Goal: Task Accomplishment & Management: Manage account settings

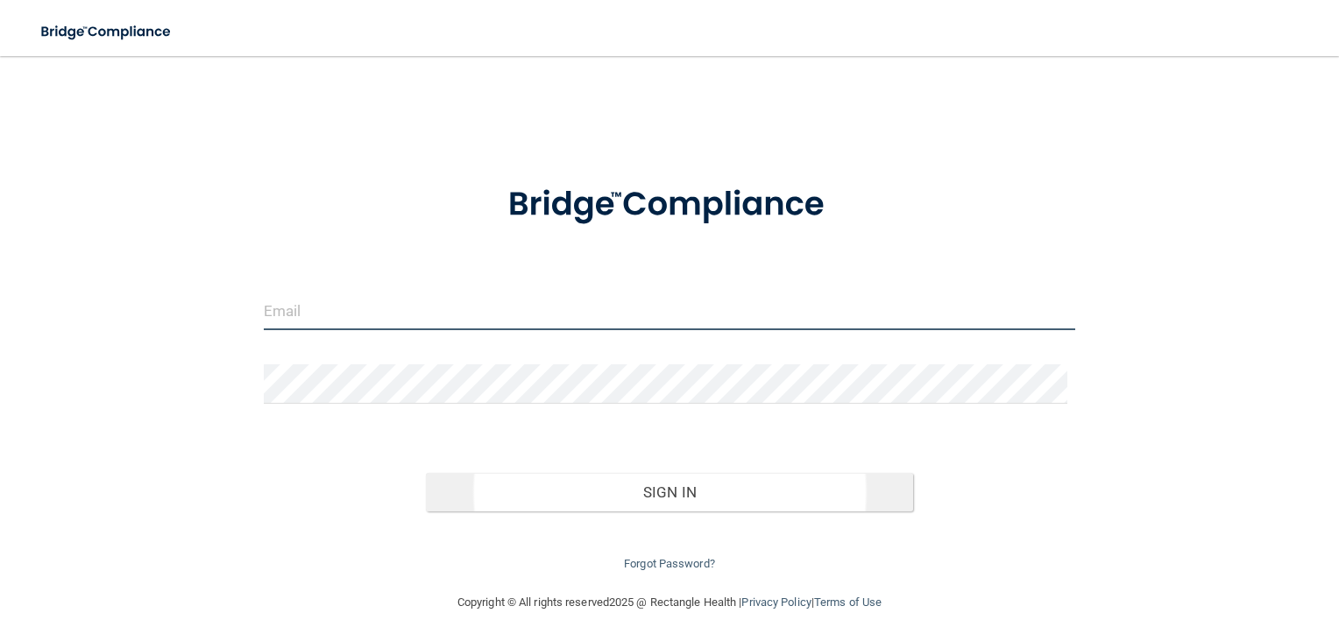
type input "[EMAIL_ADDRESS][DOMAIN_NAME]"
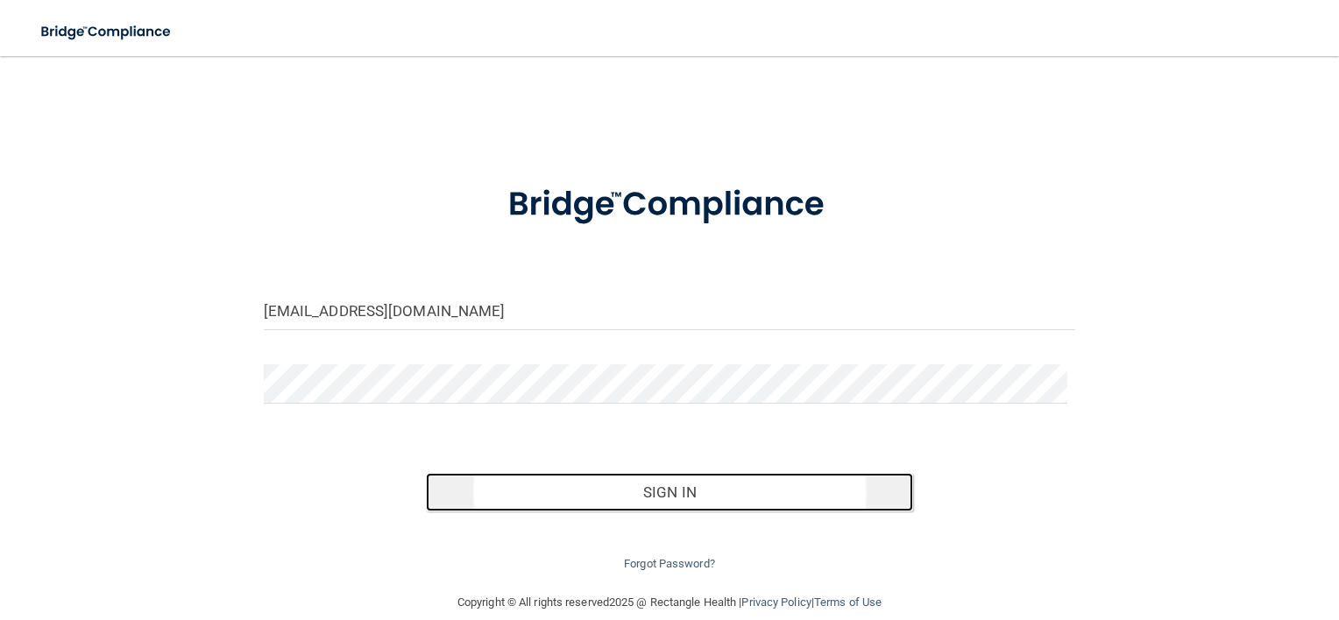
click at [598, 503] on button "Sign In" at bounding box center [669, 492] width 487 height 39
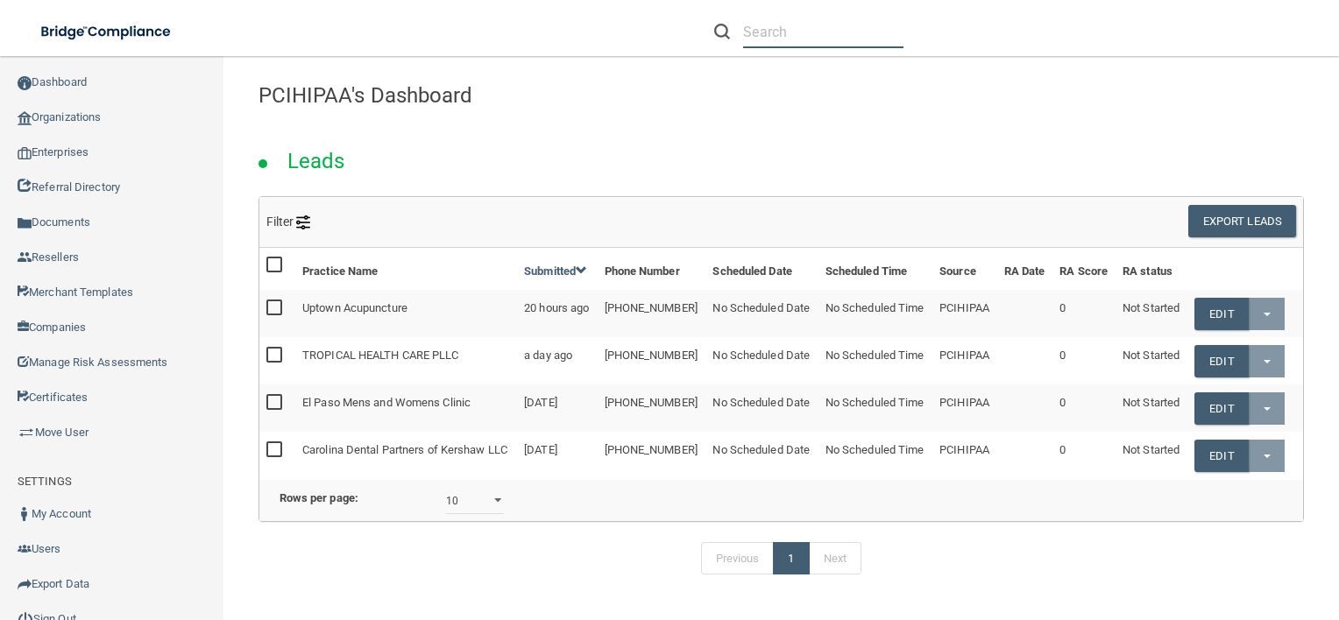
click at [756, 36] on input "text" at bounding box center [823, 32] width 160 height 32
paste input "AMAZING SMILES"
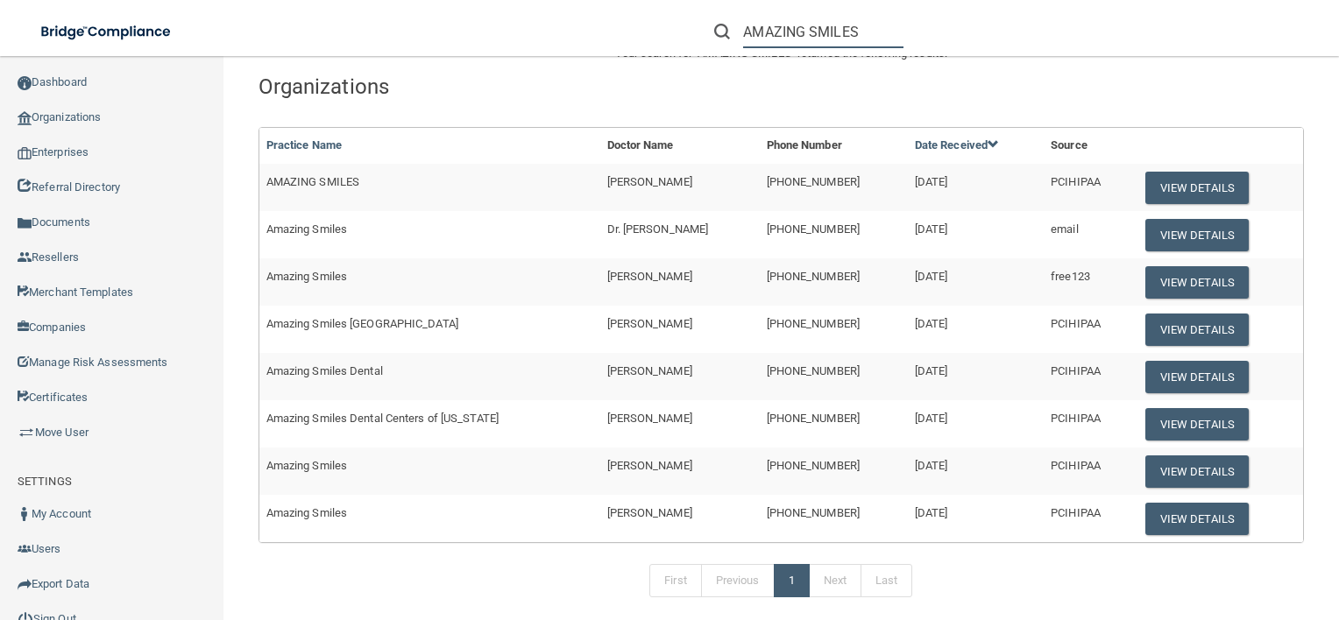
scroll to position [73, 0]
click at [1173, 286] on button "View Details" at bounding box center [1196, 283] width 103 height 32
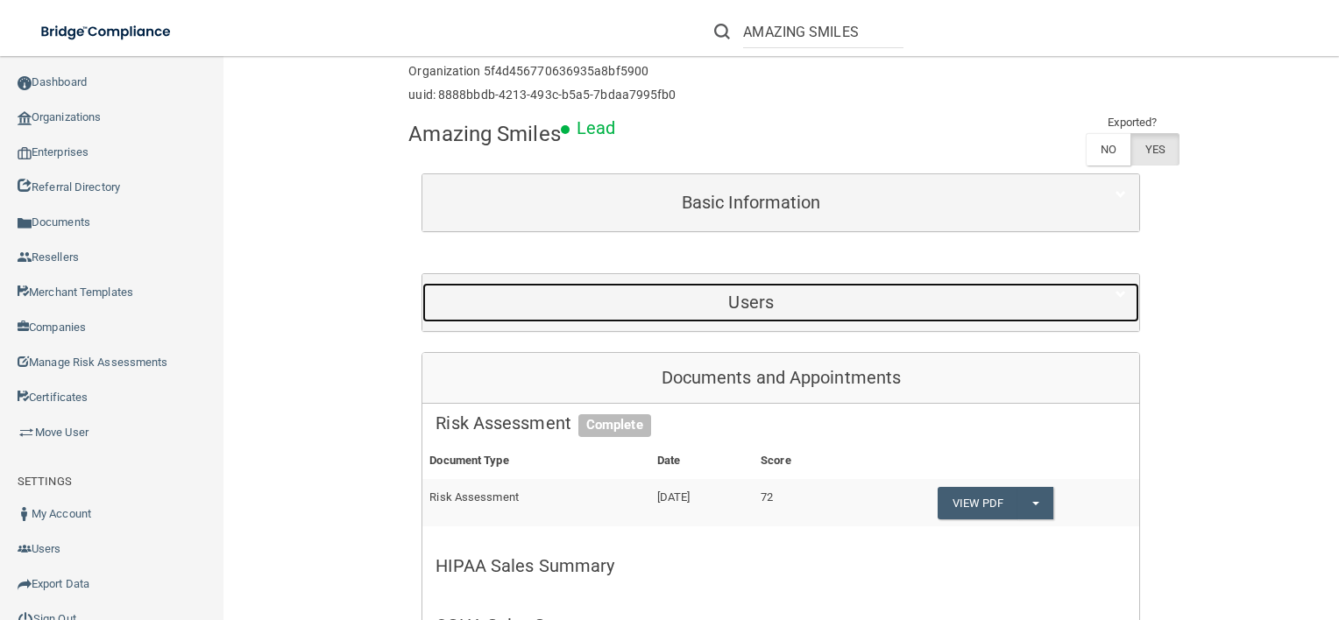
click at [806, 283] on div "Users" at bounding box center [750, 302] width 657 height 39
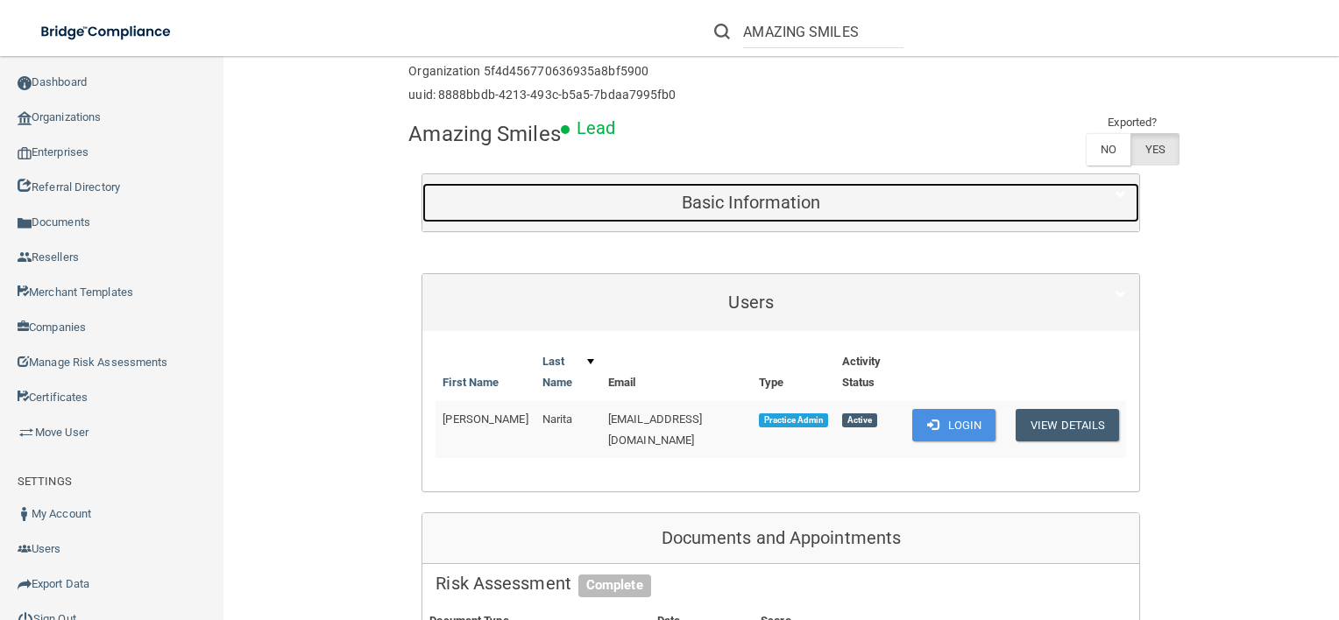
click at [803, 204] on h5 "Basic Information" at bounding box center [750, 202] width 631 height 19
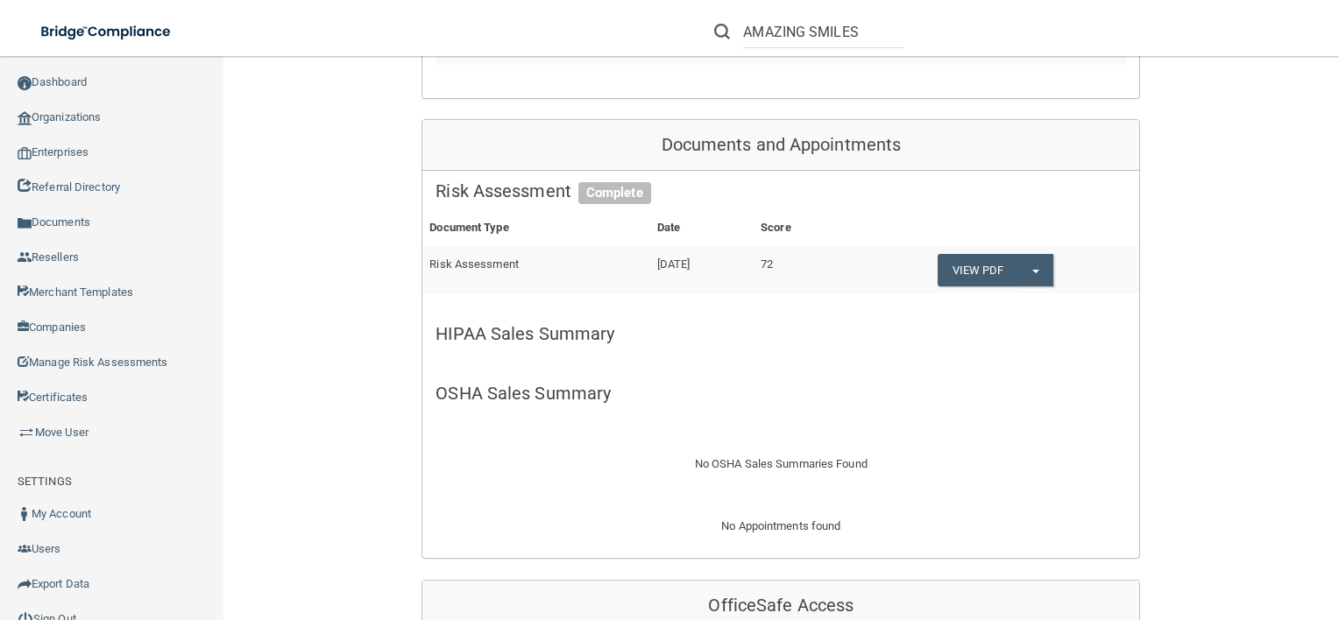
scroll to position [950, 0]
click at [818, 36] on input "AMAZING SMILES" at bounding box center [823, 32] width 160 height 32
paste input "[STREET_ADDRESS]"
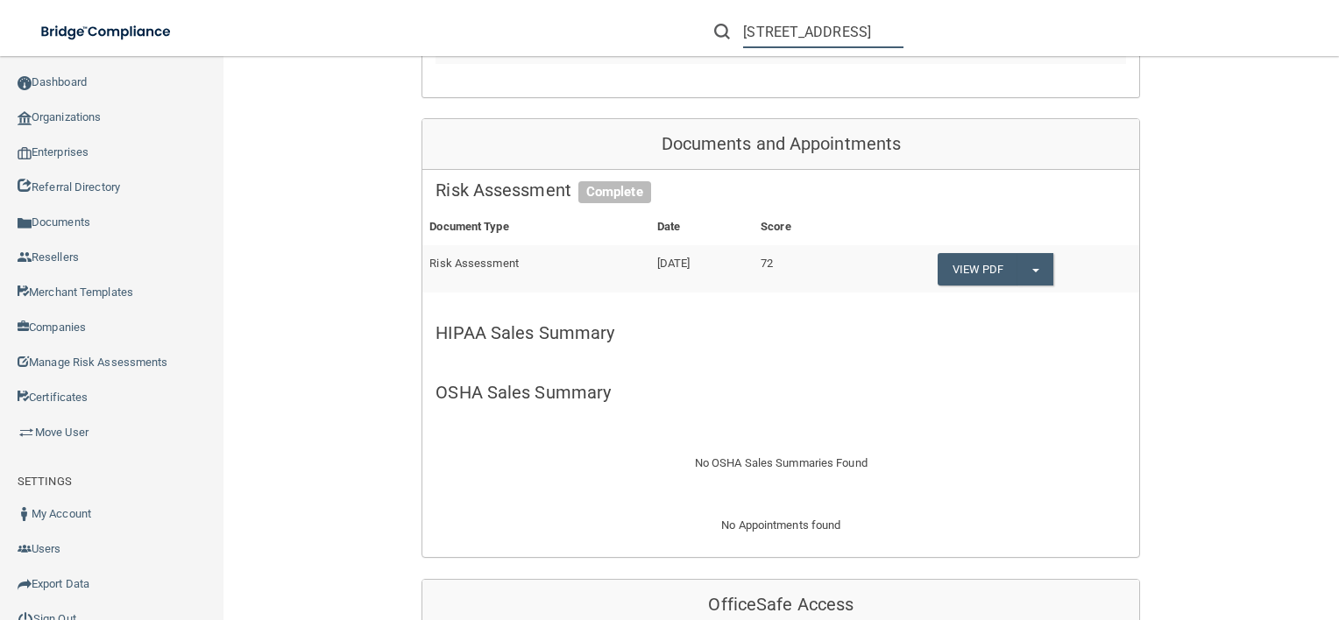
scroll to position [0, 242]
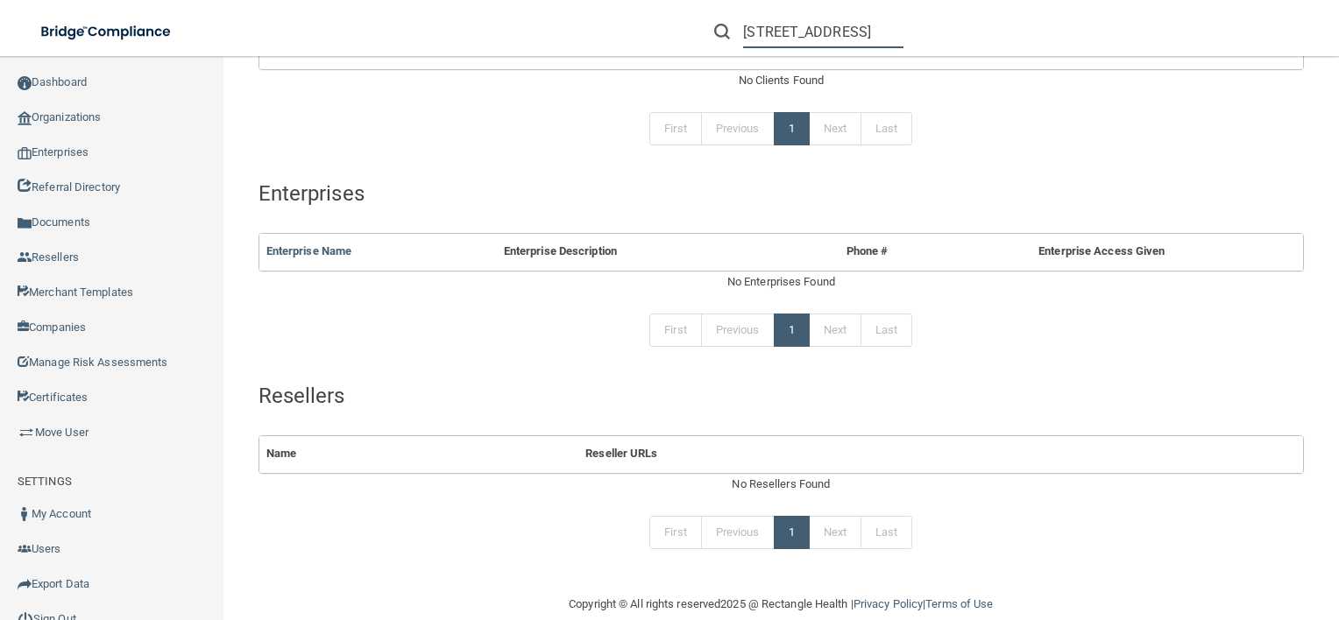
scroll to position [393, 0]
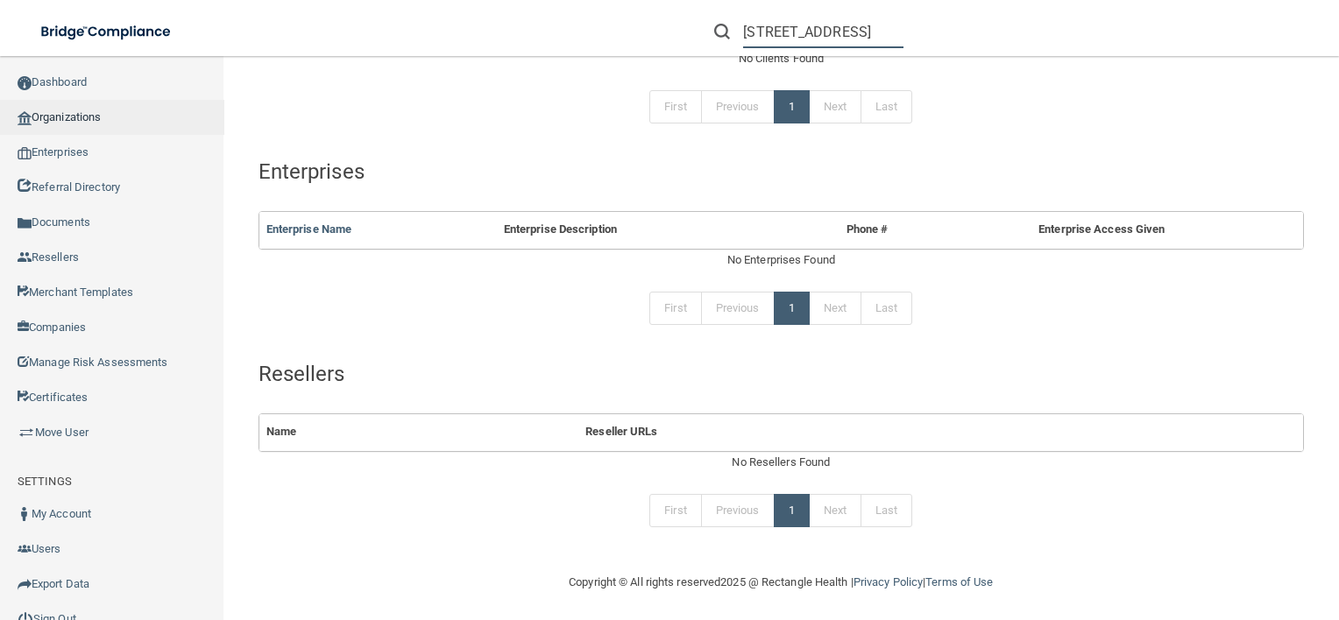
type input "[STREET_ADDRESS]"
click at [167, 117] on link "Organizations" at bounding box center [112, 117] width 224 height 35
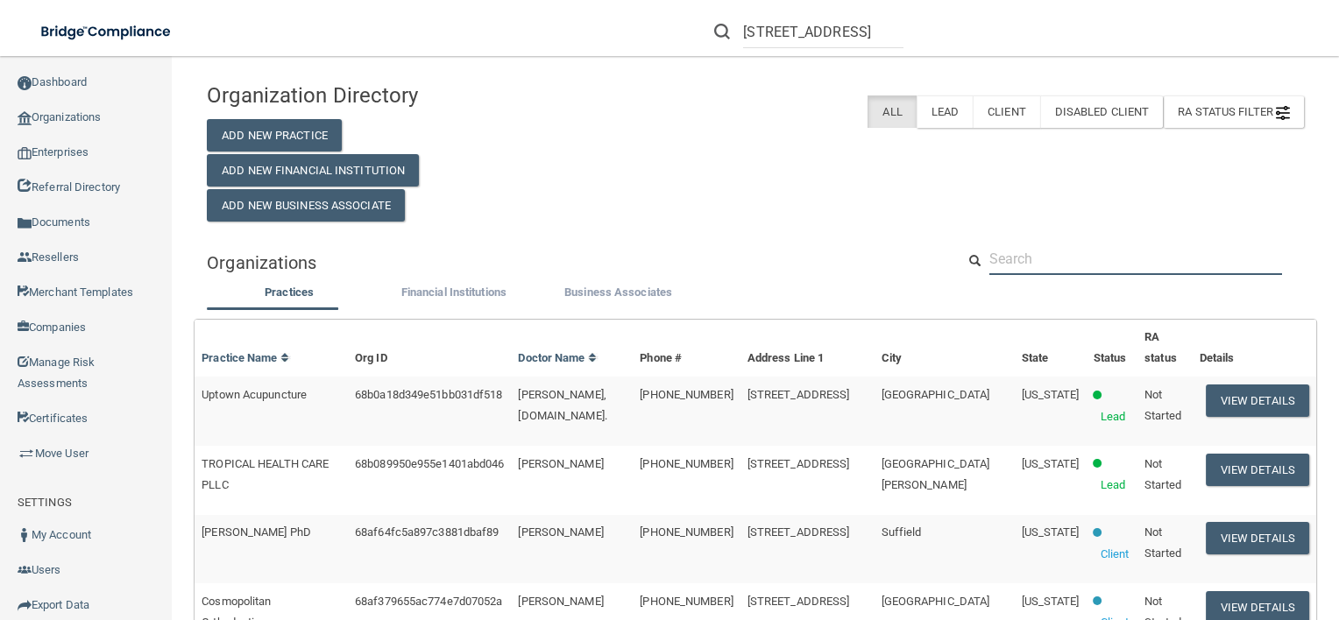
click at [1009, 252] on input "text" at bounding box center [1135, 259] width 293 height 32
paste input "[STREET_ADDRESS]"
type input "[STREET_ADDRESS]"
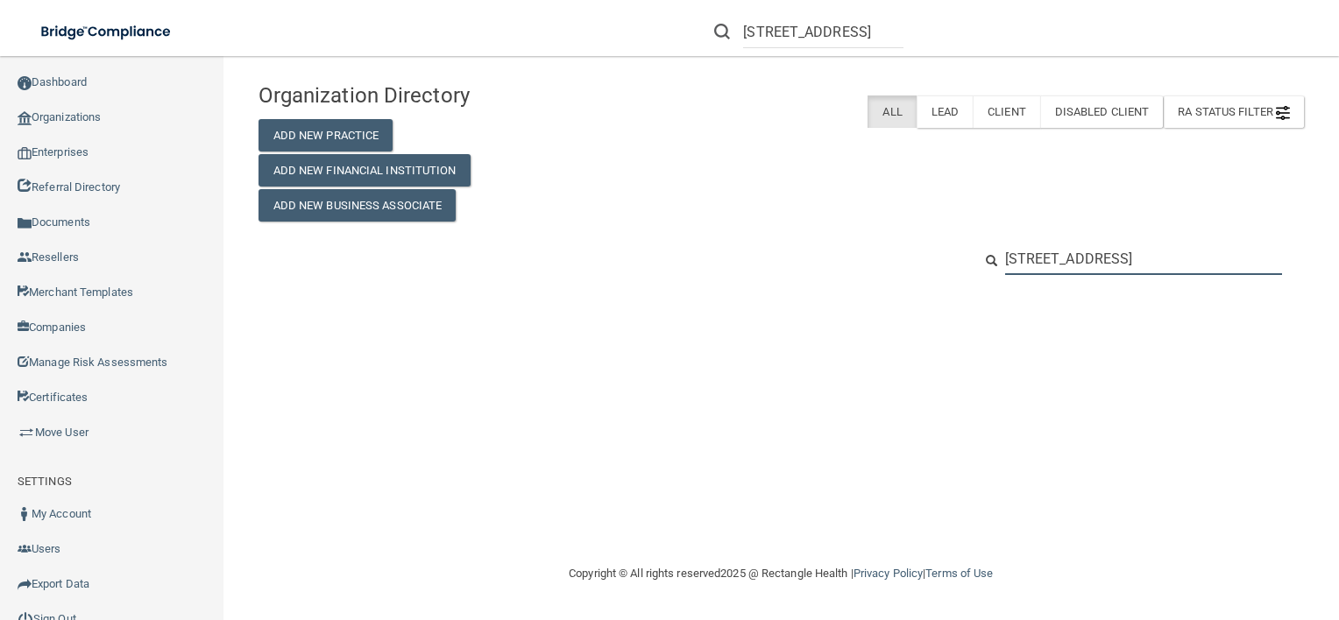
scroll to position [0, 117]
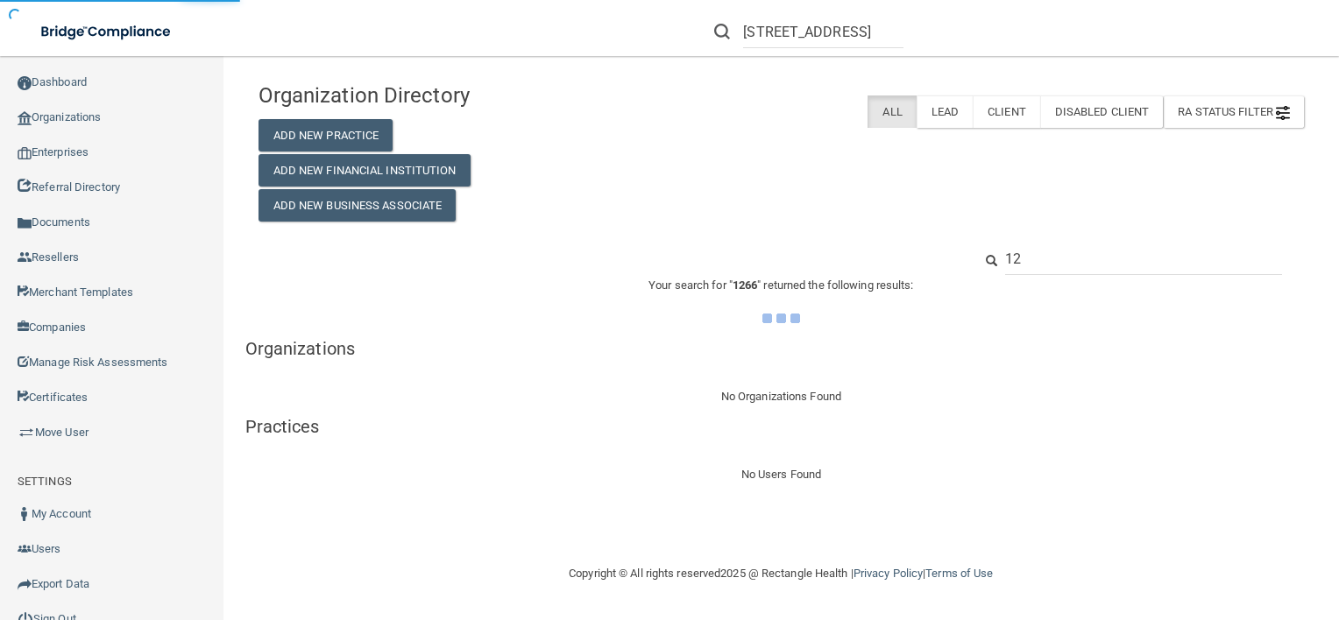
type input "1"
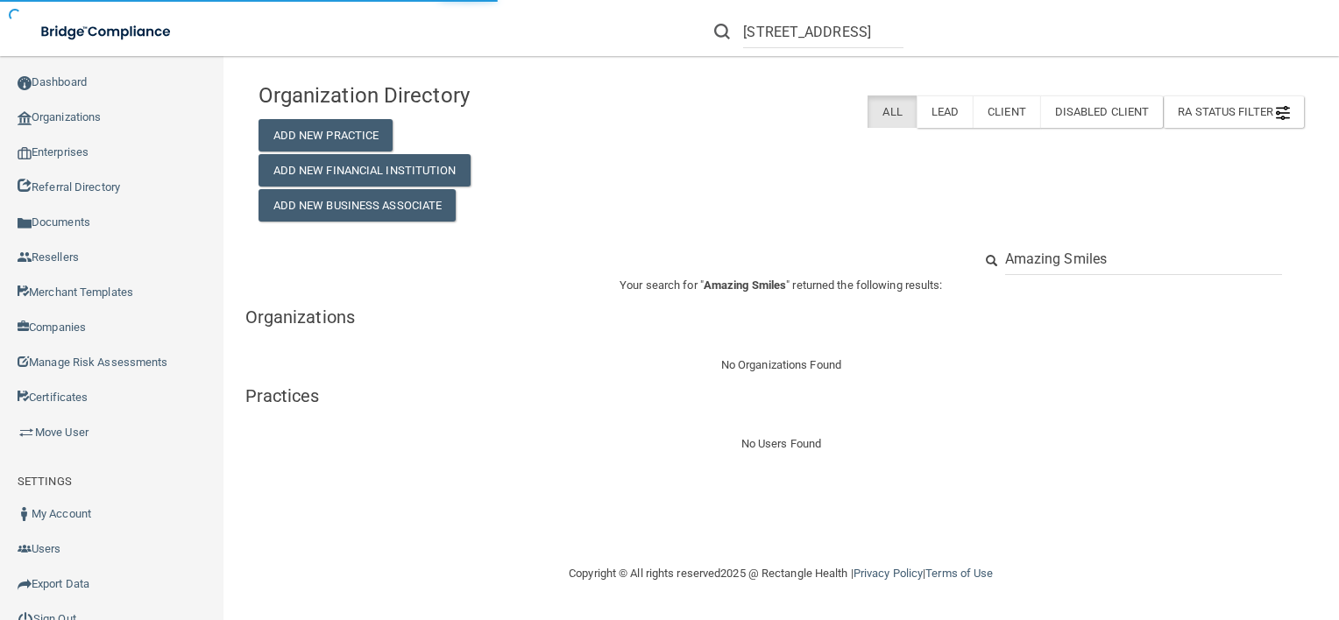
type input "Amazing Smiles"
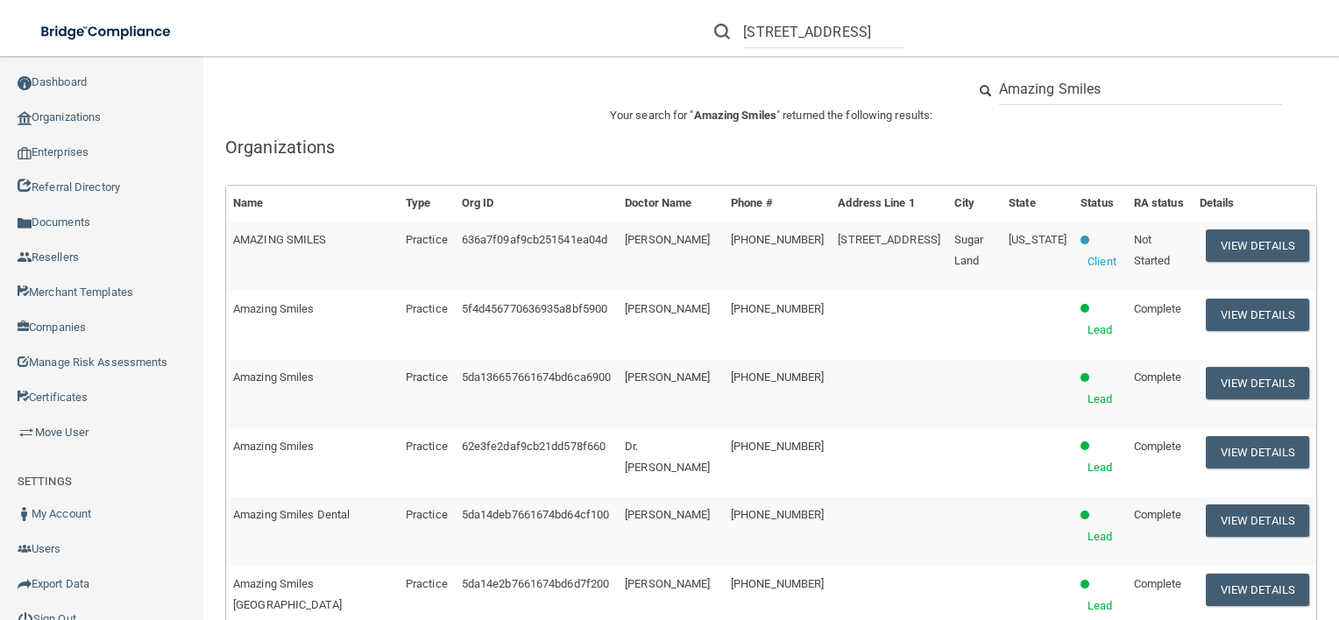
scroll to position [245, 0]
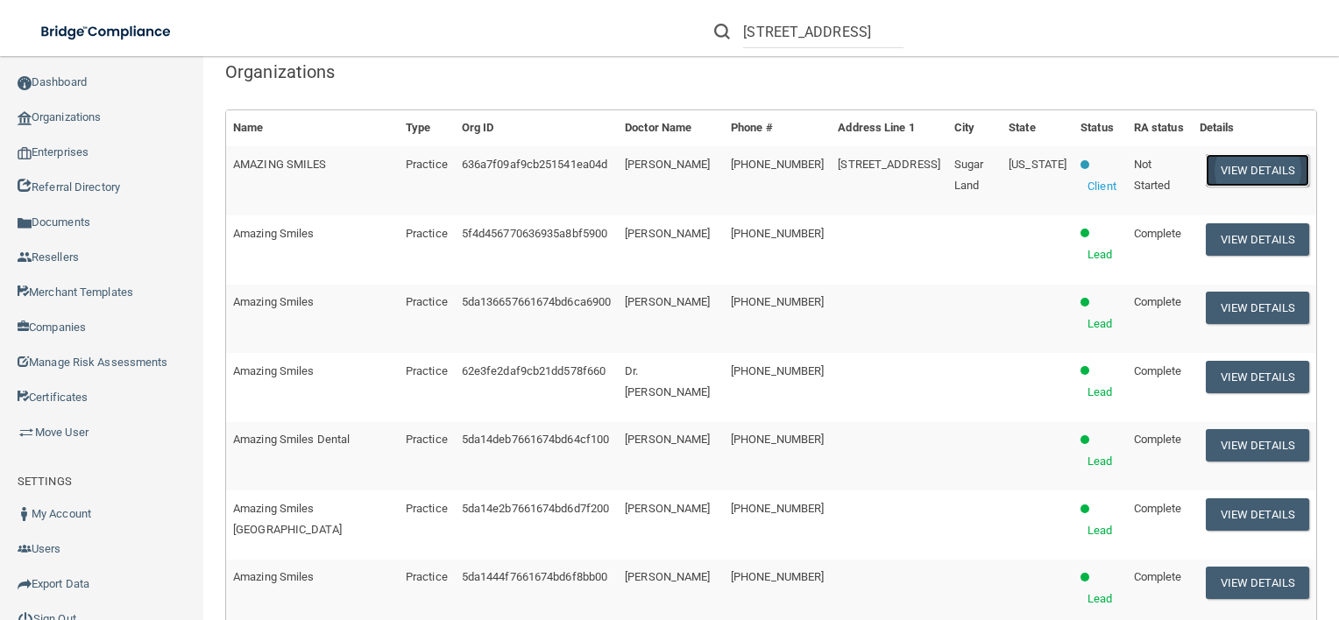
click at [1248, 164] on button "View Details" at bounding box center [1257, 170] width 103 height 32
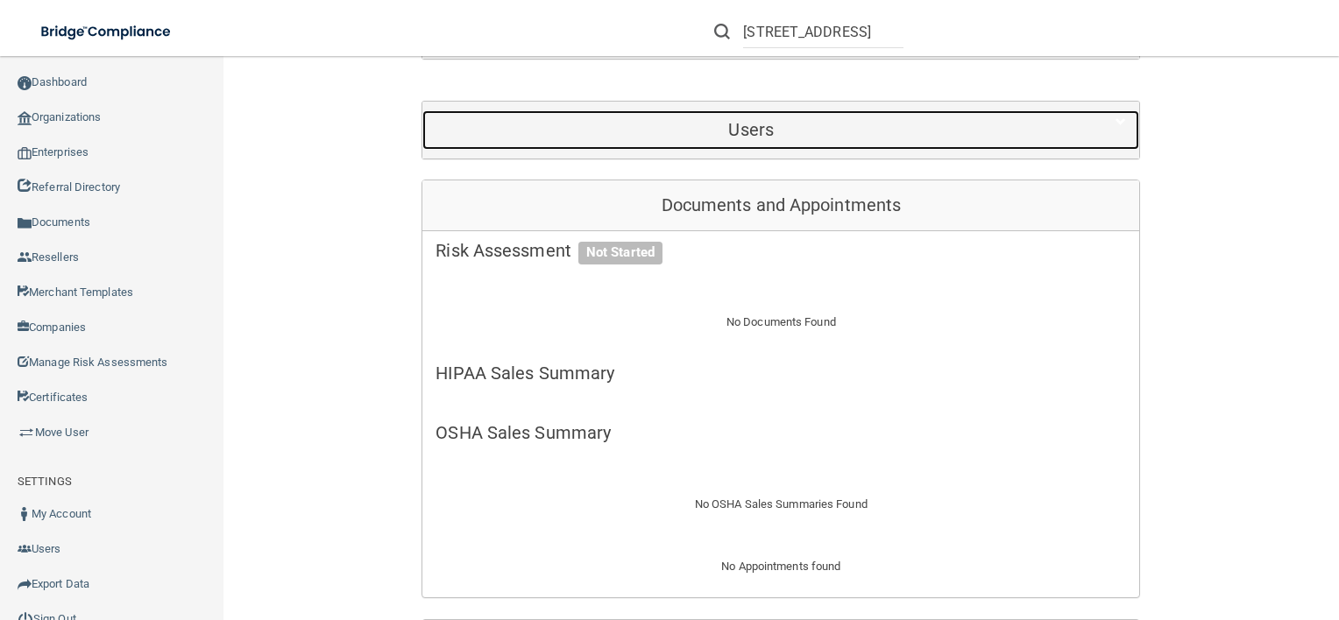
click at [785, 124] on h5 "Users" at bounding box center [750, 129] width 631 height 19
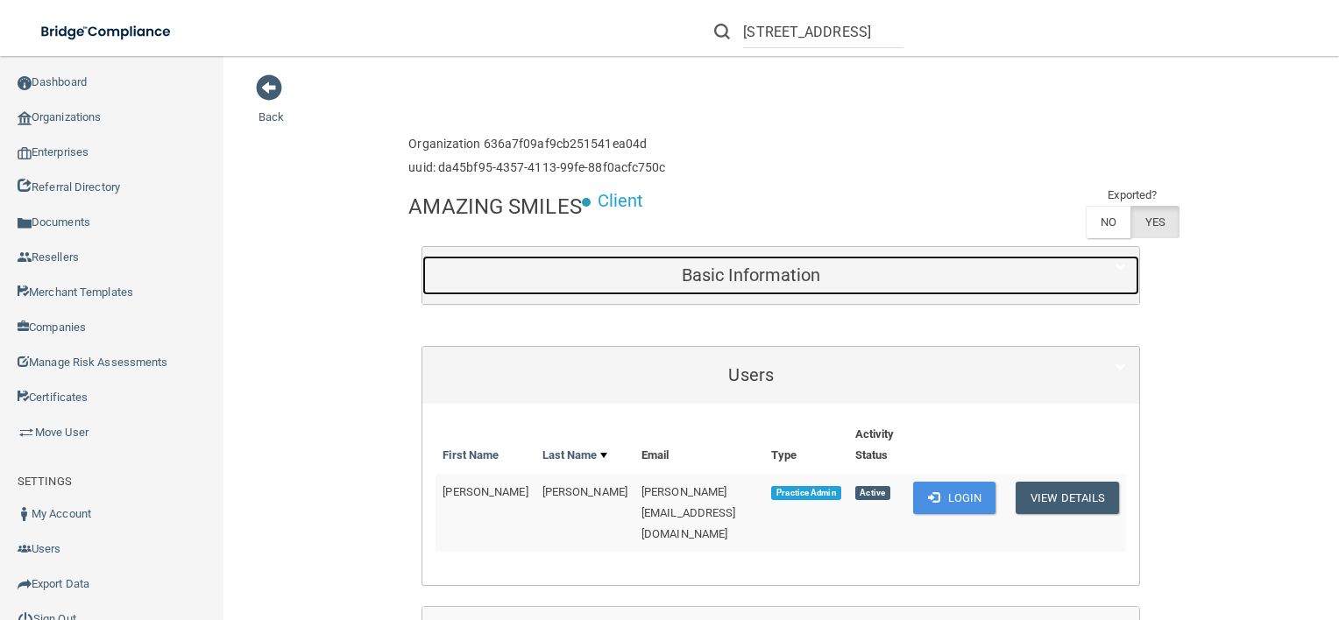
click at [669, 281] on h5 "Basic Information" at bounding box center [750, 274] width 631 height 19
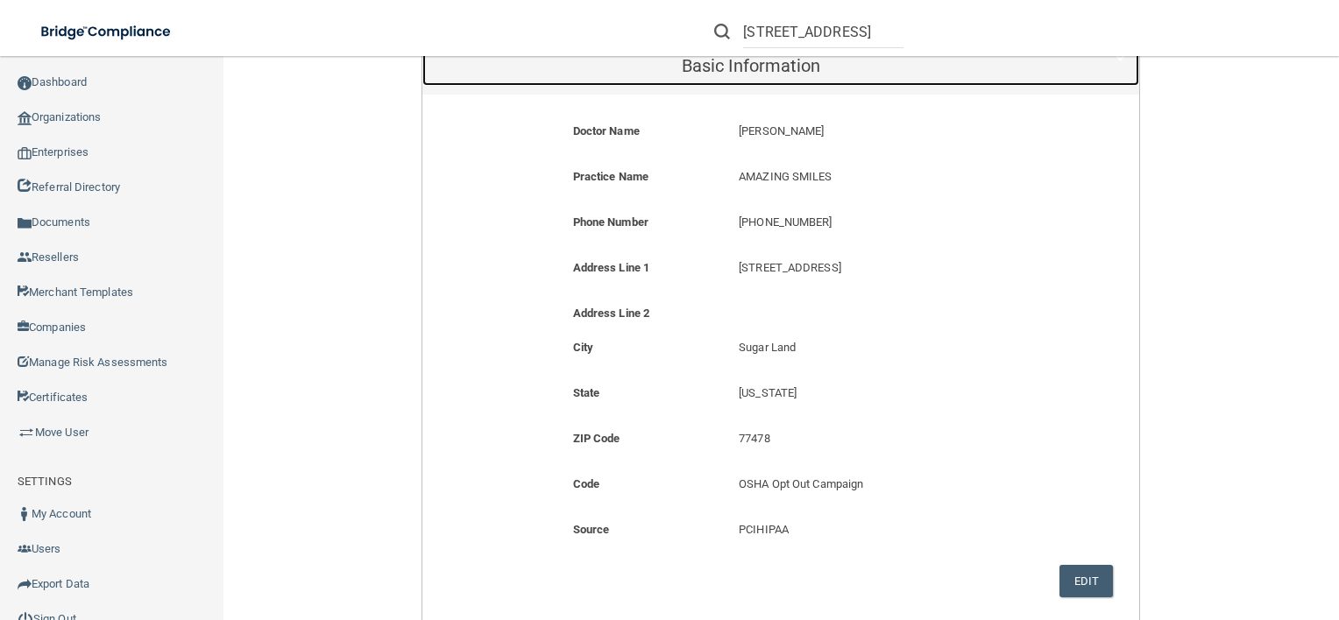
scroll to position [210, 0]
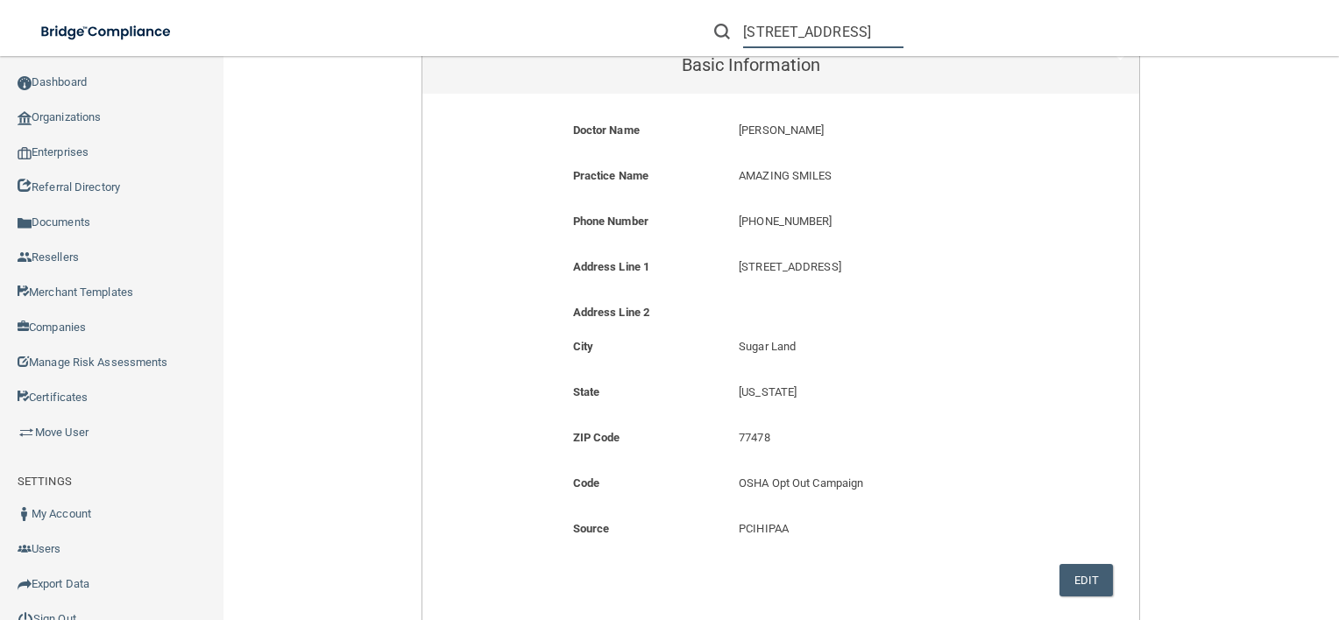
click at [825, 39] on input "[STREET_ADDRESS]" at bounding box center [823, 32] width 160 height 32
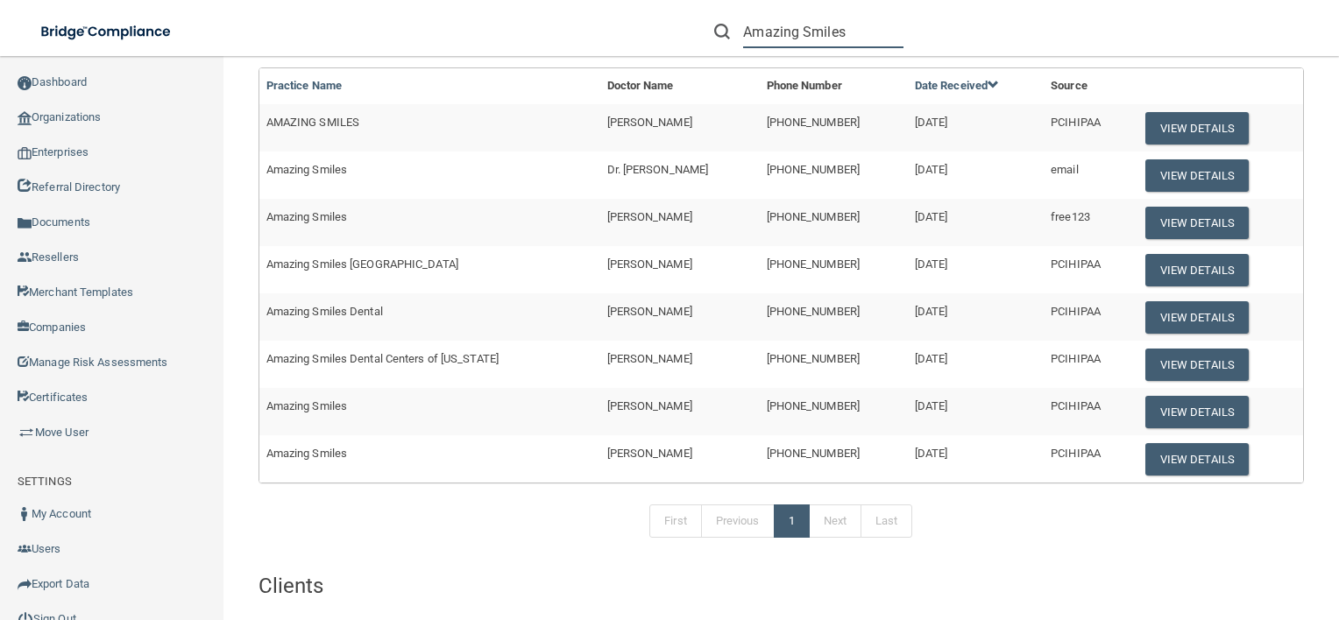
scroll to position [126, 0]
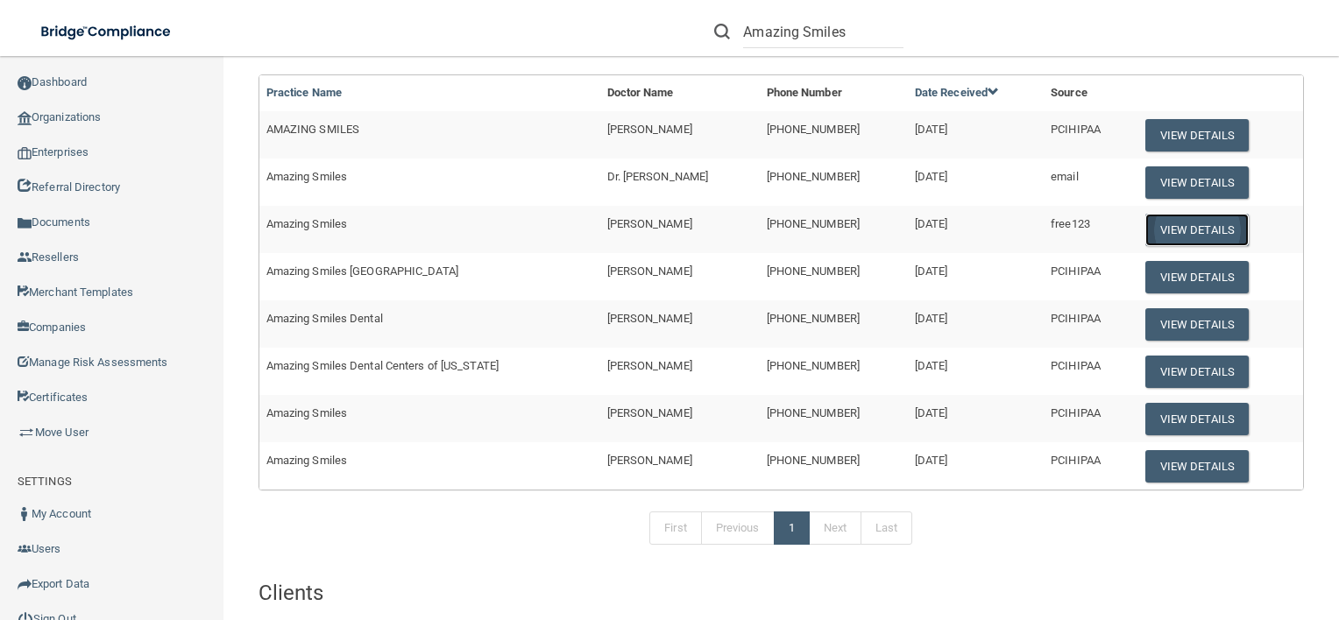
click at [1145, 215] on button "View Details" at bounding box center [1196, 230] width 103 height 32
click at [1180, 175] on button "View Details" at bounding box center [1196, 182] width 103 height 32
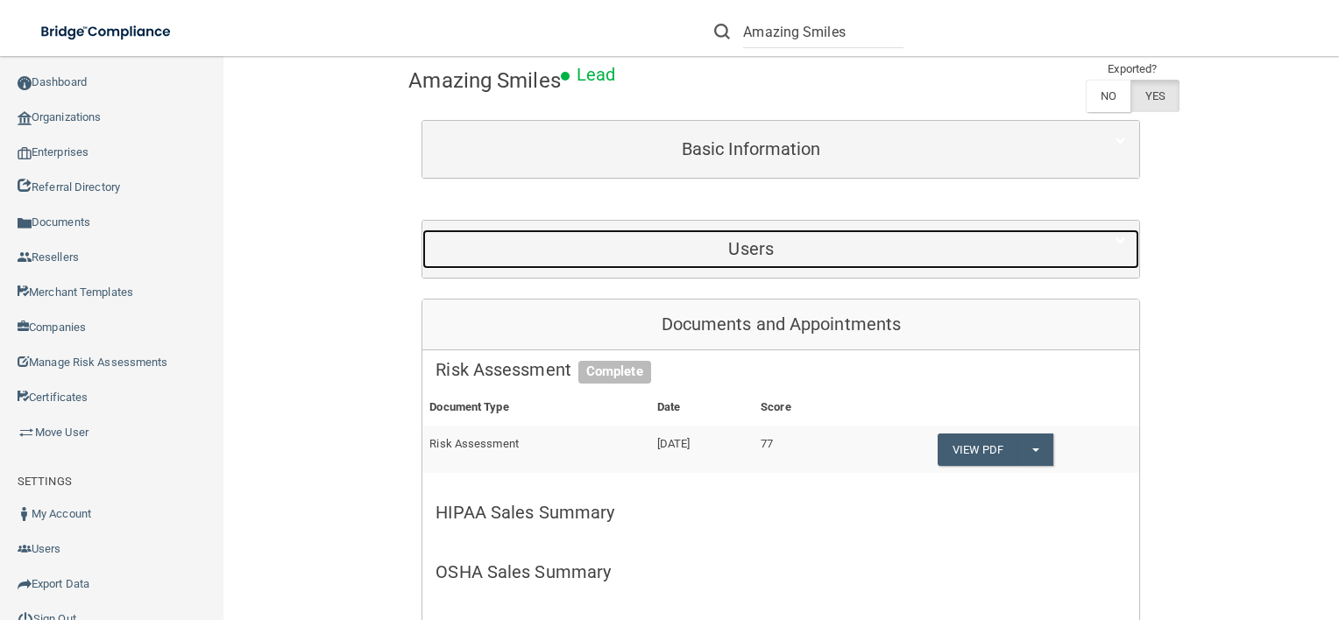
click at [935, 261] on div "Users" at bounding box center [750, 249] width 657 height 39
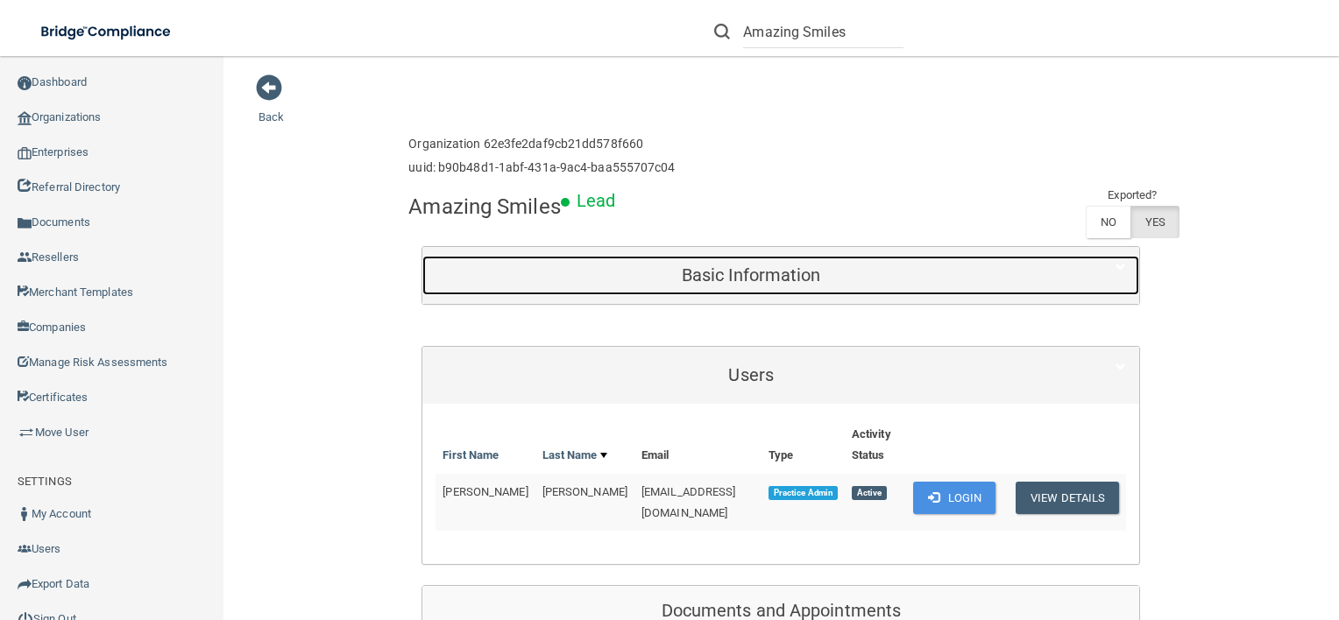
click at [934, 263] on div "Basic Information" at bounding box center [750, 275] width 657 height 39
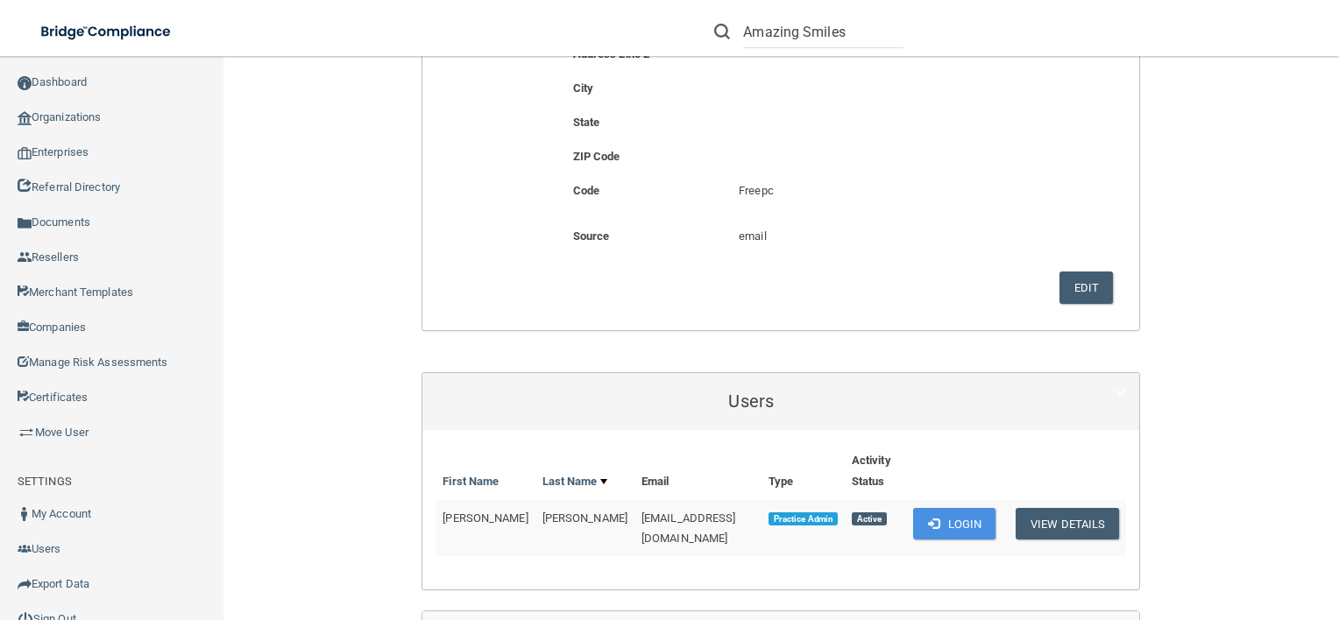
scroll to position [458, 0]
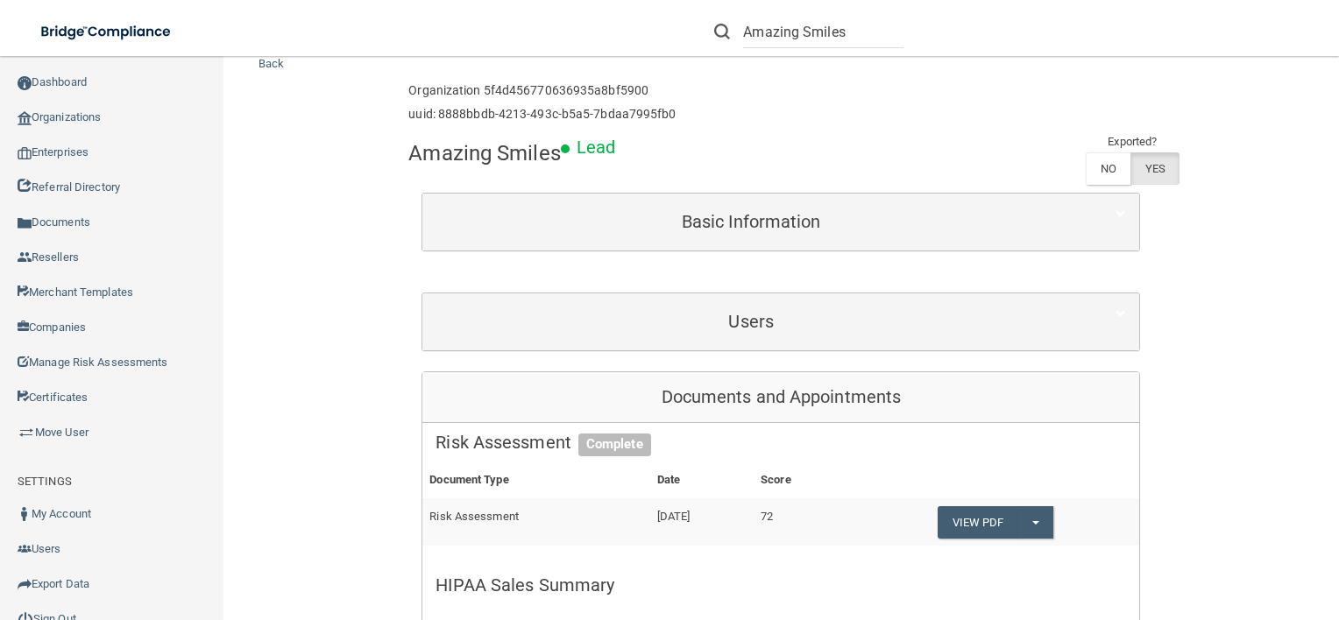
scroll to position [53, 0]
click at [806, 39] on input "Amazing Smiles" at bounding box center [823, 32] width 160 height 32
paste input "[EMAIL_ADDRESS][DOMAIN_NAME]"
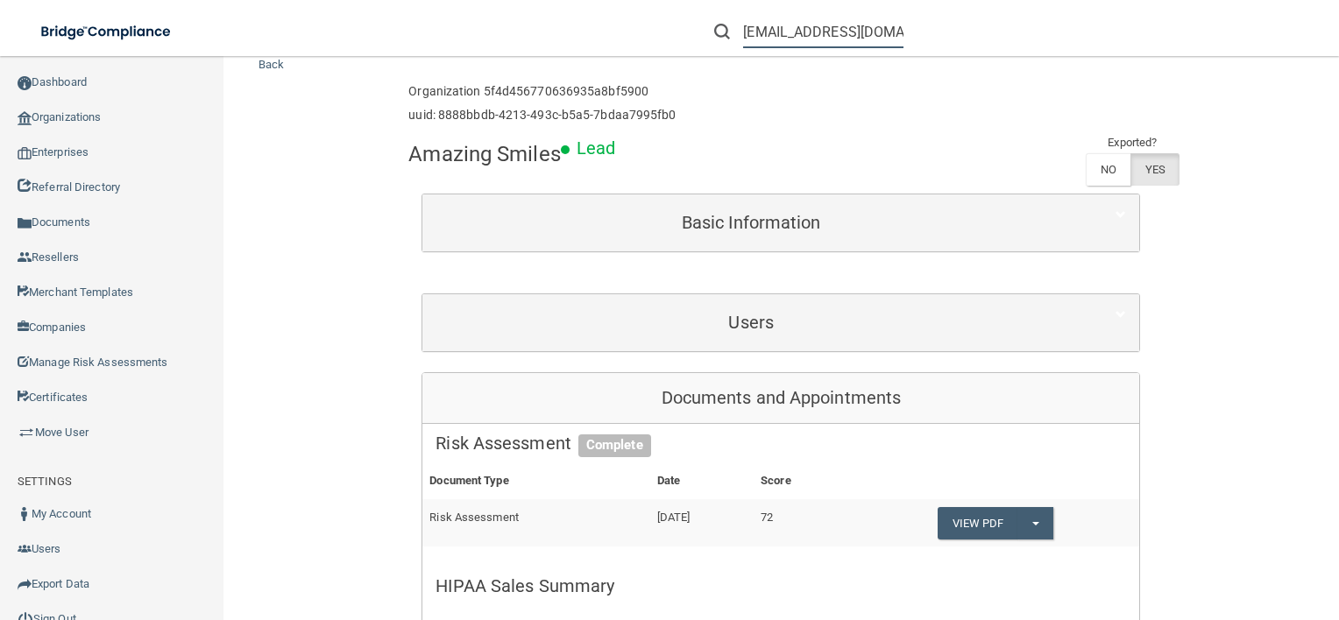
scroll to position [0, 61]
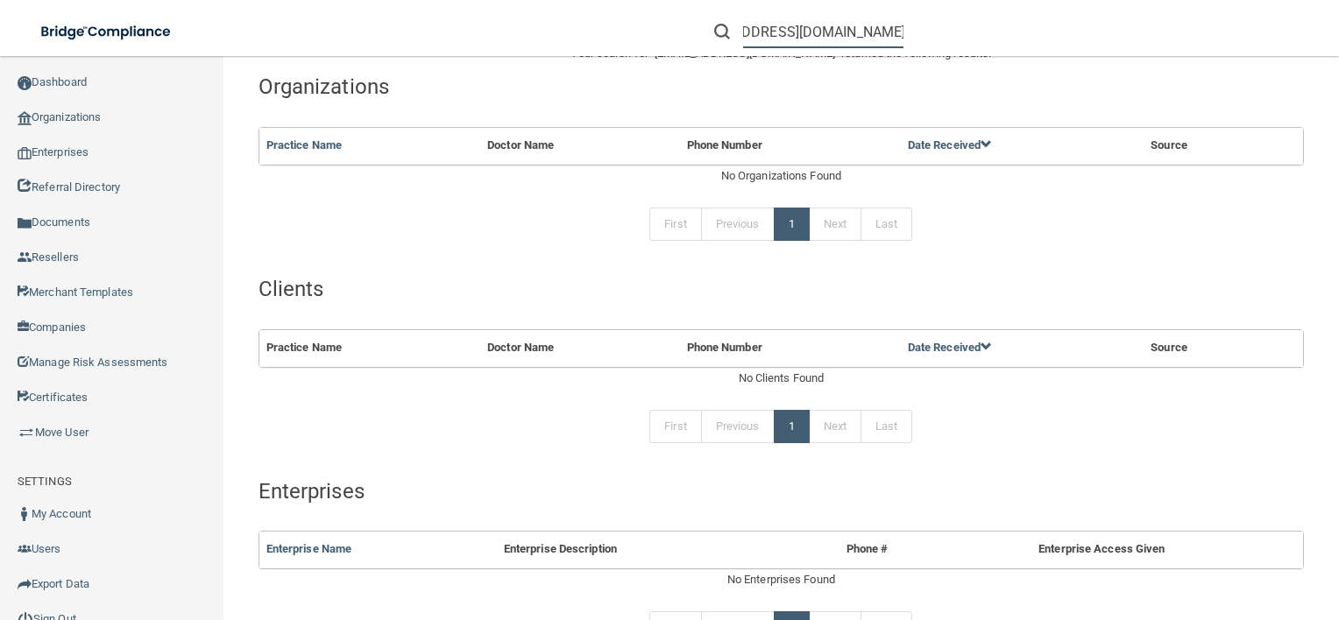
scroll to position [393, 0]
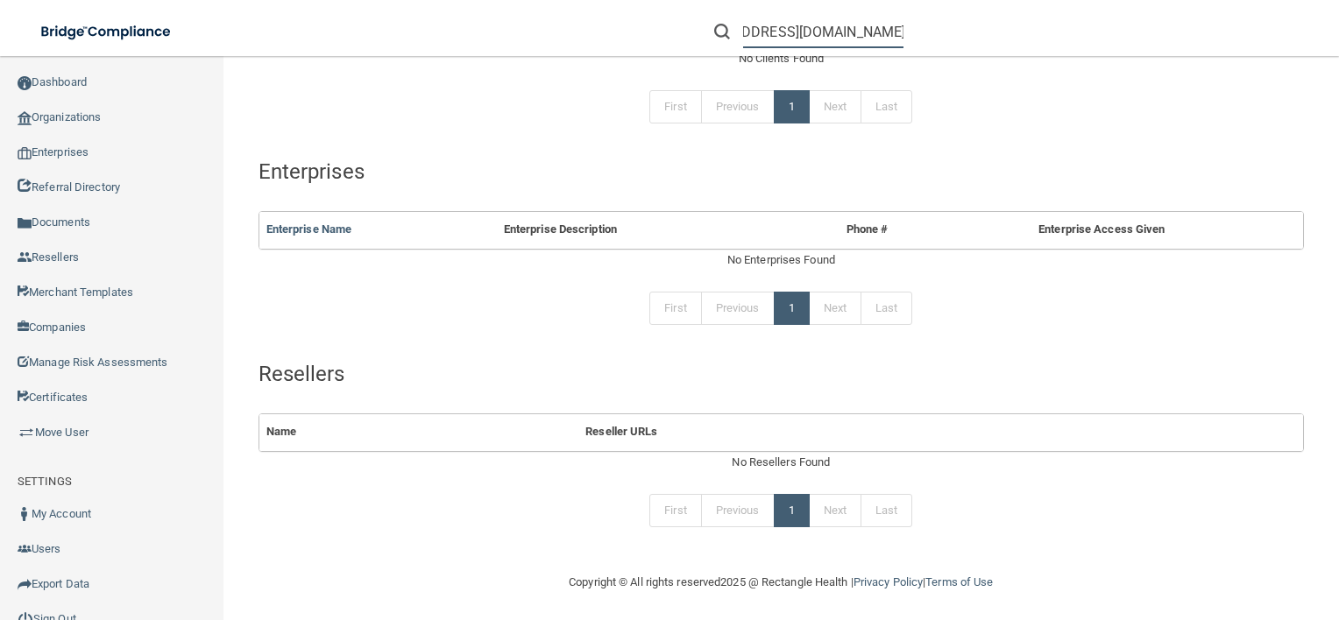
type input "[EMAIL_ADDRESS][DOMAIN_NAME]"
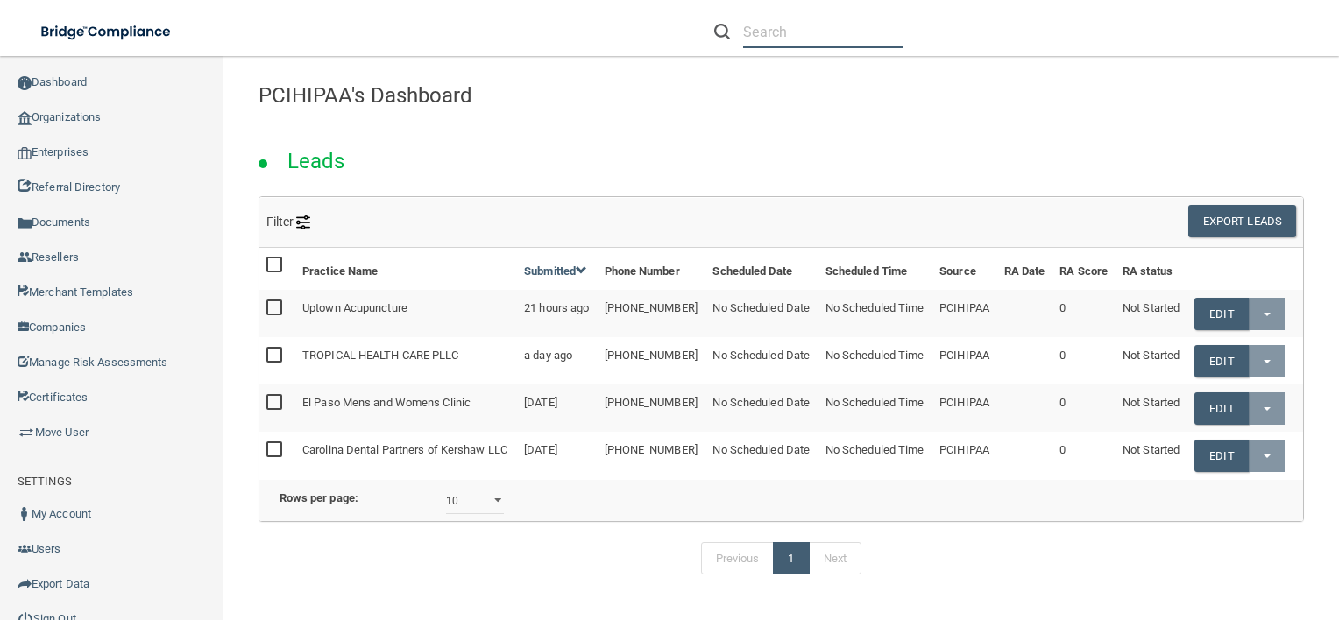
click at [821, 18] on input "text" at bounding box center [823, 32] width 160 height 32
click at [775, 47] on input "text" at bounding box center [823, 32] width 160 height 32
click at [827, 39] on input "text" at bounding box center [823, 32] width 160 height 32
click at [815, 38] on input "text" at bounding box center [823, 32] width 160 height 32
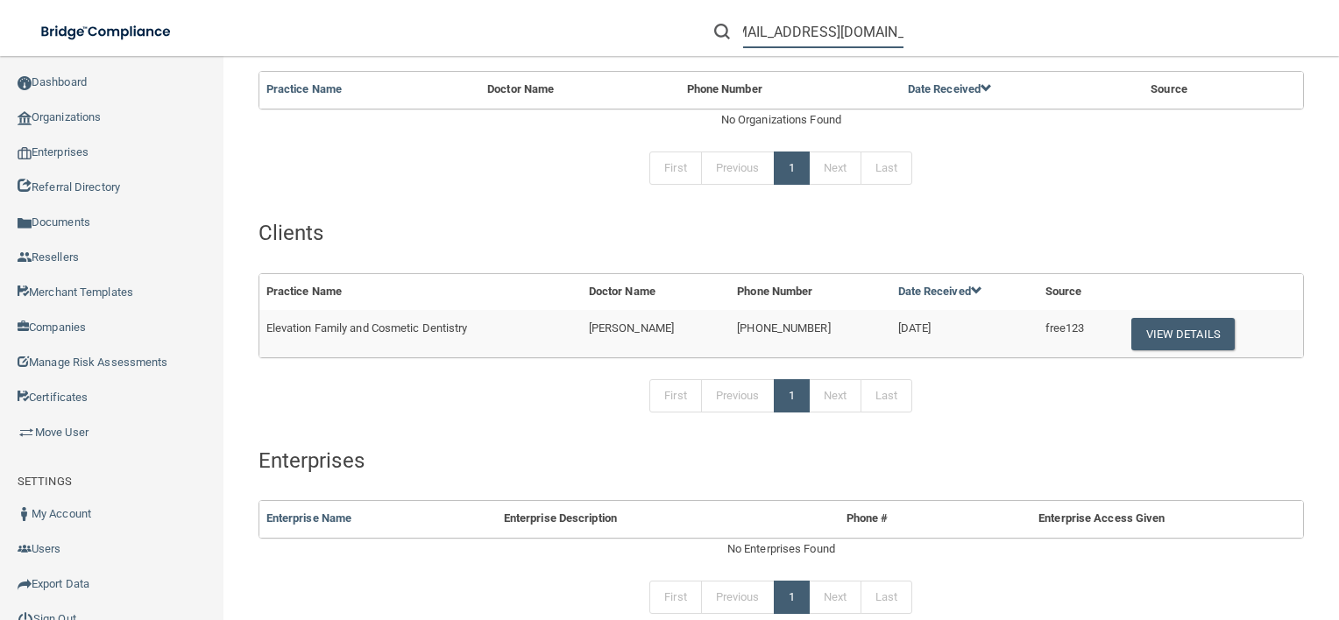
scroll to position [145, 0]
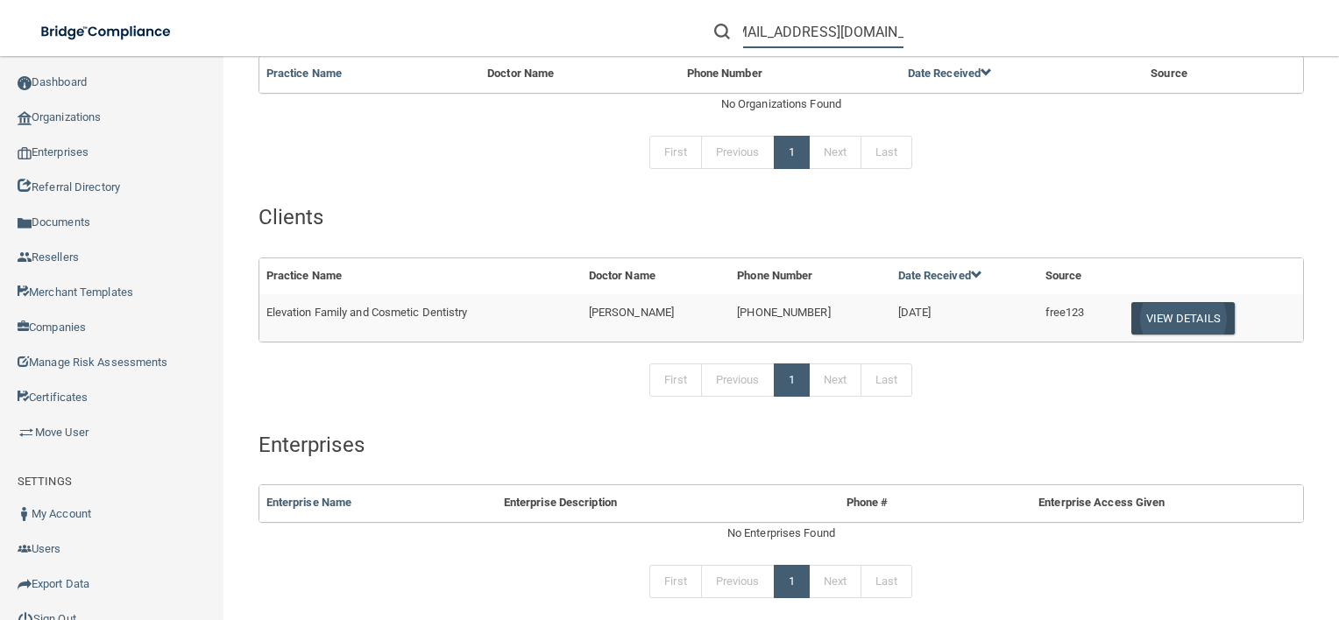
type input "shugnight0219@gmail.com"
click at [1198, 312] on button "View Details" at bounding box center [1182, 318] width 103 height 32
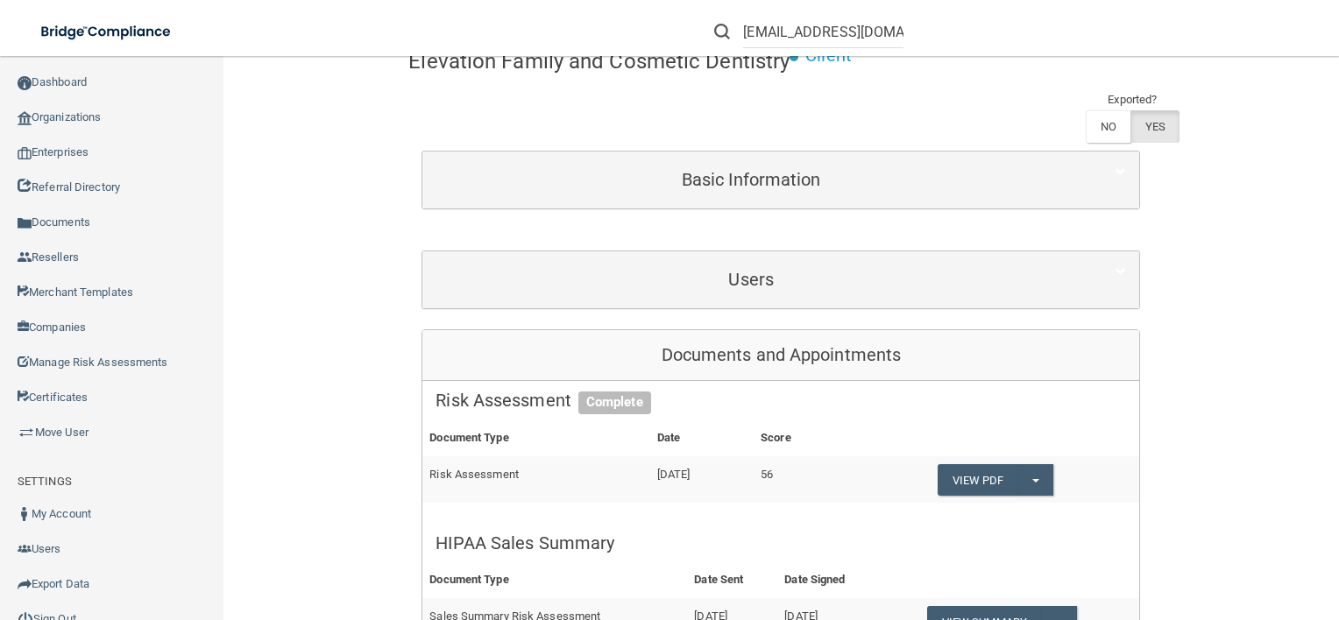
click at [686, 300] on div "Users" at bounding box center [780, 279] width 717 height 57
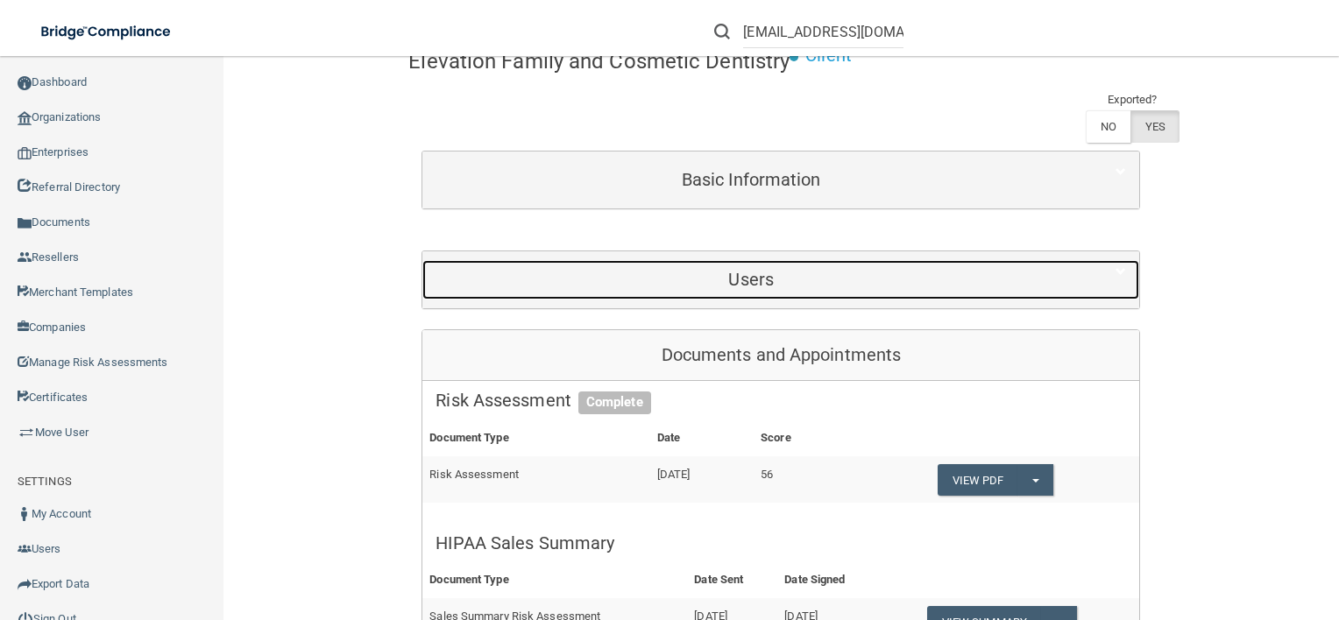
click at [640, 285] on h5 "Users" at bounding box center [750, 279] width 631 height 19
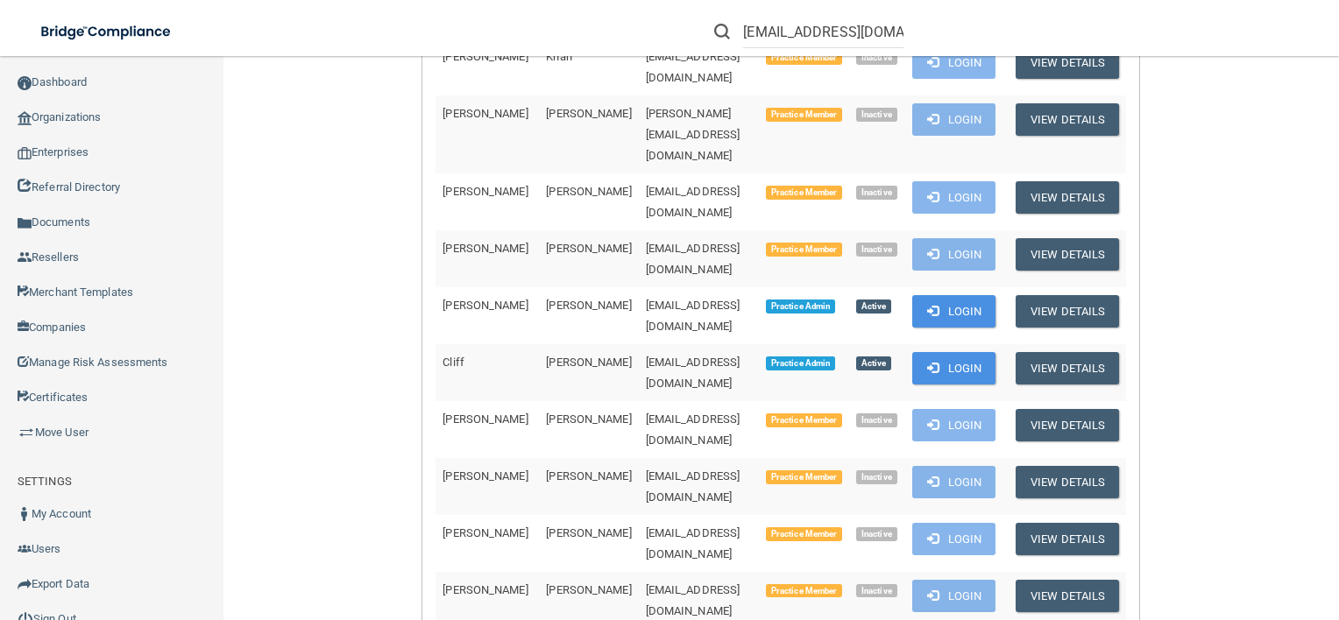
scroll to position [1765, 0]
drag, startPoint x: 718, startPoint y: 234, endPoint x: 571, endPoint y: 239, distance: 146.4
copy span "shugnight0219@gmail.com"
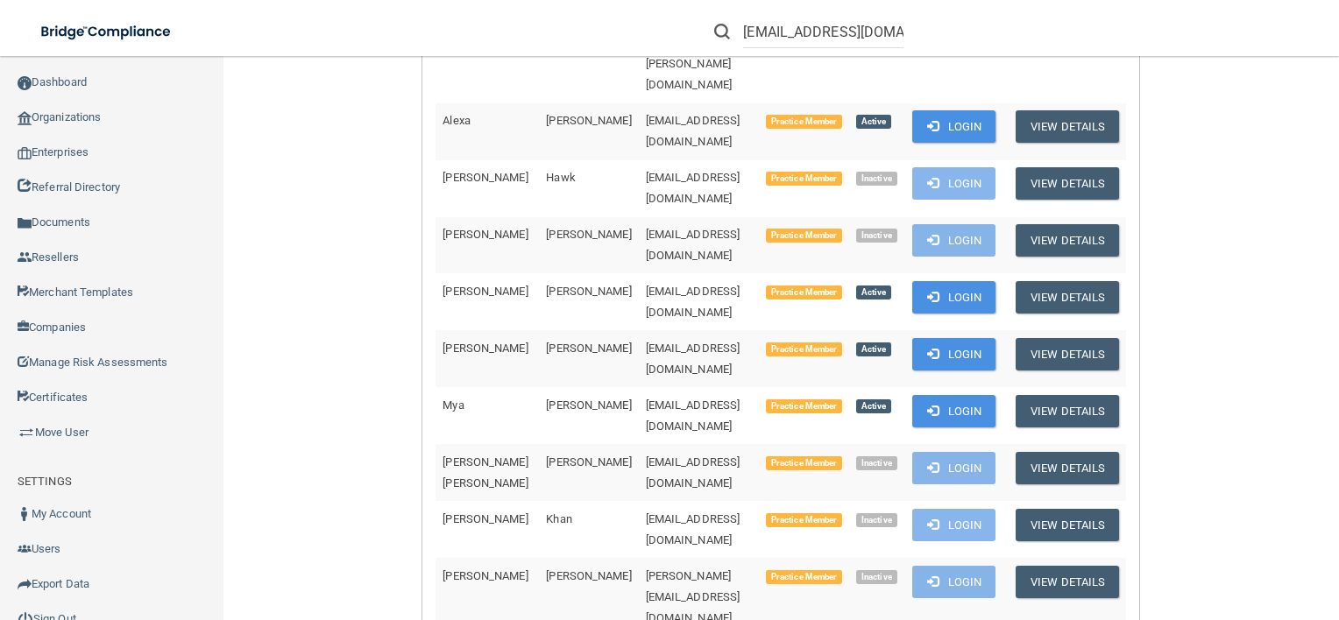
scroll to position [1296, 0]
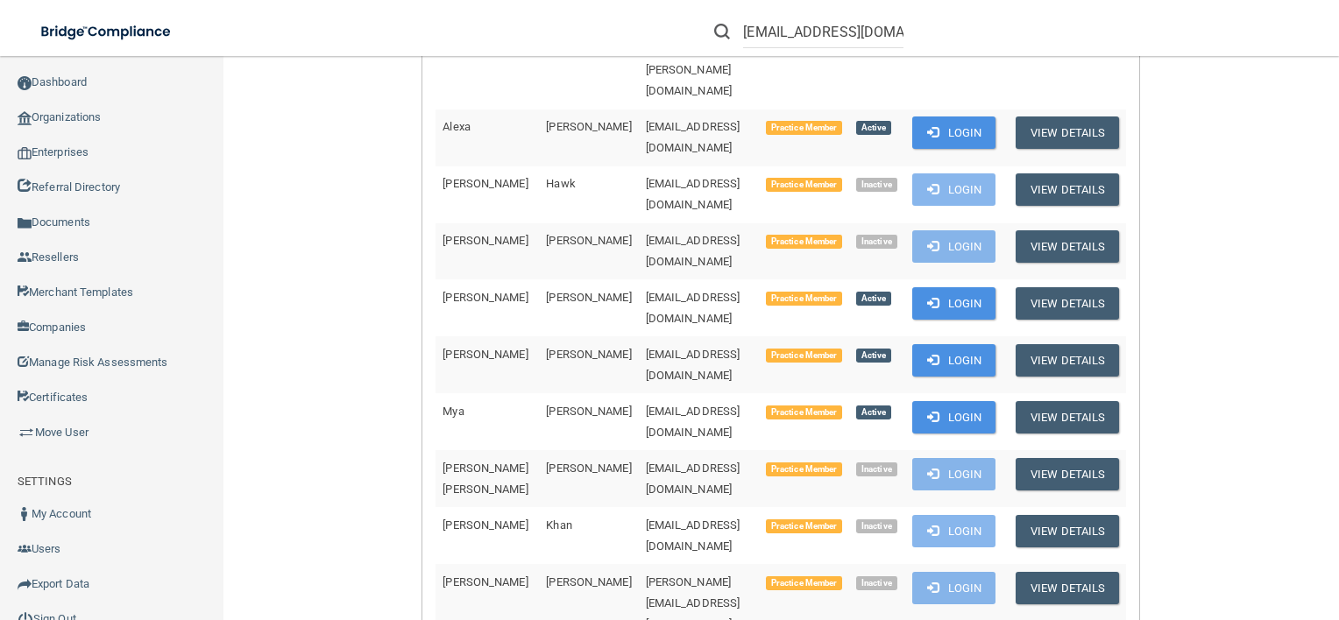
click at [832, 34] on input "shugnight0219@gmail.com" at bounding box center [823, 32] width 160 height 32
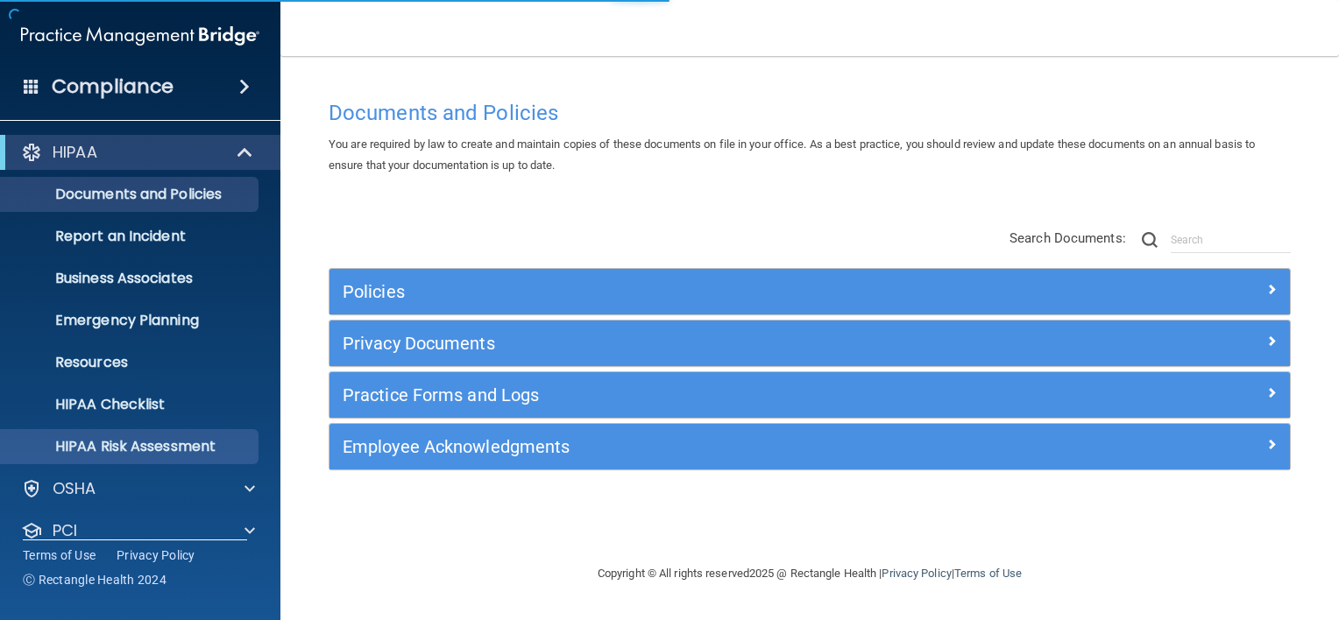
scroll to position [106, 0]
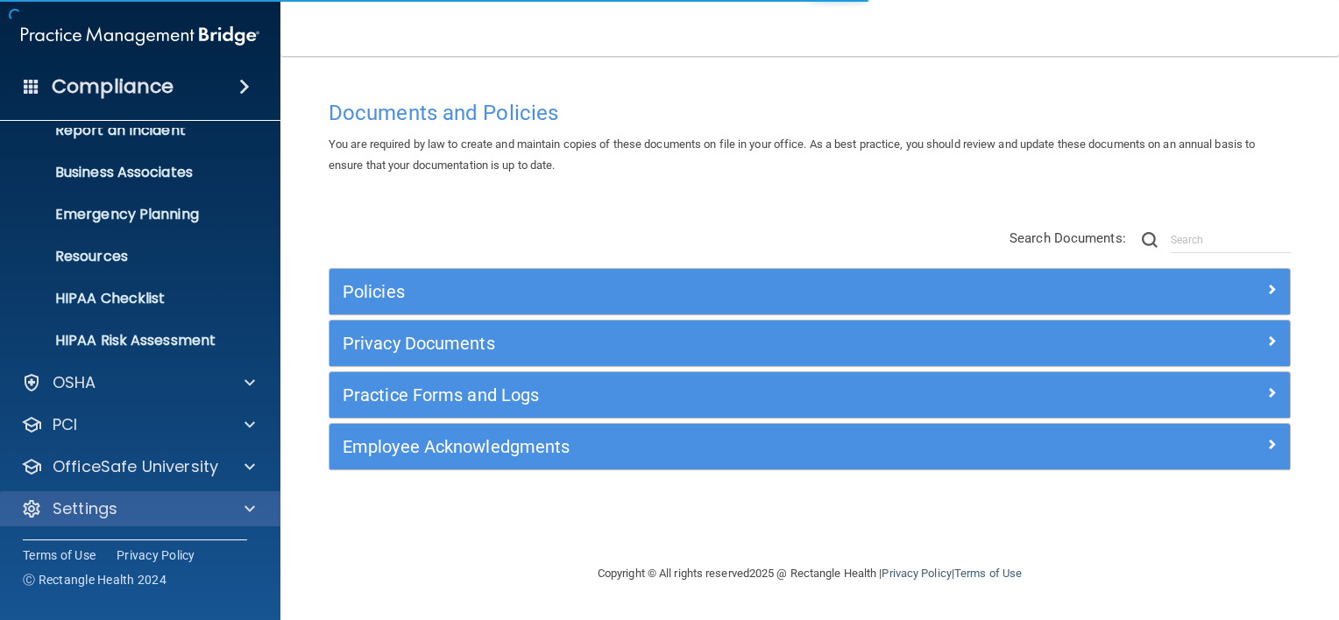
click at [133, 493] on div "Settings" at bounding box center [140, 509] width 281 height 35
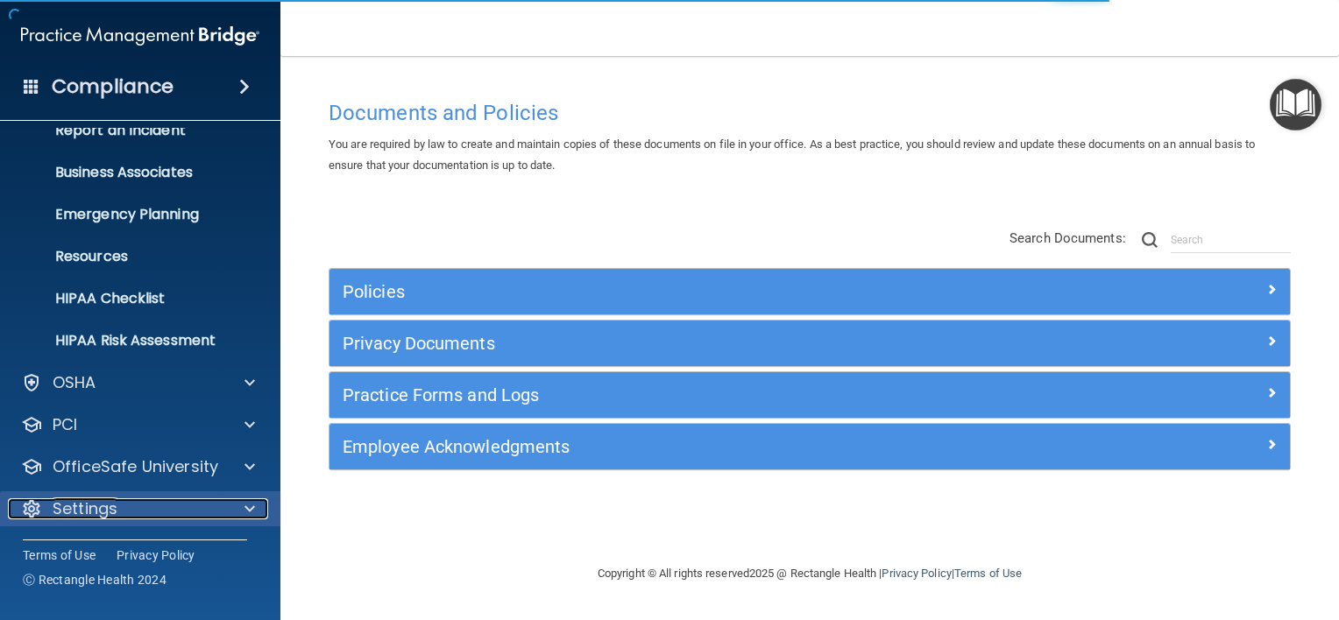
click at [159, 513] on div "Settings" at bounding box center [116, 509] width 217 height 21
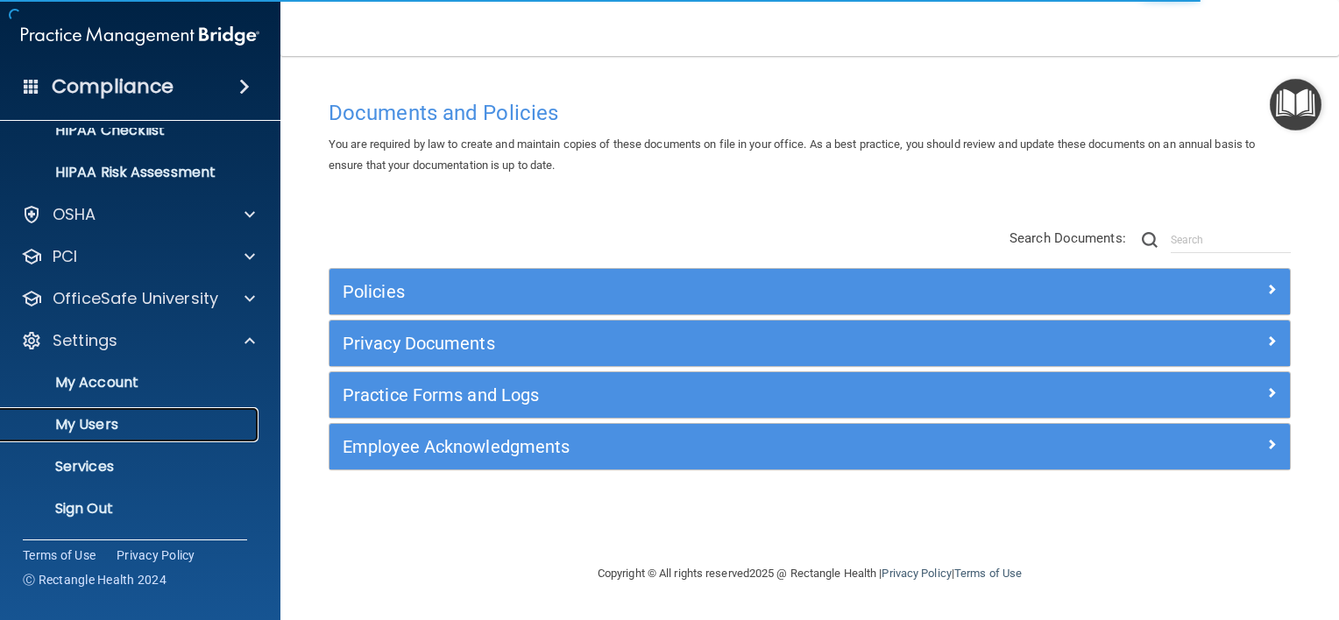
click at [151, 414] on link "My Users" at bounding box center [120, 424] width 276 height 35
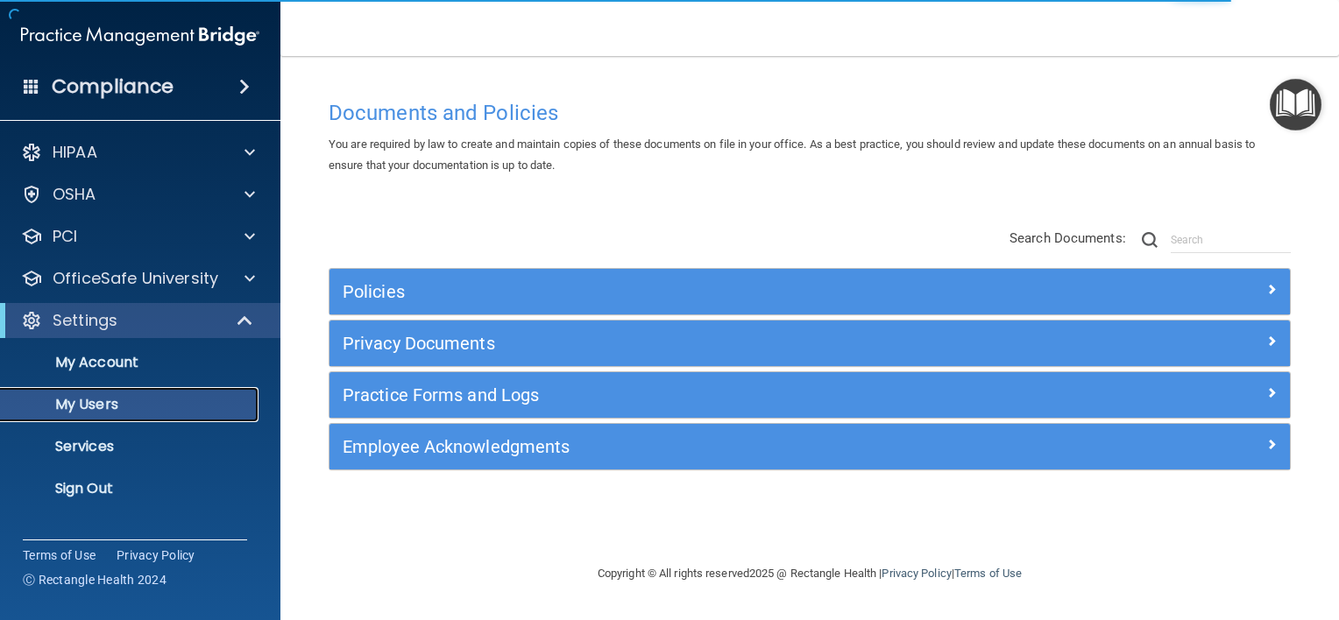
select select "20"
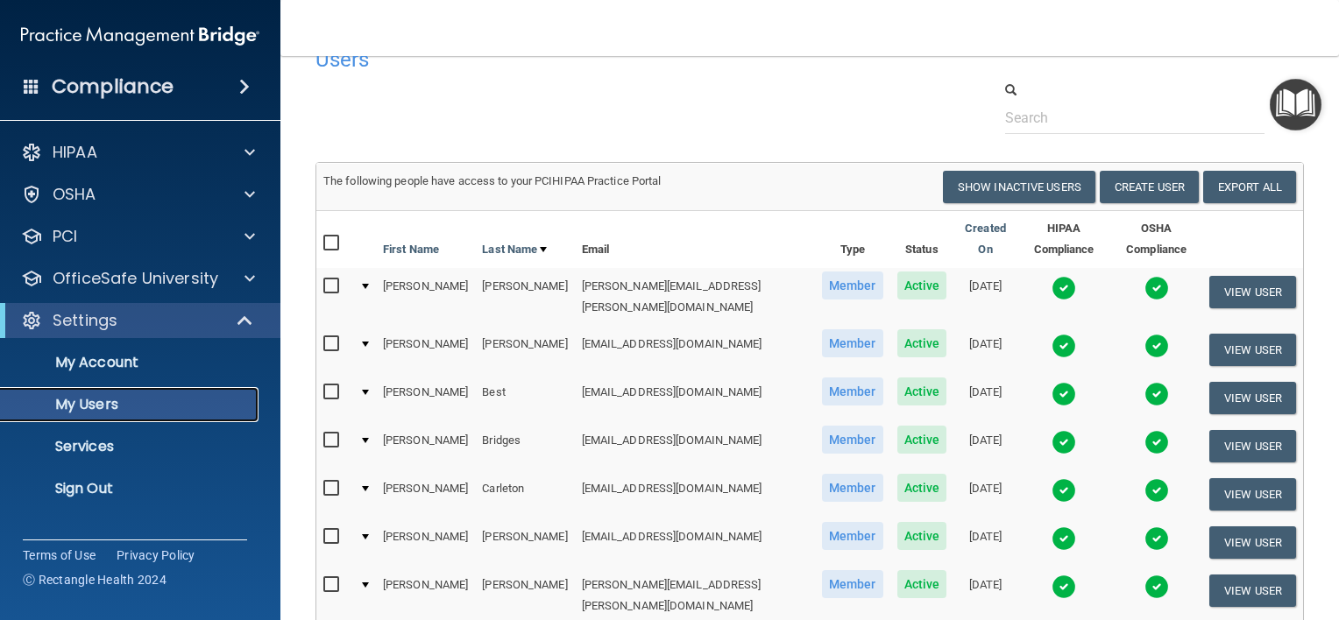
scroll to position [37, 0]
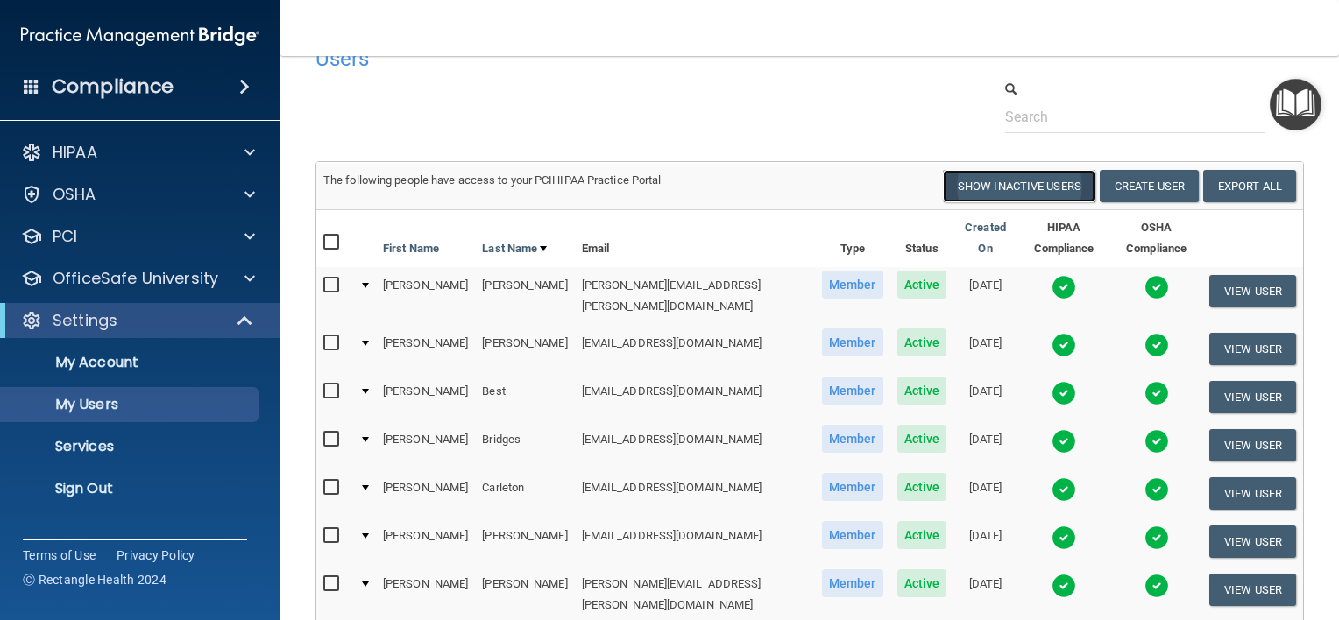
click at [1065, 192] on button "Show Inactive Users" at bounding box center [1019, 186] width 152 height 32
select select "20"
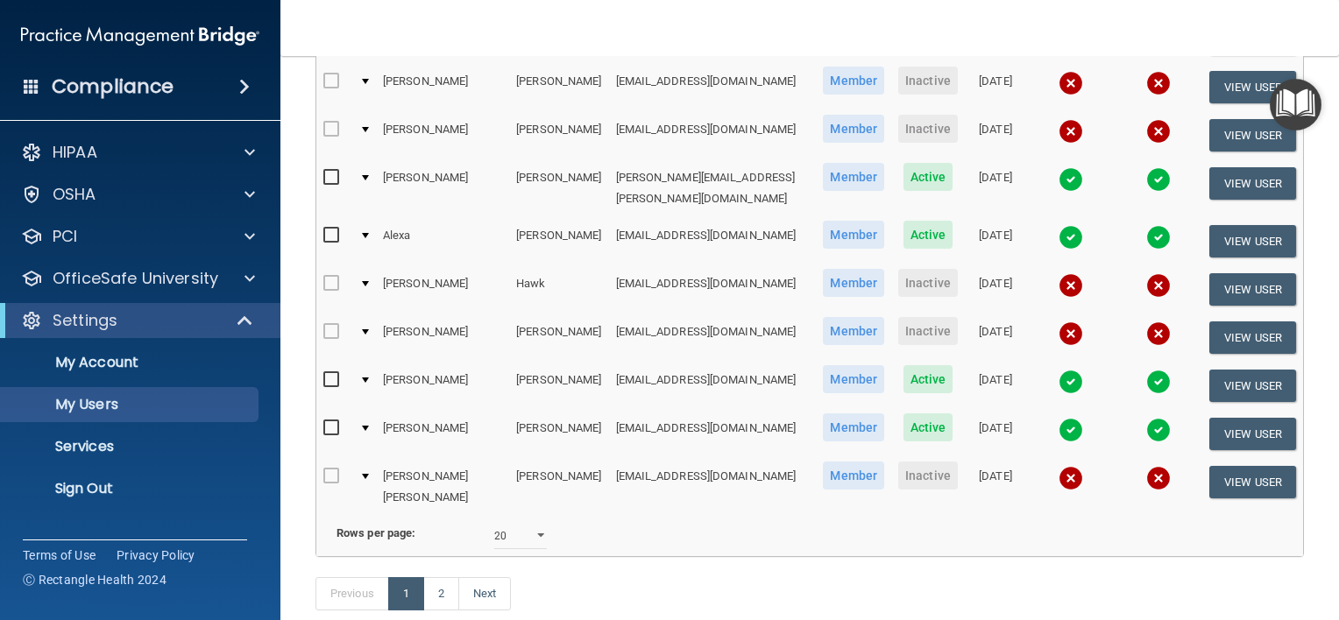
scroll to position [838, 0]
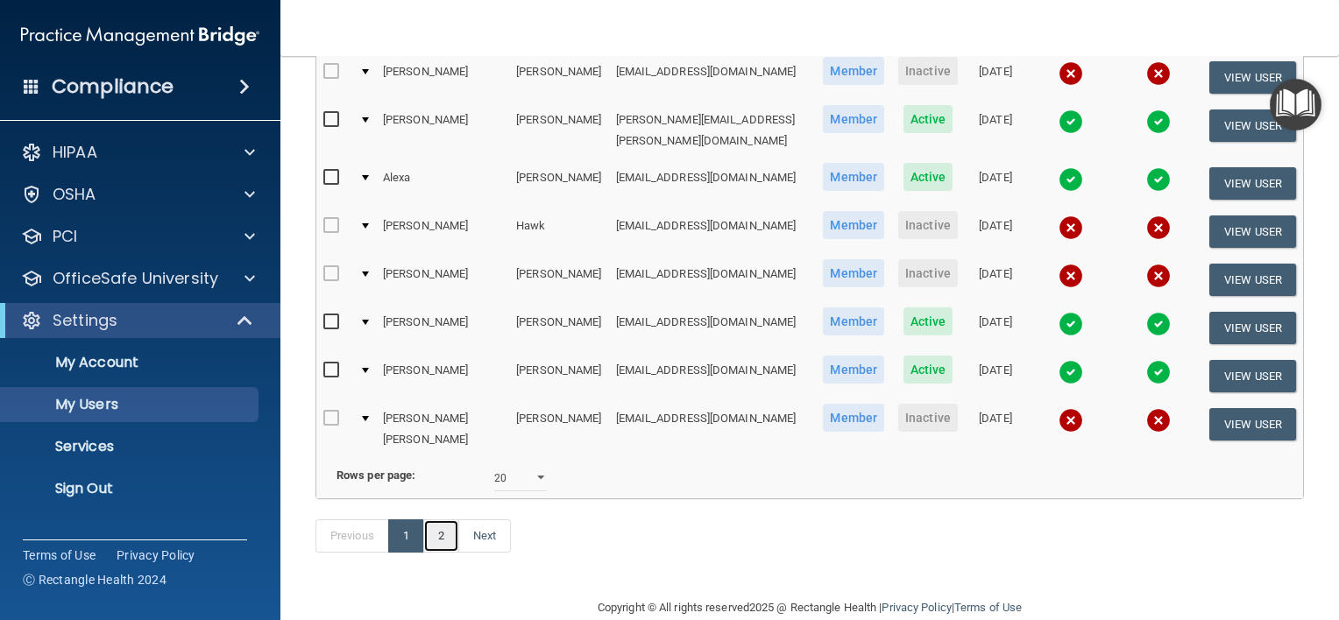
click at [438, 520] on link "2" at bounding box center [441, 536] width 36 height 33
select select "20"
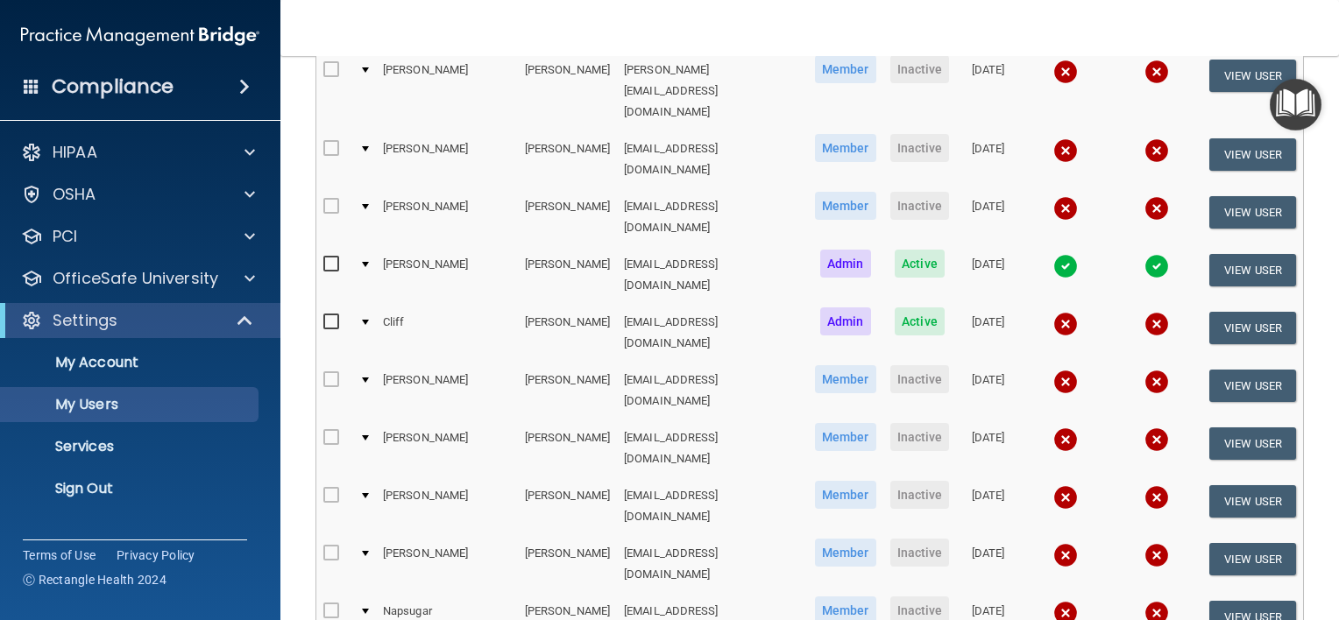
scroll to position [447, 0]
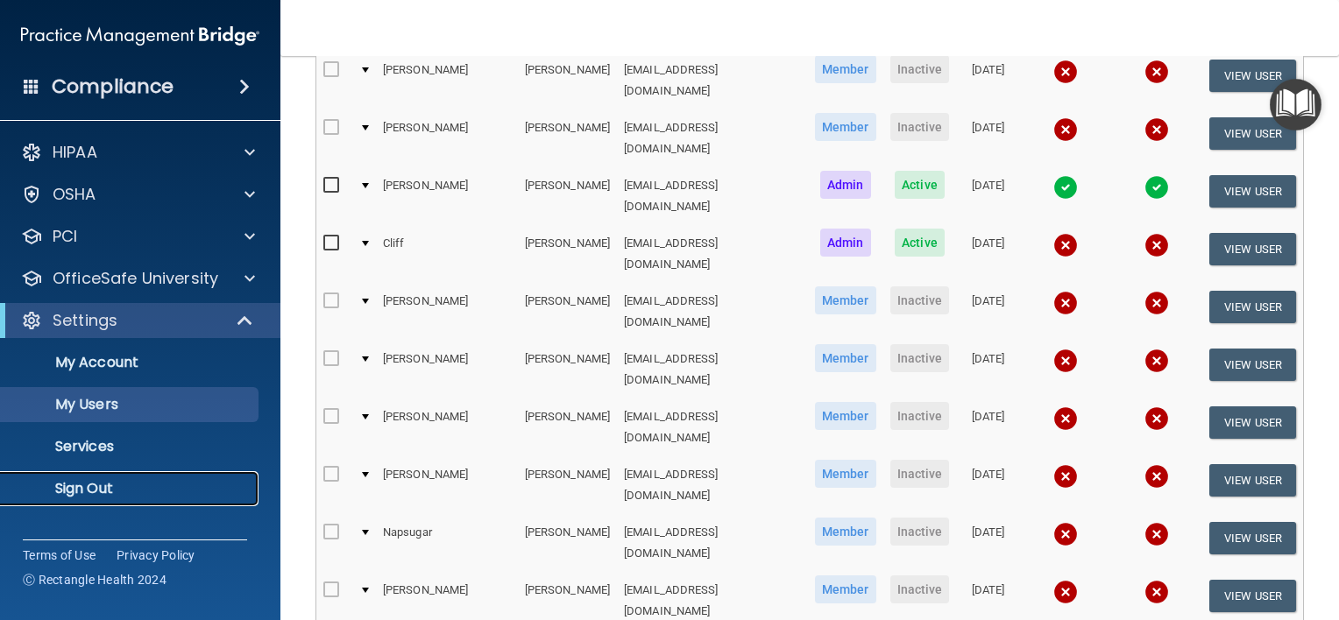
click at [67, 495] on p "Sign Out" at bounding box center [130, 489] width 239 height 18
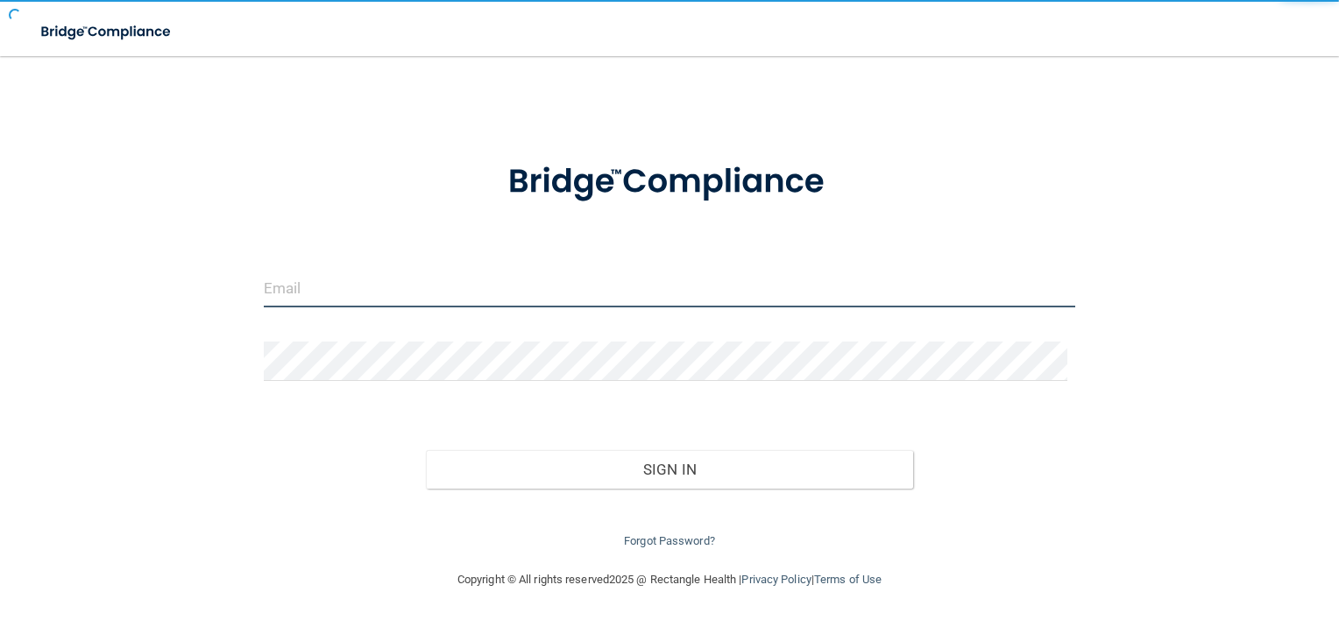
type input "[EMAIL_ADDRESS][DOMAIN_NAME]"
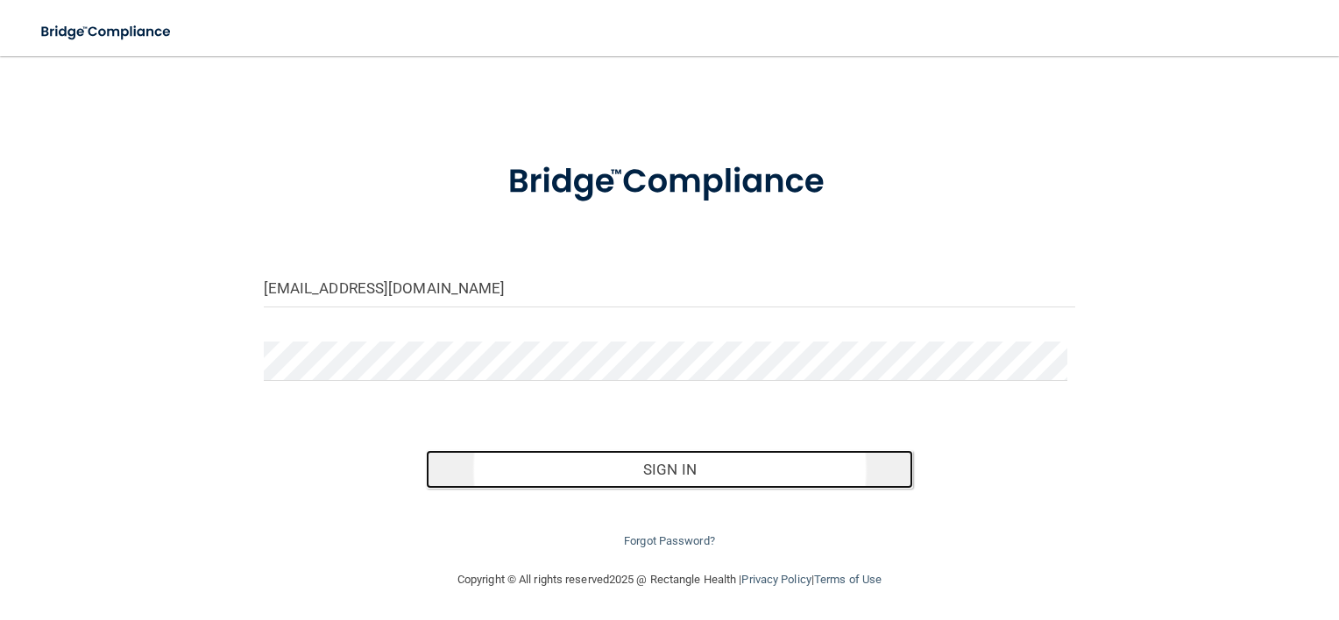
click at [647, 472] on button "Sign In" at bounding box center [669, 469] width 487 height 39
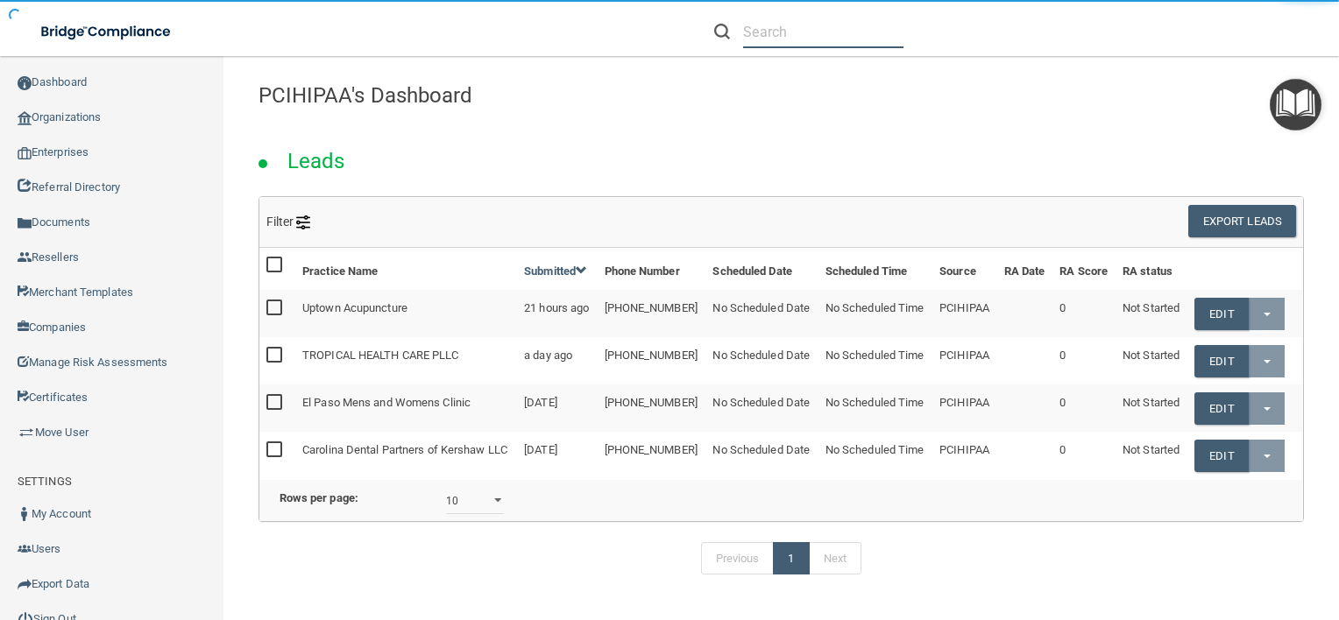
click at [763, 39] on input "text" at bounding box center [823, 32] width 160 height 32
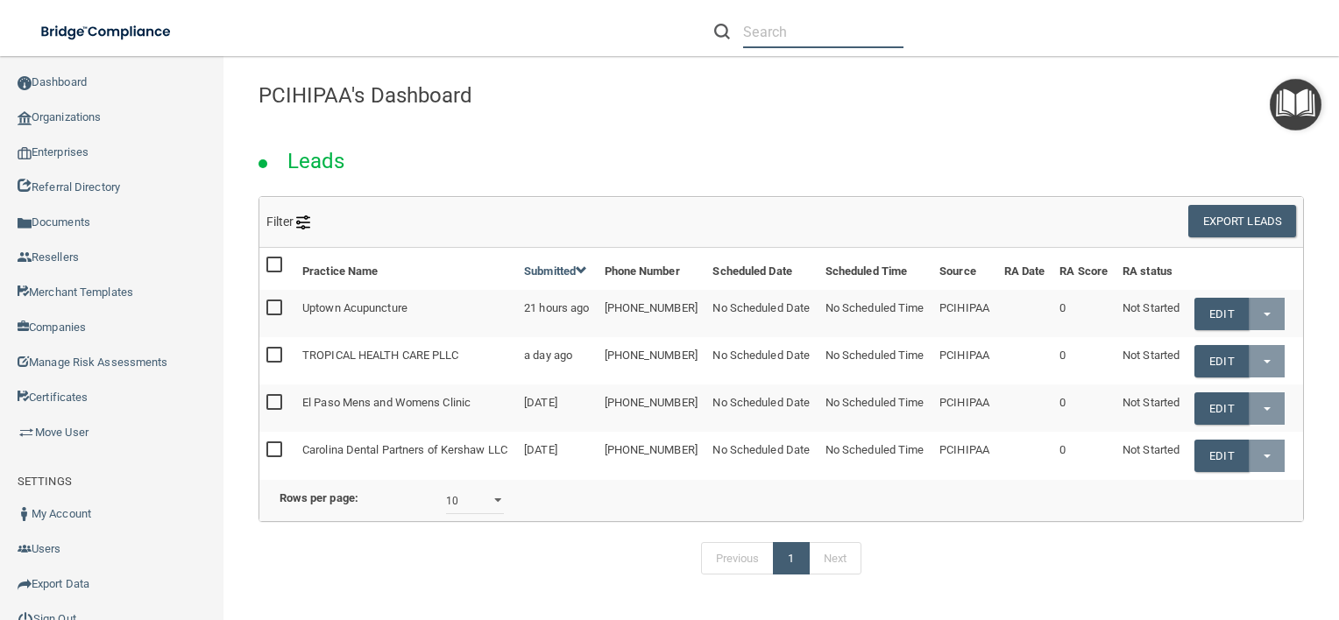
paste input "shugnight0219@gmail.com"
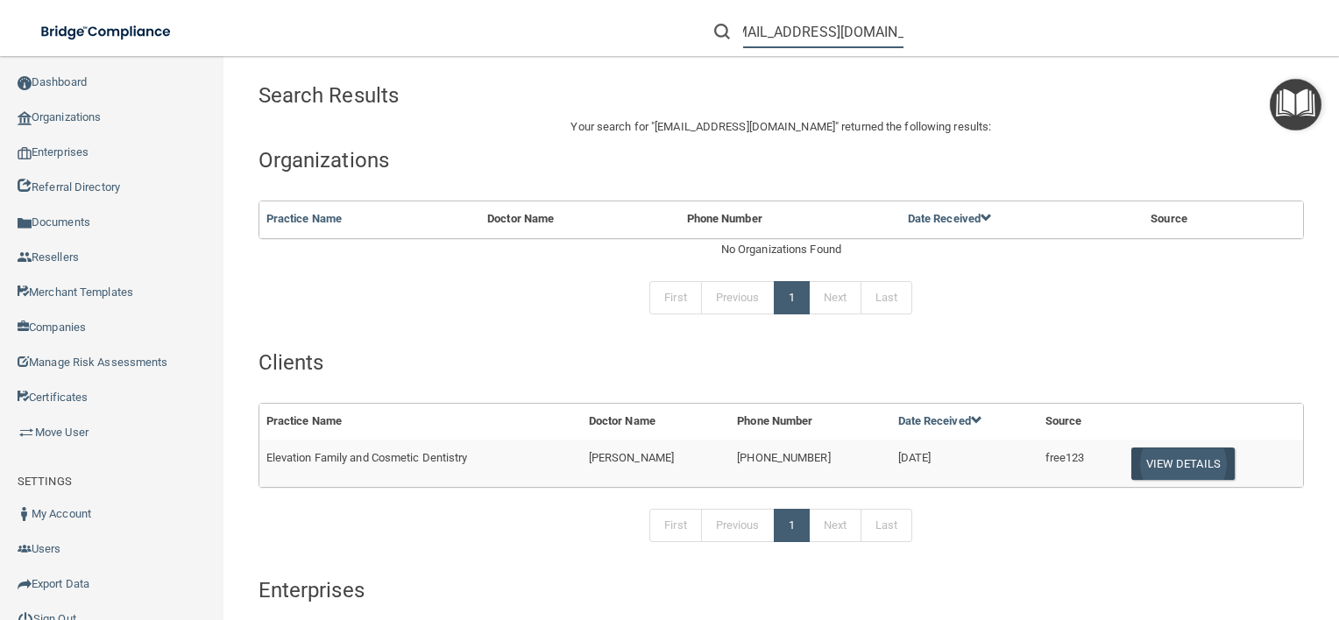
type input "shugnight0219@gmail.com"
click at [1131, 466] on button "View Details" at bounding box center [1182, 464] width 103 height 32
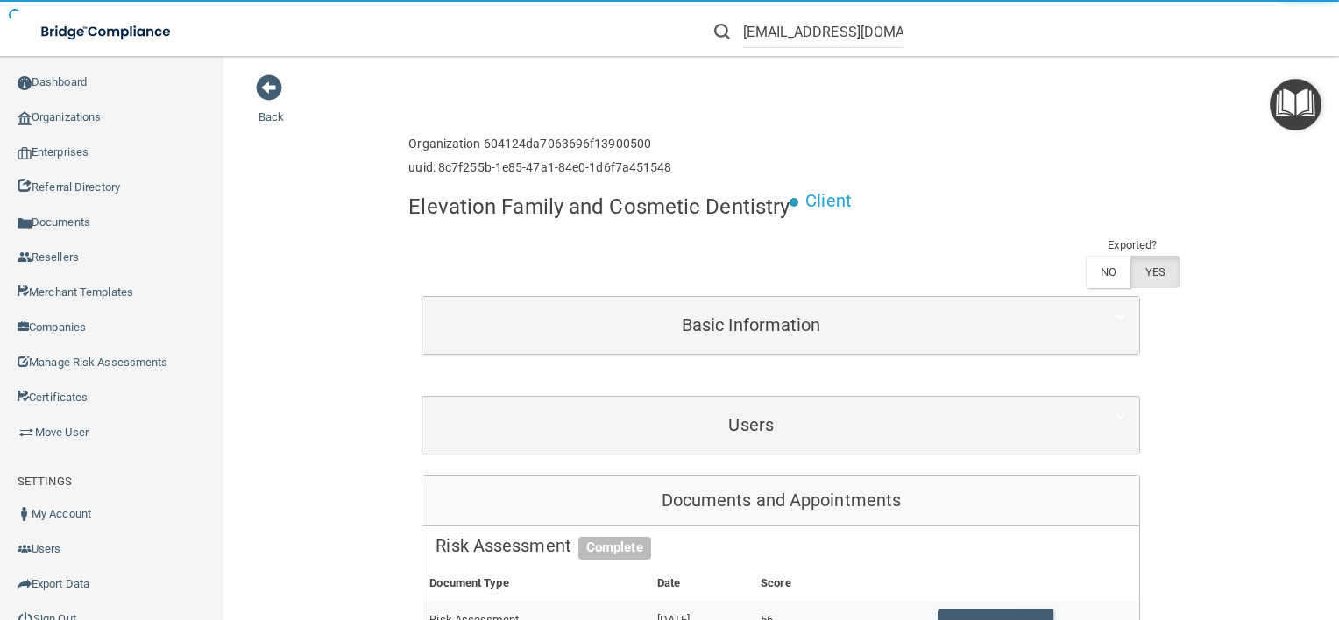
scroll to position [137, 0]
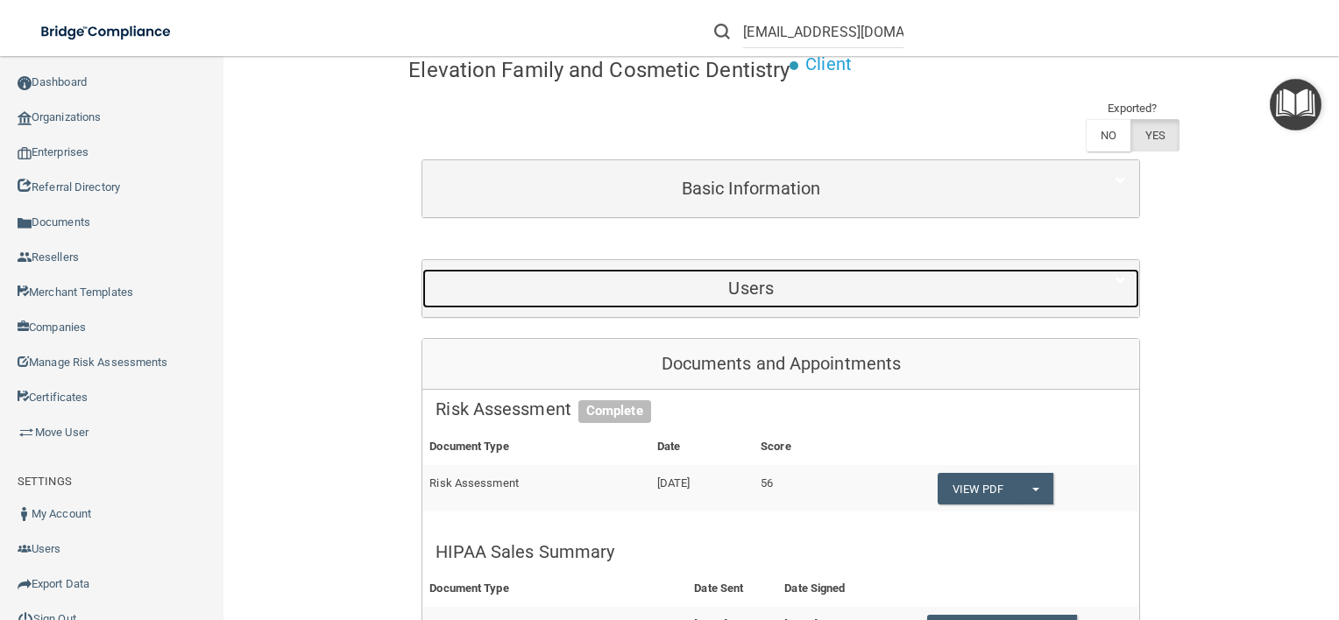
click at [673, 300] on div "Users" at bounding box center [750, 288] width 657 height 39
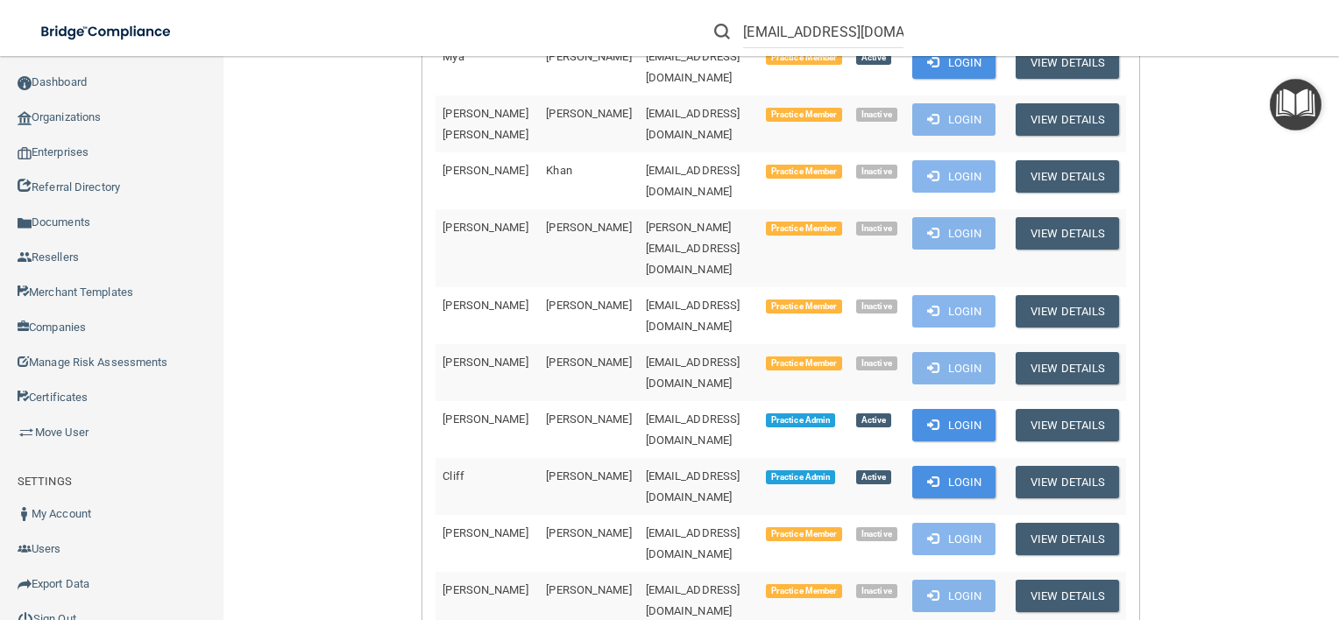
scroll to position [1707, 0]
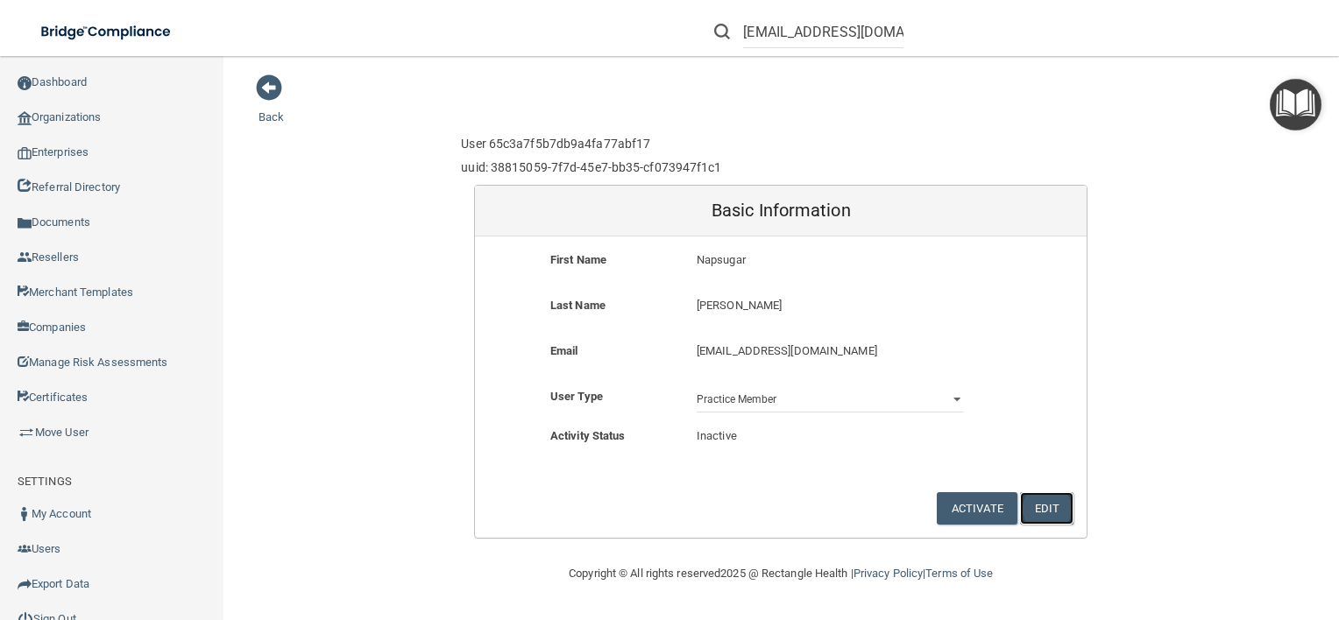
click at [1033, 507] on button "Edit" at bounding box center [1046, 508] width 53 height 32
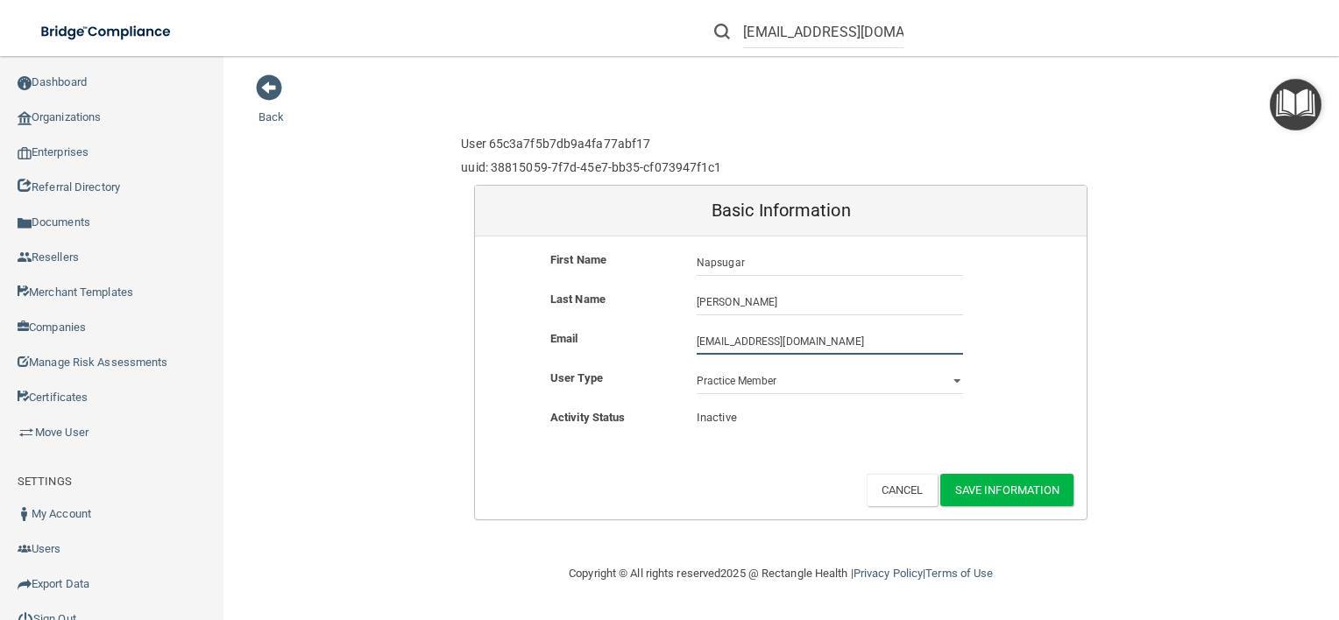
click at [767, 343] on input "shugnight0219@gmail.com" at bounding box center [830, 342] width 266 height 26
type input "shugnight0219111@gmail.com"
click at [1027, 484] on button "Save Information" at bounding box center [1007, 490] width 134 height 32
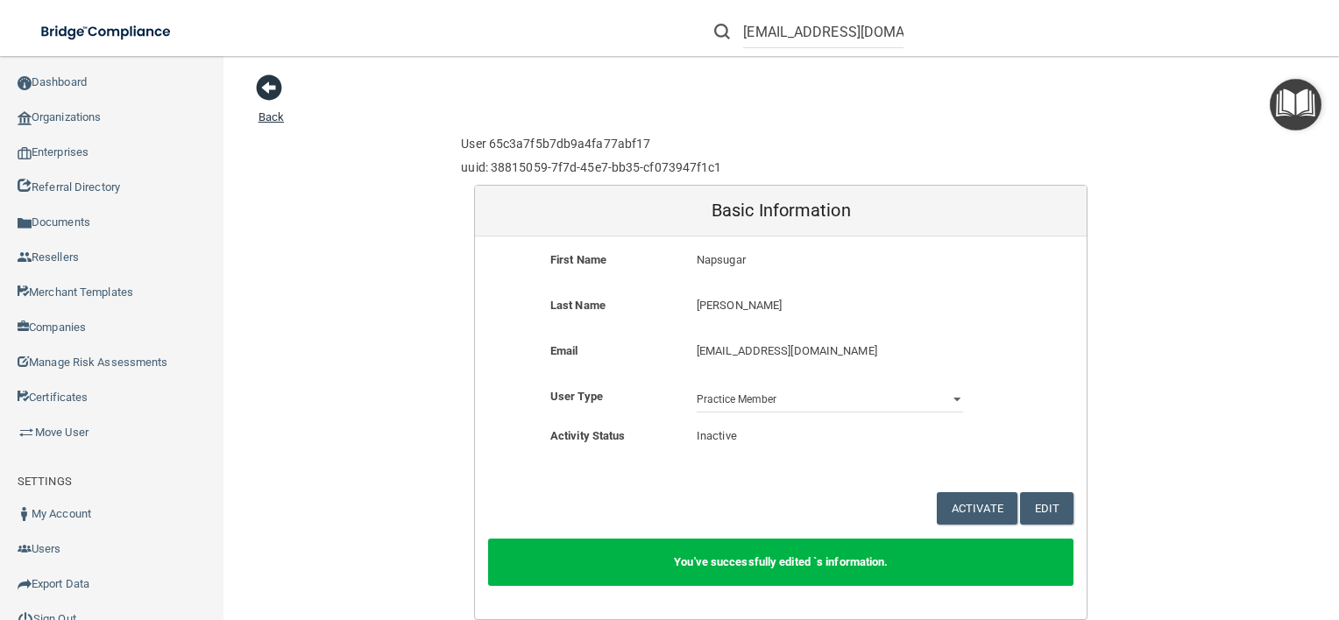
click at [268, 79] on span at bounding box center [269, 87] width 26 height 26
click at [841, 34] on input "shugnight0219@gmail.com" at bounding box center [823, 32] width 160 height 32
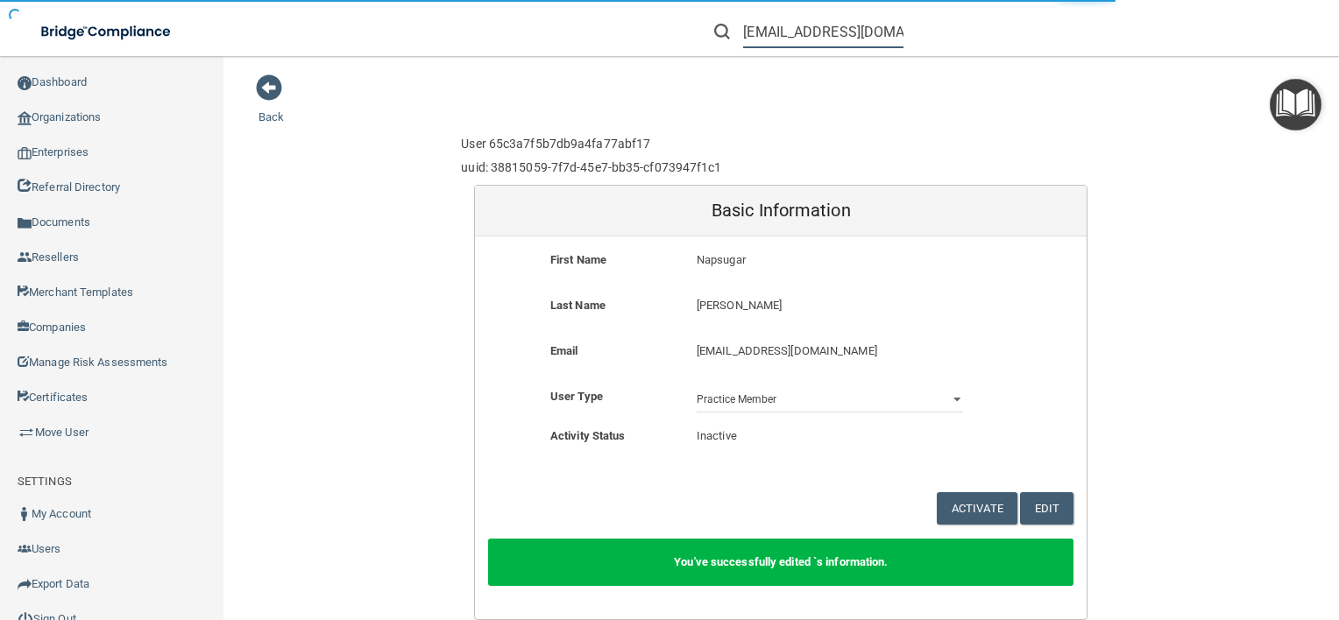
click at [841, 34] on input "shugnight0219@gmail.com" at bounding box center [823, 32] width 160 height 32
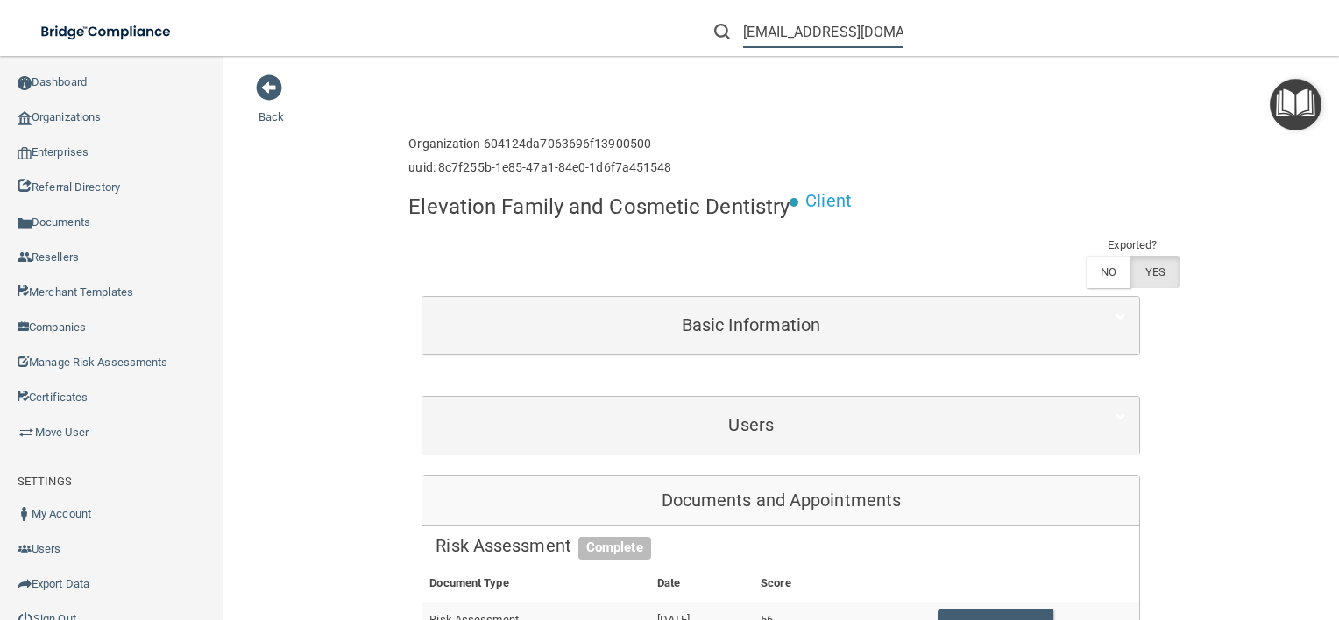
scroll to position [0, 11]
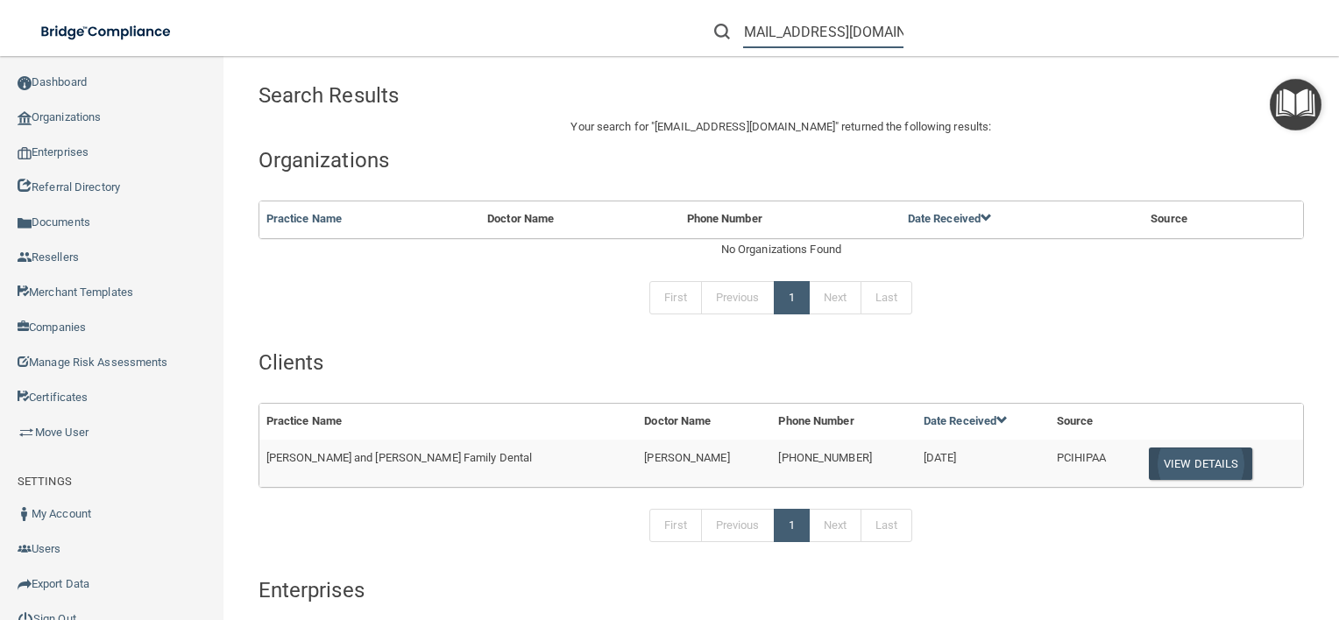
type input "napsi18smith@gmail.com"
click at [1186, 463] on button "View Details" at bounding box center [1200, 464] width 103 height 32
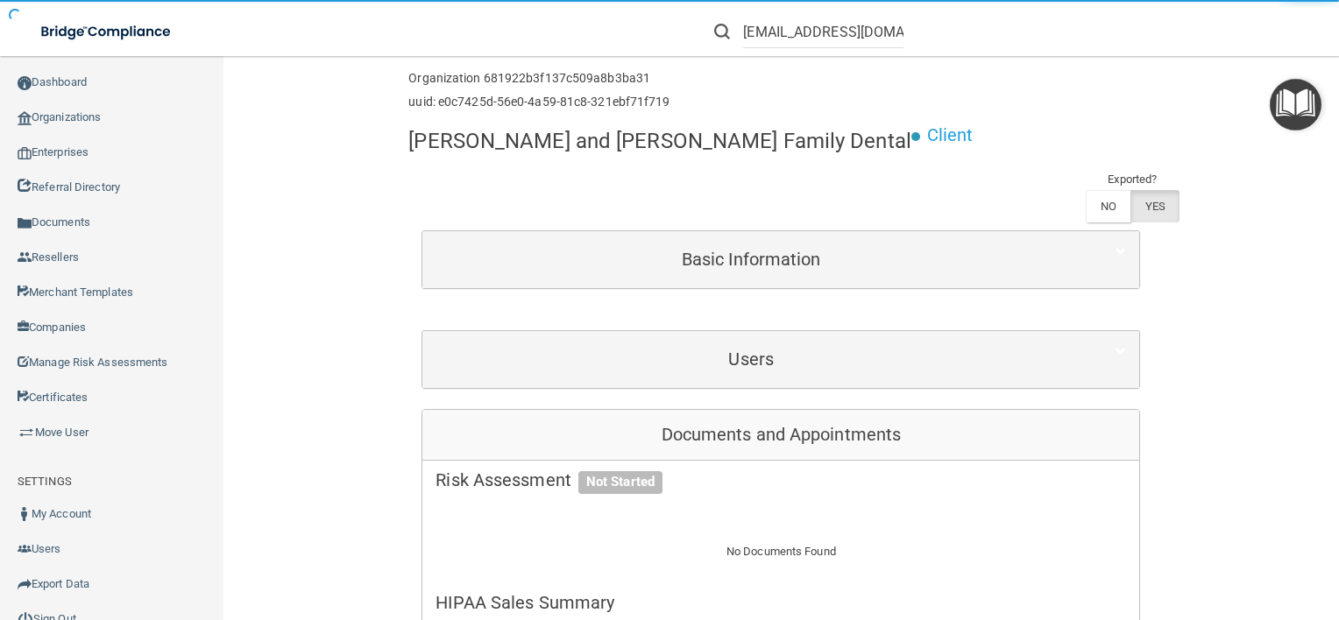
scroll to position [70, 0]
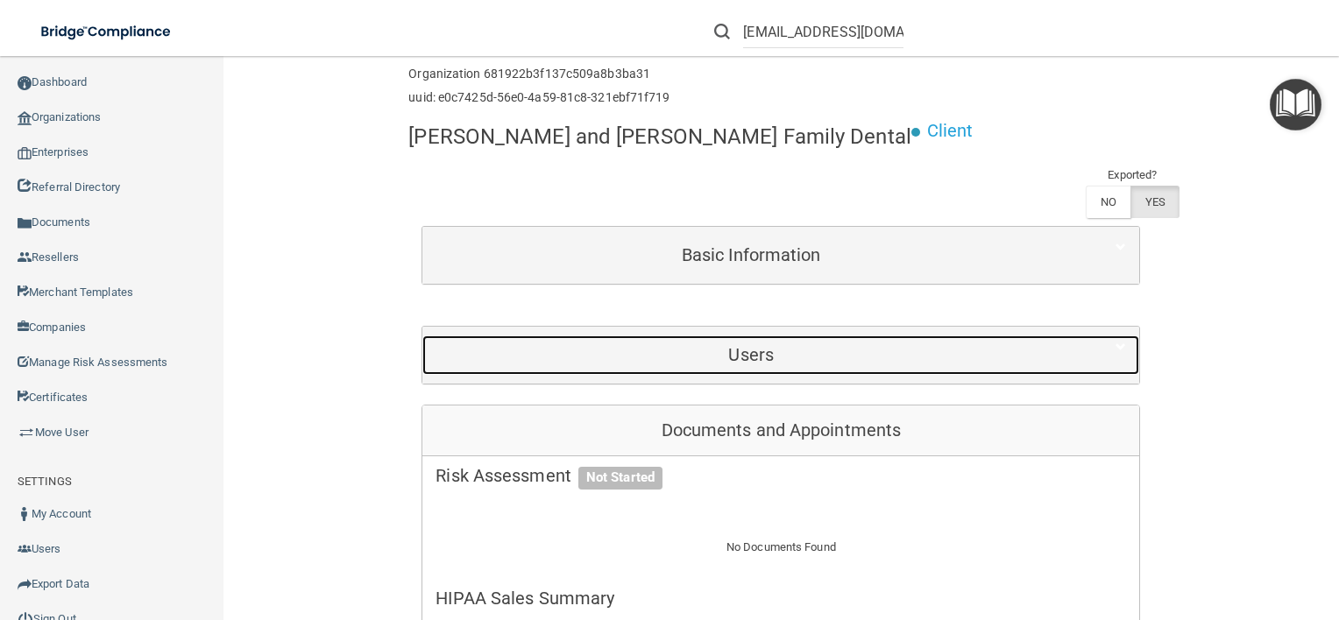
click at [760, 345] on h5 "Users" at bounding box center [750, 354] width 631 height 19
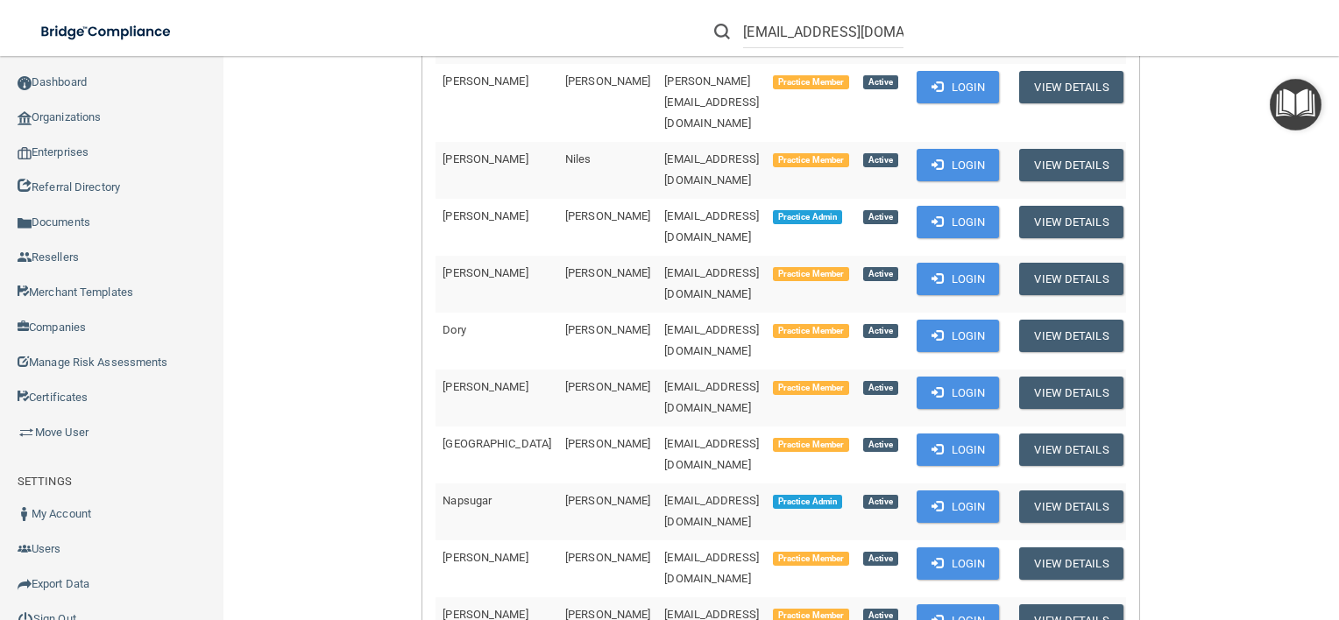
scroll to position [746, 0]
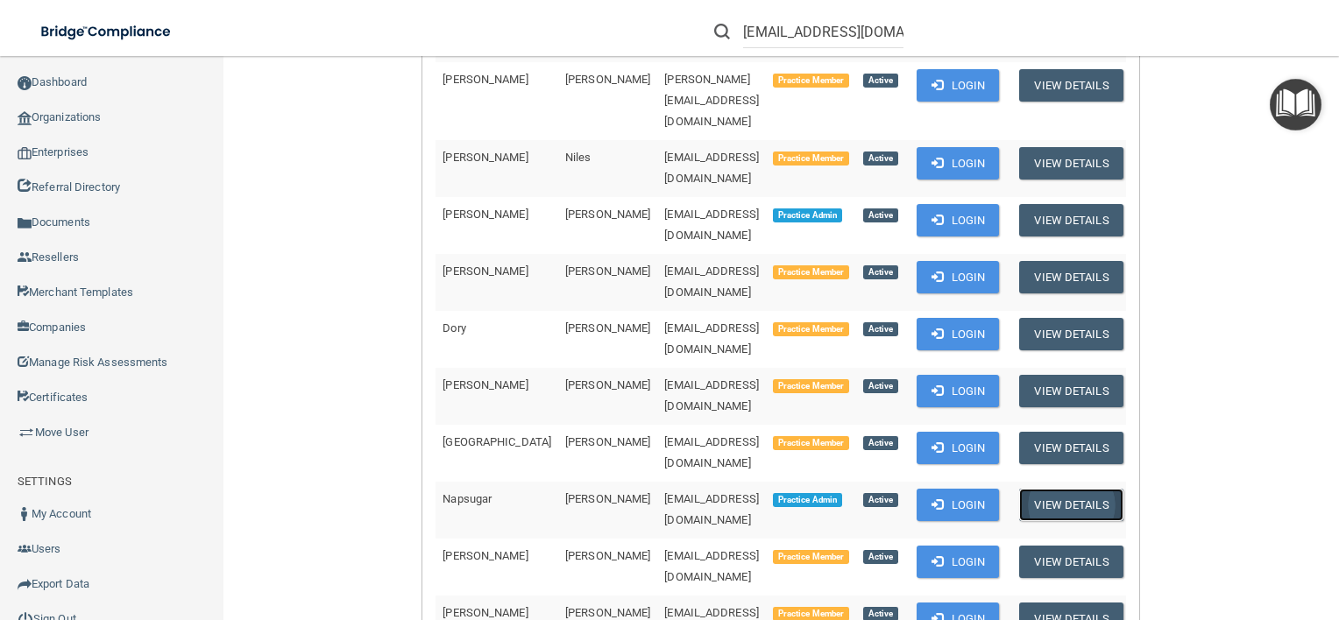
click at [1053, 489] on button "View Details" at bounding box center [1070, 505] width 103 height 32
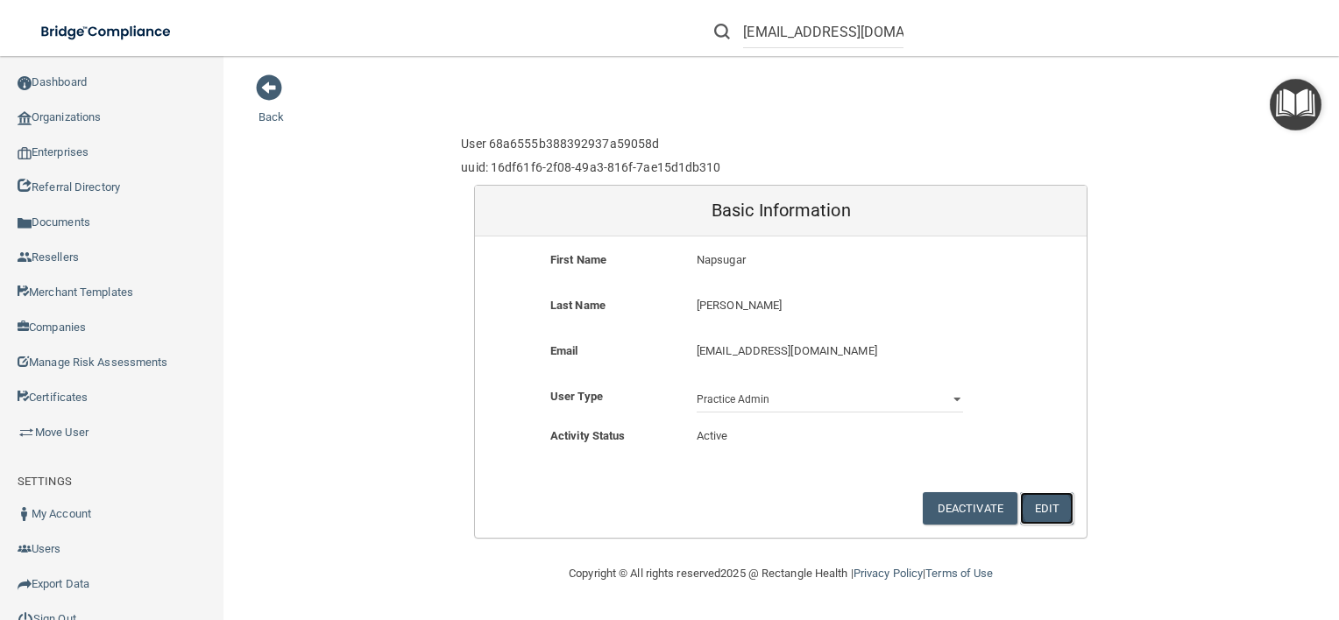
click at [1034, 508] on button "Edit" at bounding box center [1046, 508] width 53 height 32
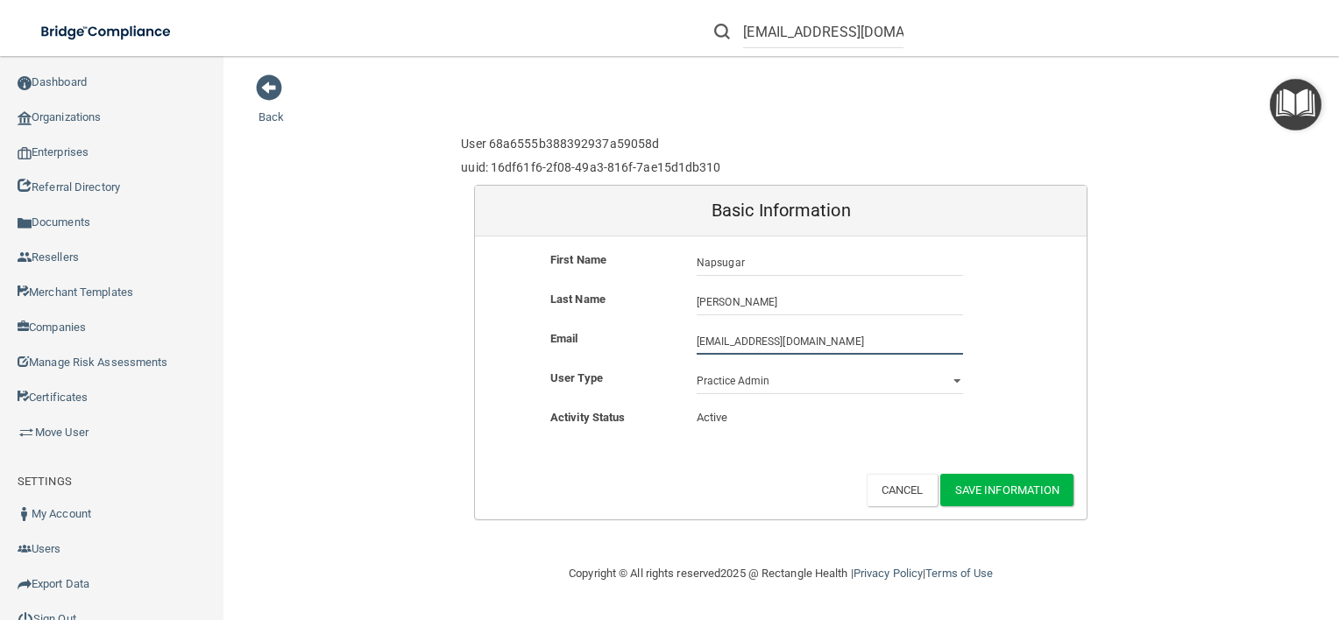
drag, startPoint x: 839, startPoint y: 348, endPoint x: 659, endPoint y: 338, distance: 180.7
click at [659, 338] on div "Email napsi18smith@gmail.com napsi18smith@gmail.com" at bounding box center [781, 342] width 612 height 26
paste input "shugnight0219"
type input "shugnight0219@gmail.com"
click at [1005, 484] on button "Save Information" at bounding box center [1007, 490] width 134 height 32
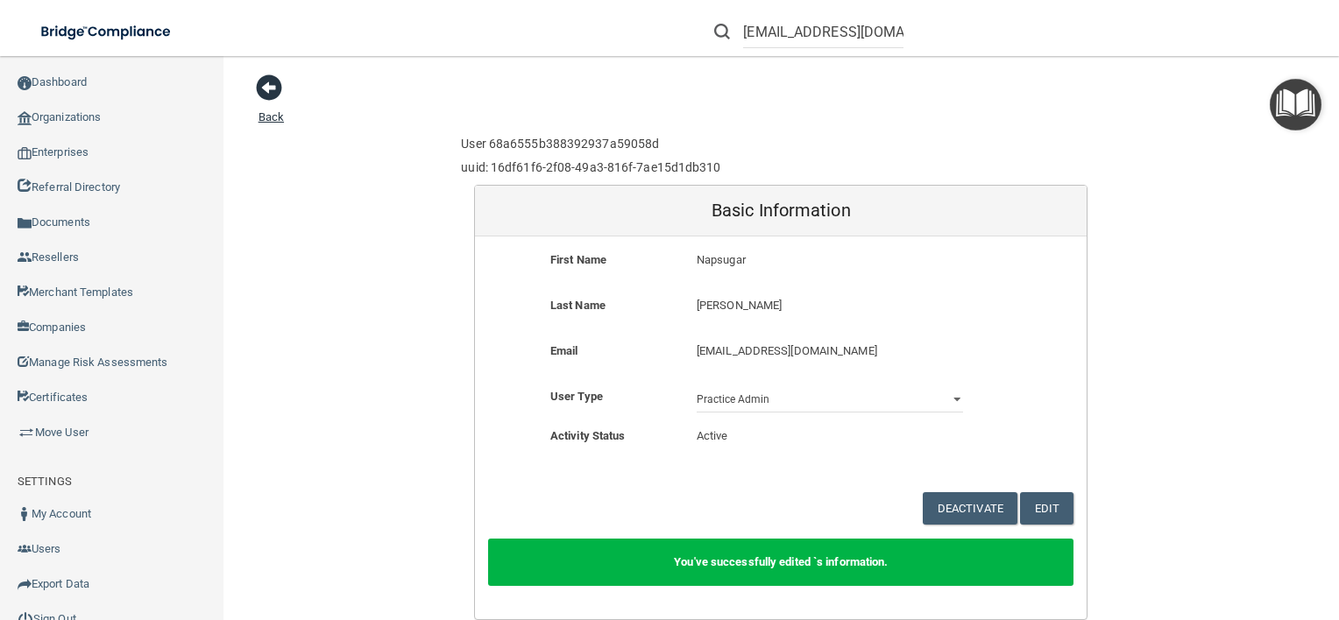
click at [266, 98] on span at bounding box center [269, 87] width 26 height 26
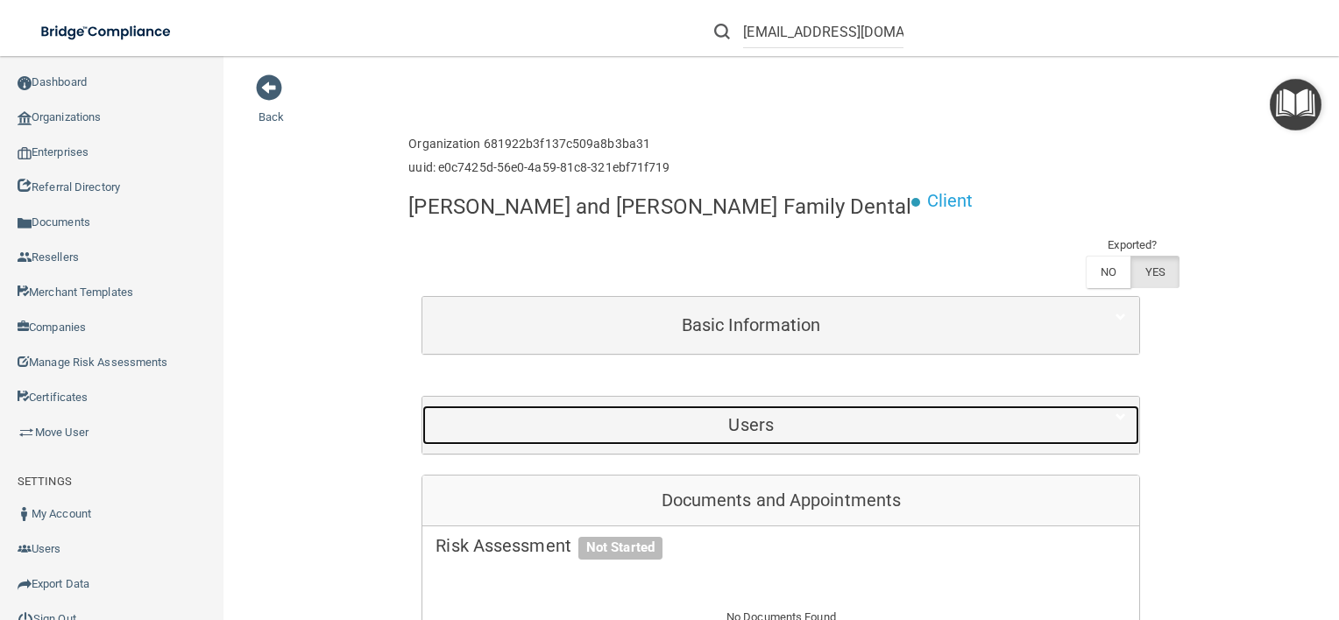
click at [775, 406] on div "Users" at bounding box center [750, 425] width 657 height 39
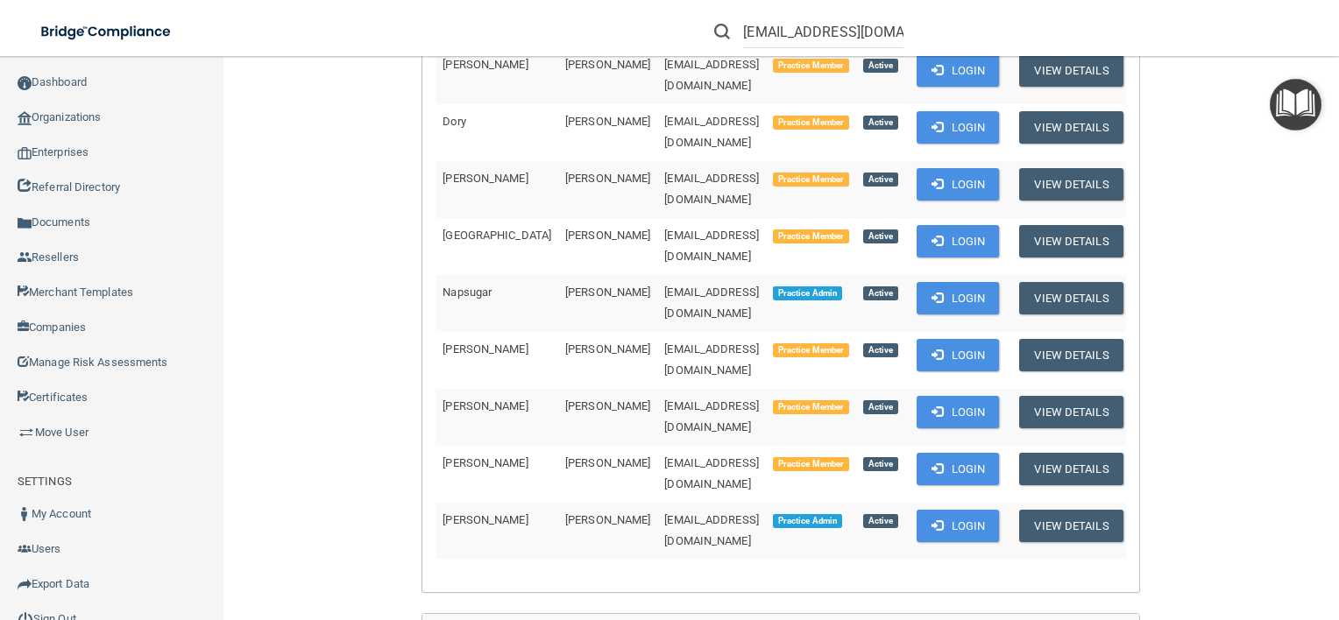
scroll to position [753, 0]
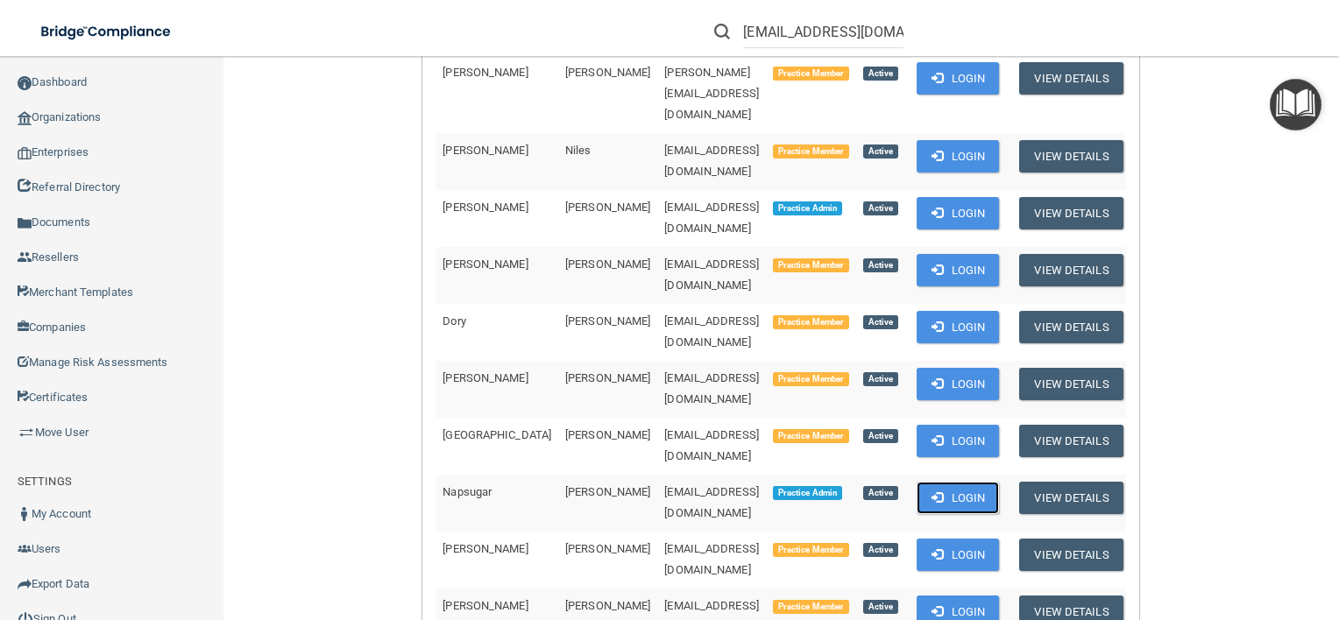
click at [964, 482] on button "Login" at bounding box center [957, 498] width 83 height 32
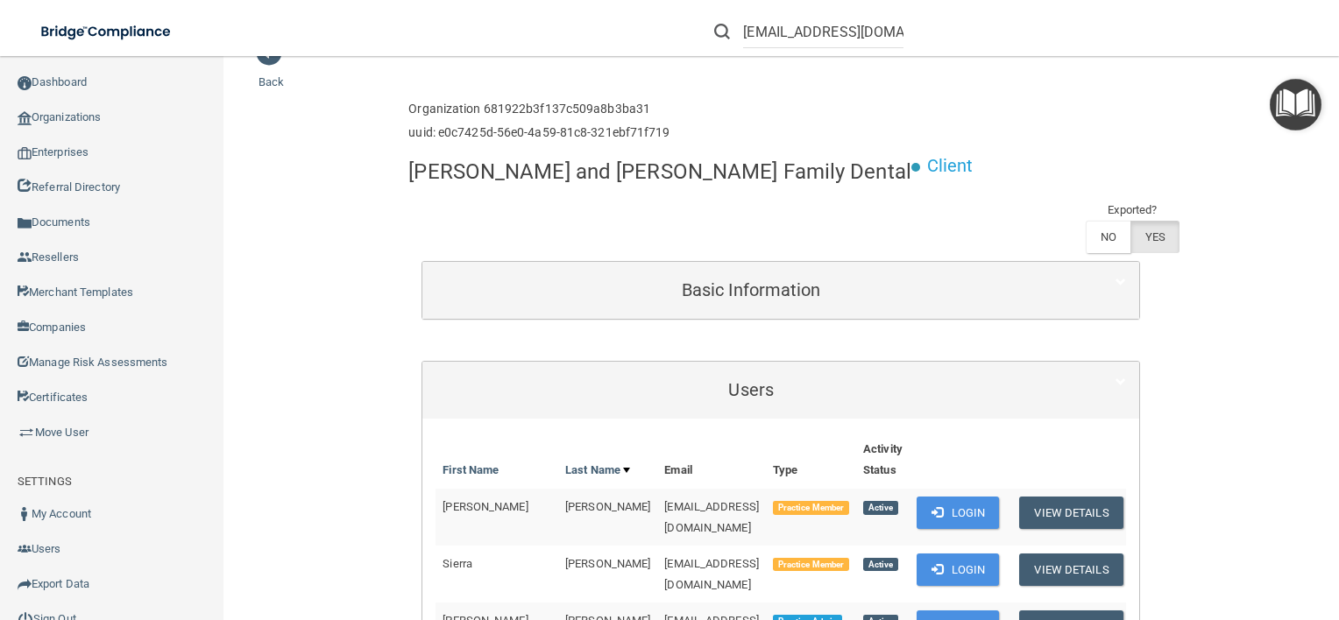
scroll to position [0, 0]
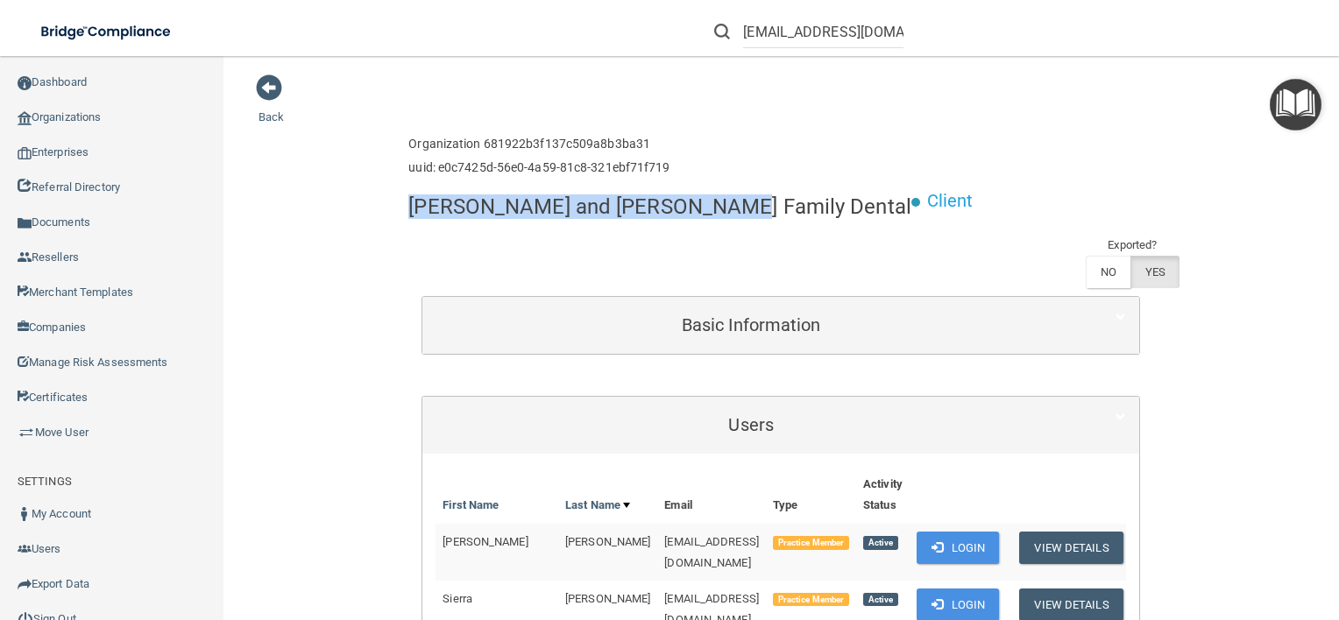
drag, startPoint x: 691, startPoint y: 196, endPoint x: 382, endPoint y: 200, distance: 309.3
copy h4 "Davis and Parker Family Dental"
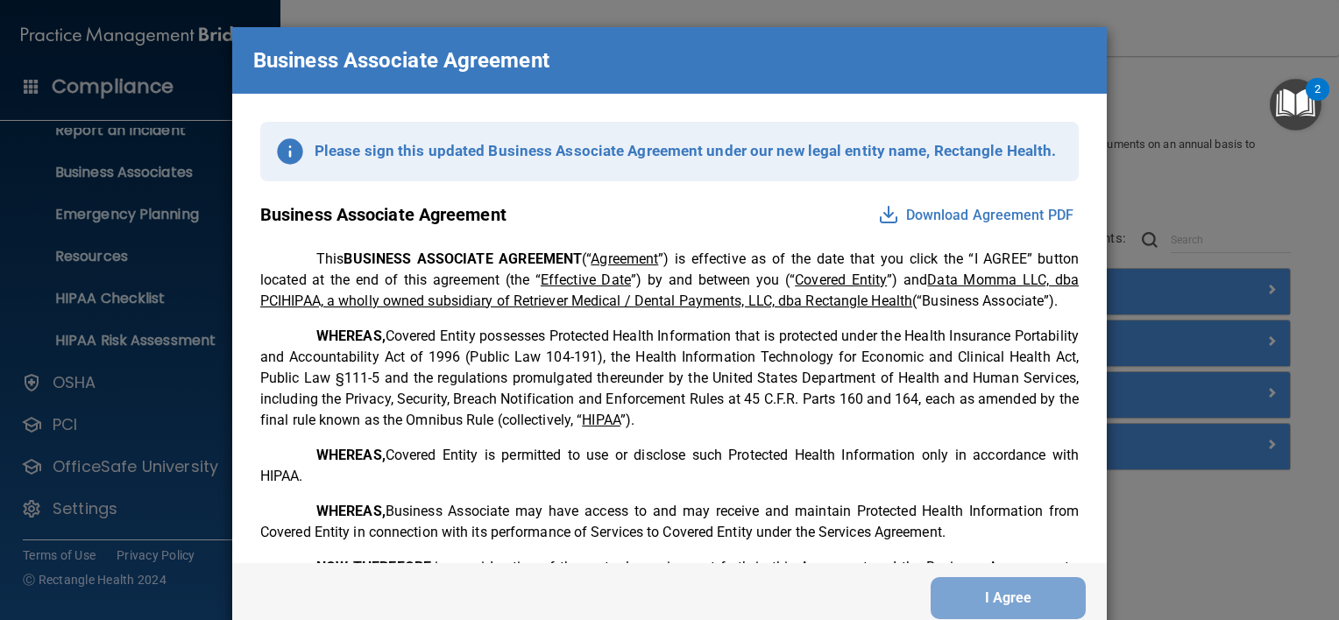
scroll to position [3572, 0]
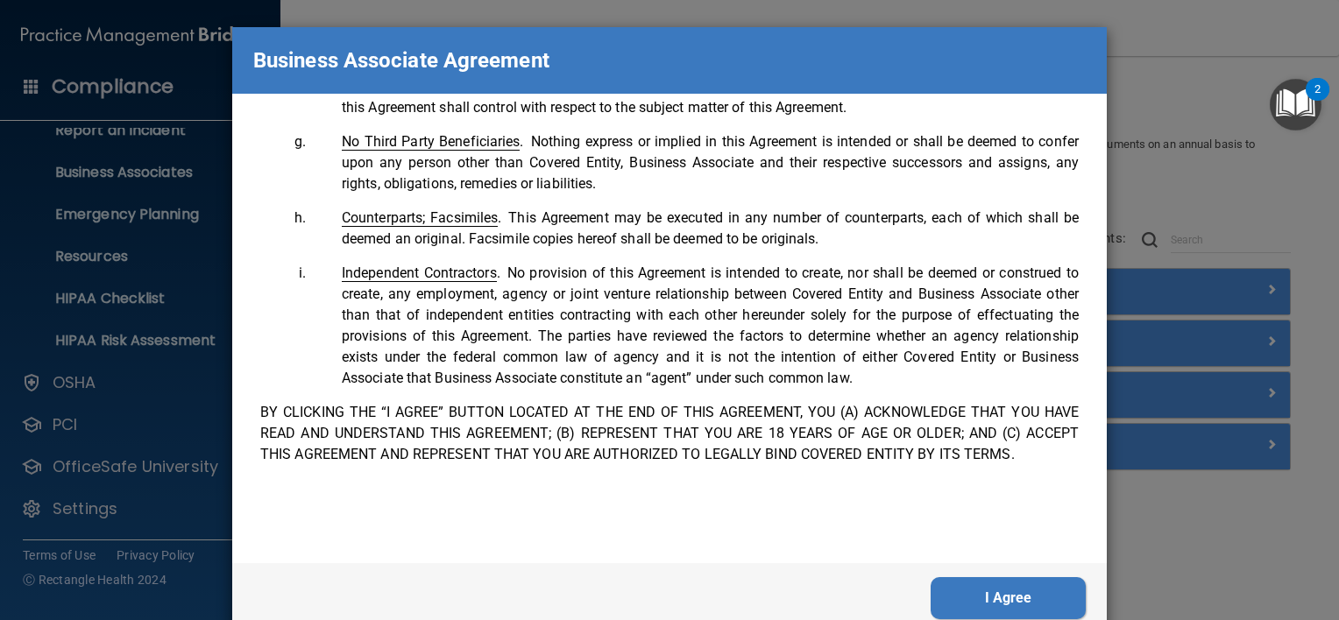
click at [1024, 591] on button "I Agree" at bounding box center [1007, 598] width 155 height 42
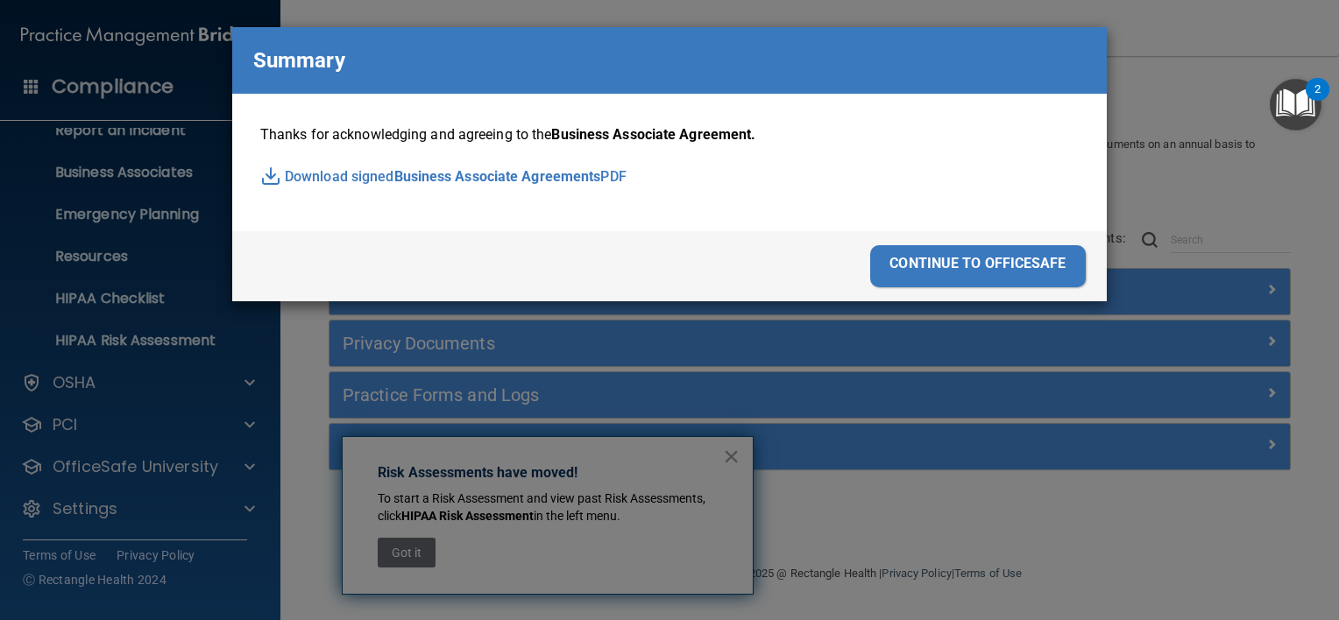
click at [1037, 258] on div "continue to officesafe" at bounding box center [978, 266] width 216 height 42
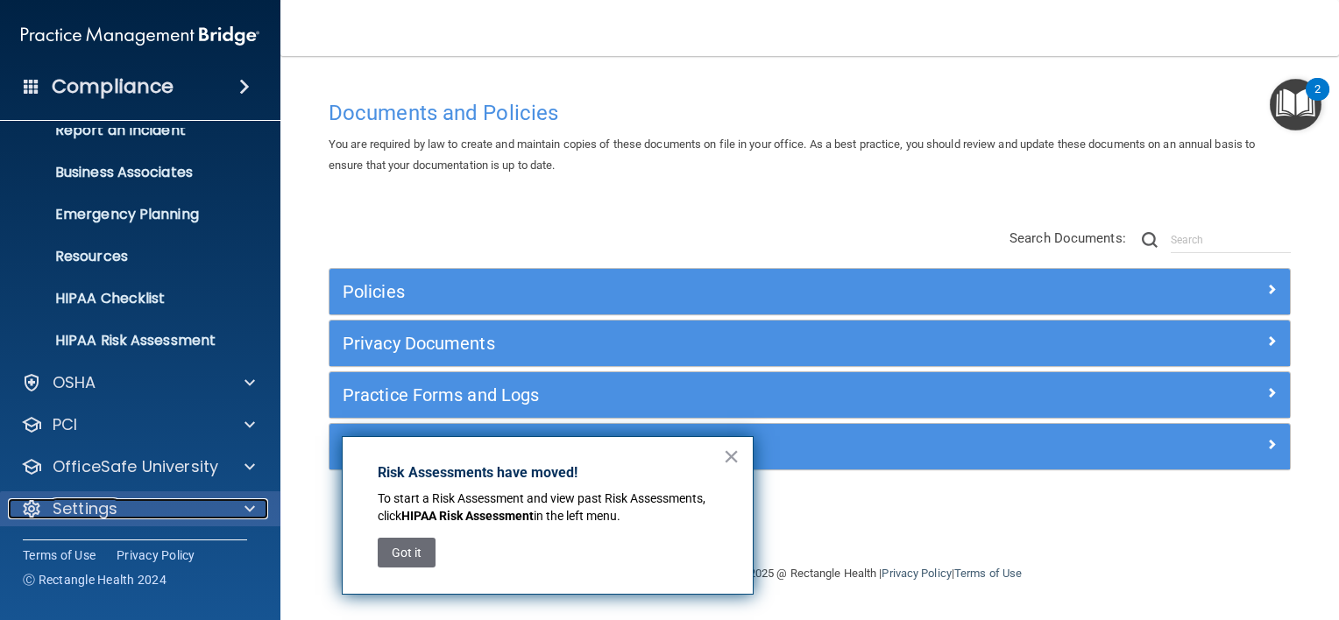
click at [193, 510] on div "Settings" at bounding box center [116, 509] width 217 height 21
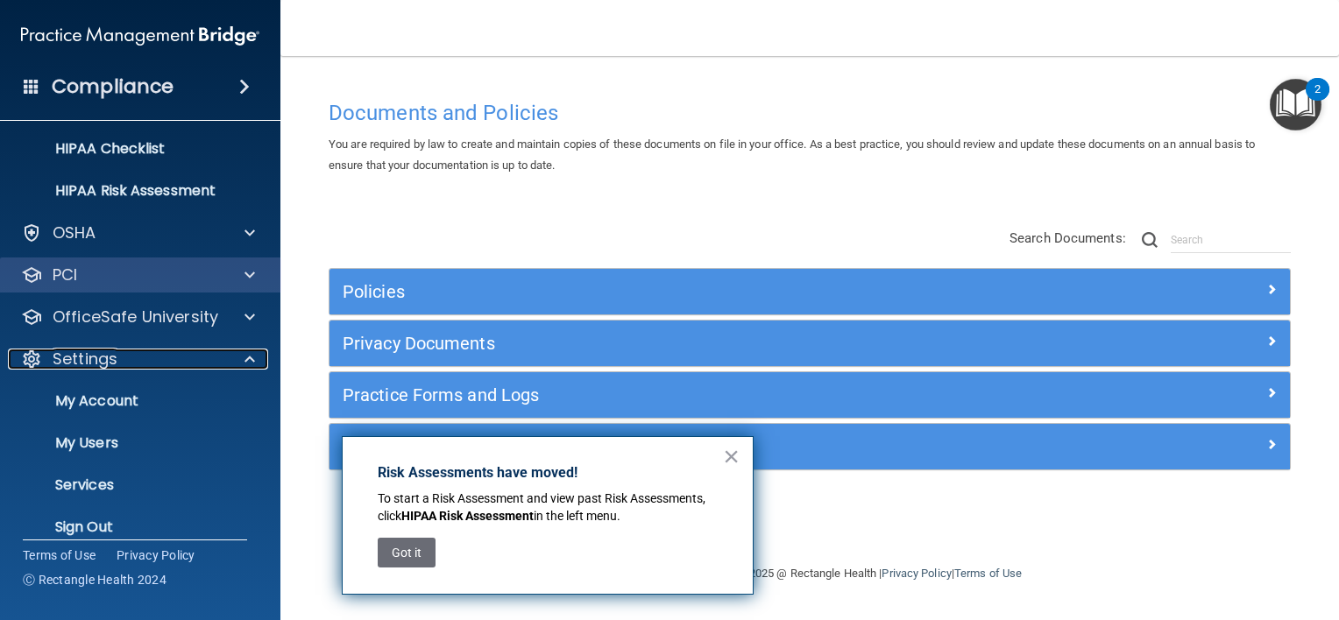
scroll to position [257, 0]
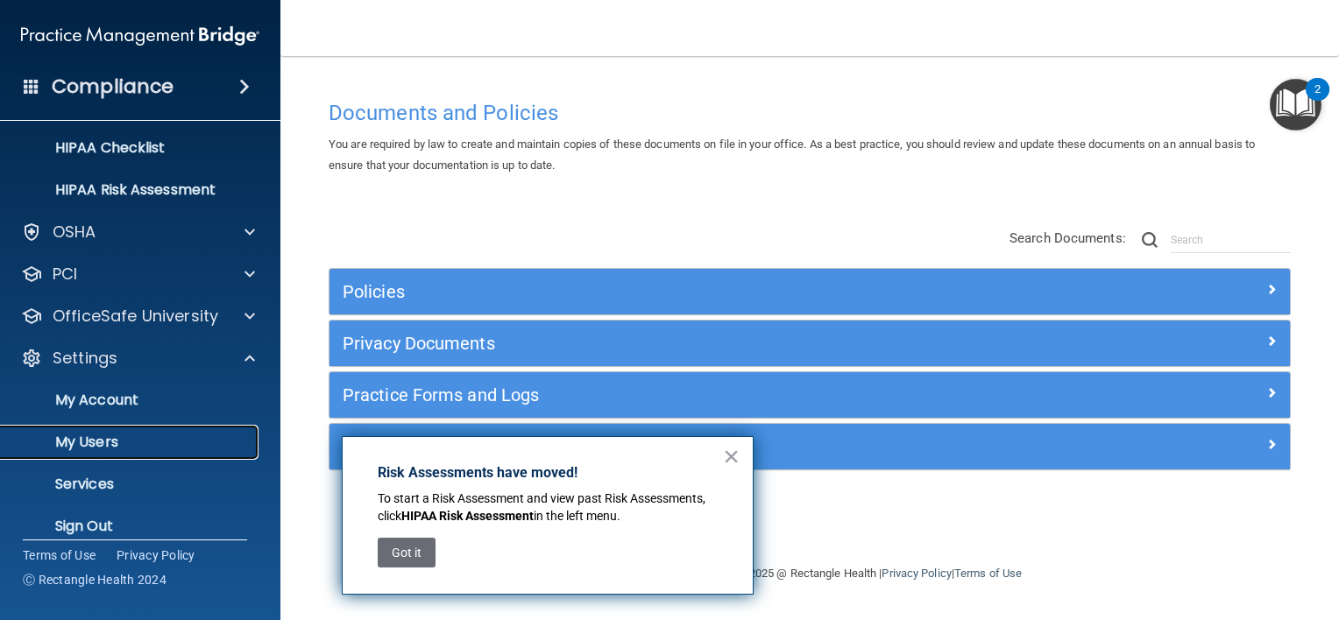
click at [199, 435] on p "My Users" at bounding box center [130, 443] width 239 height 18
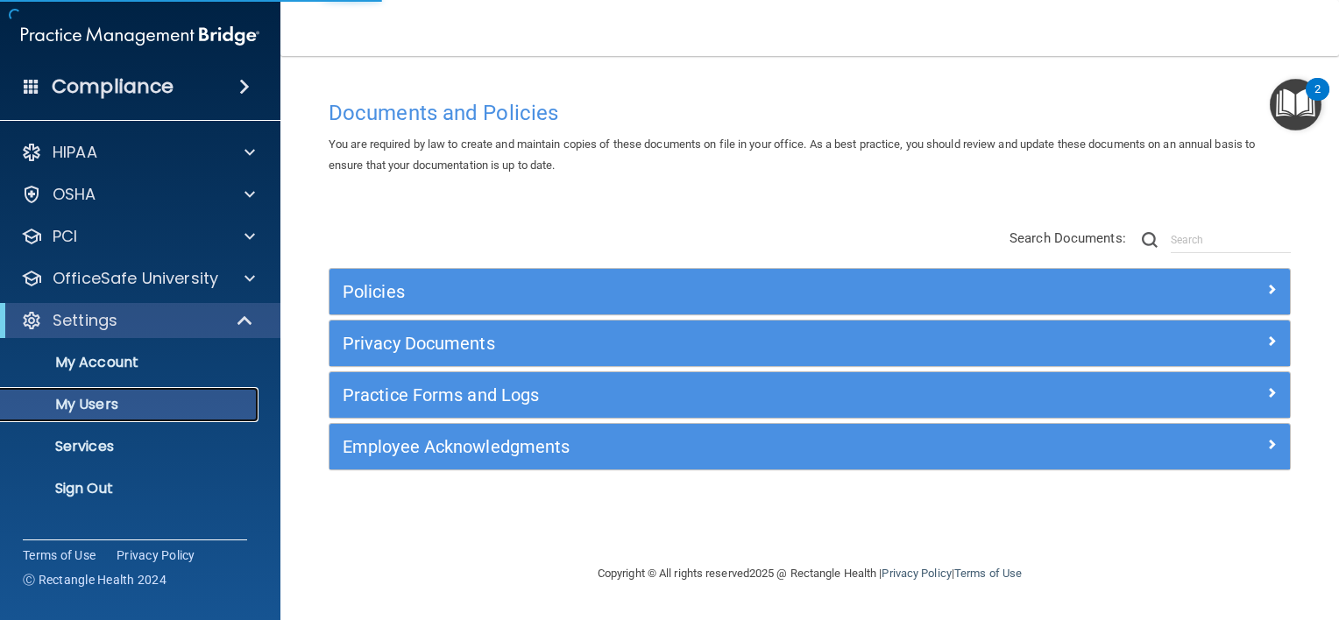
select select "20"
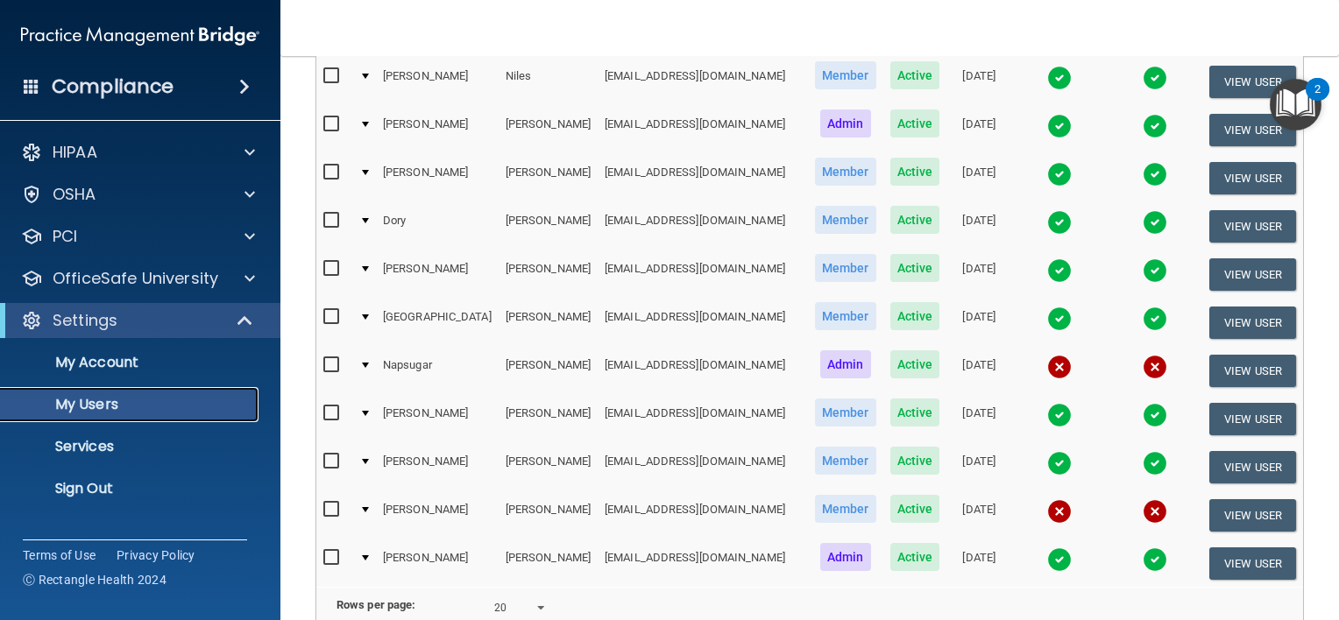
scroll to position [577, 0]
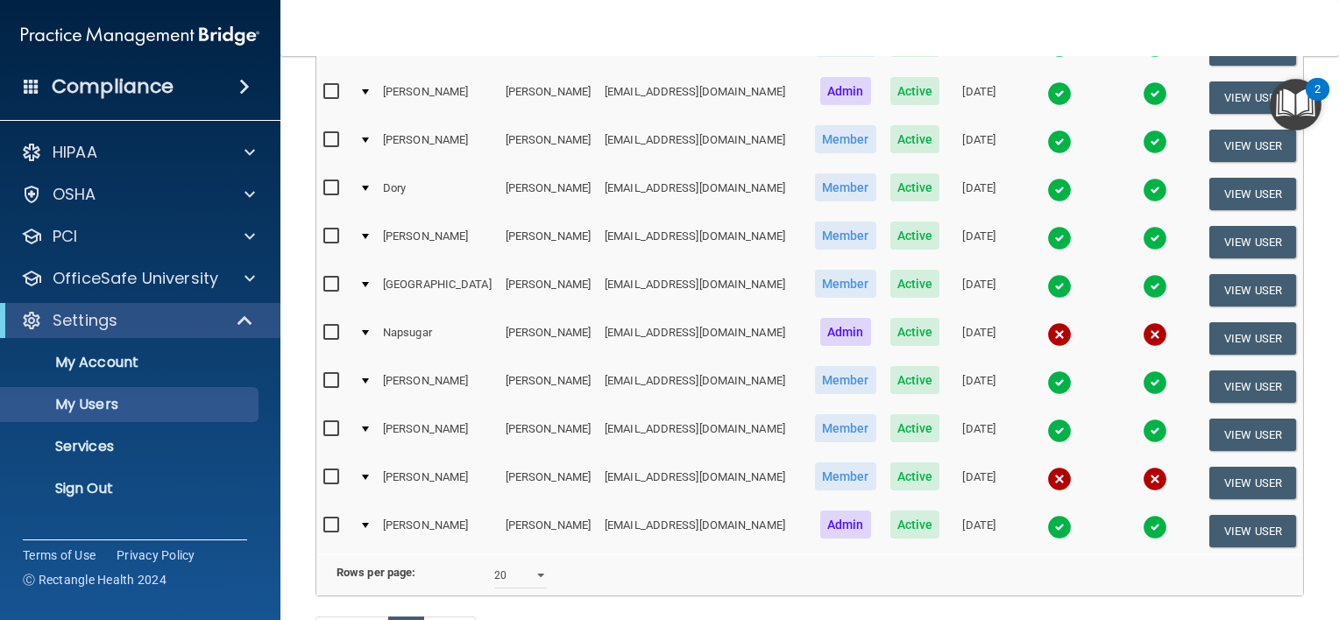
click at [332, 326] on input "checkbox" at bounding box center [333, 333] width 20 height 14
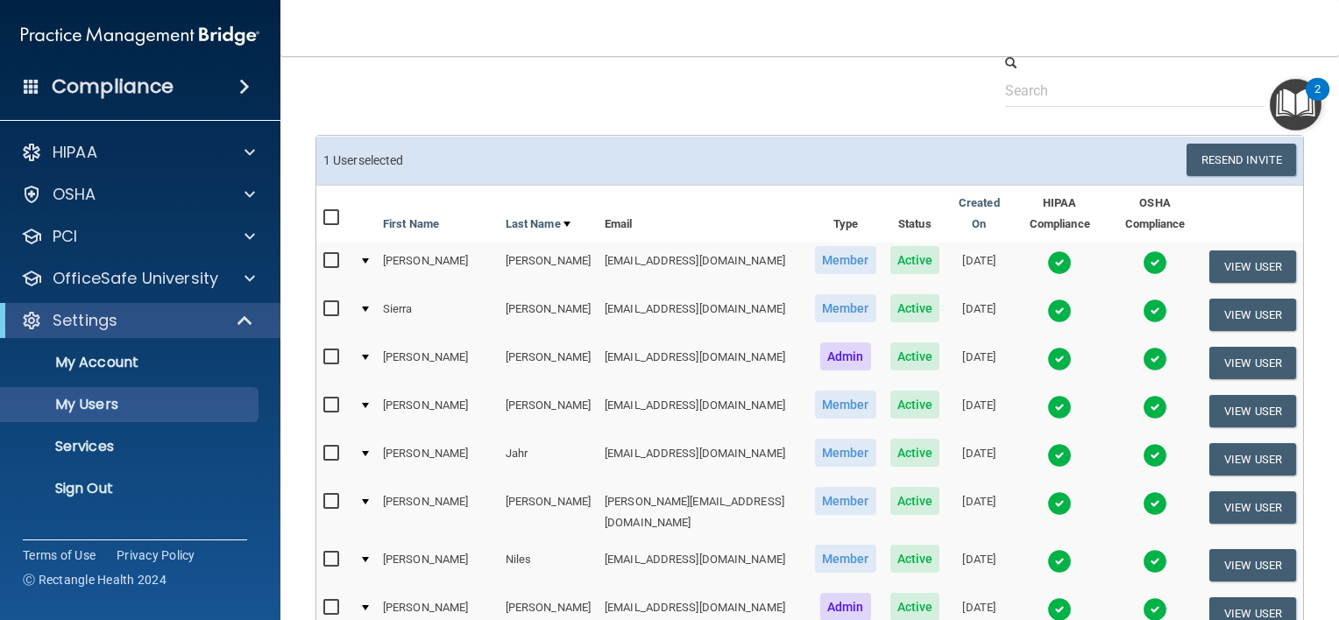
scroll to position [32, 0]
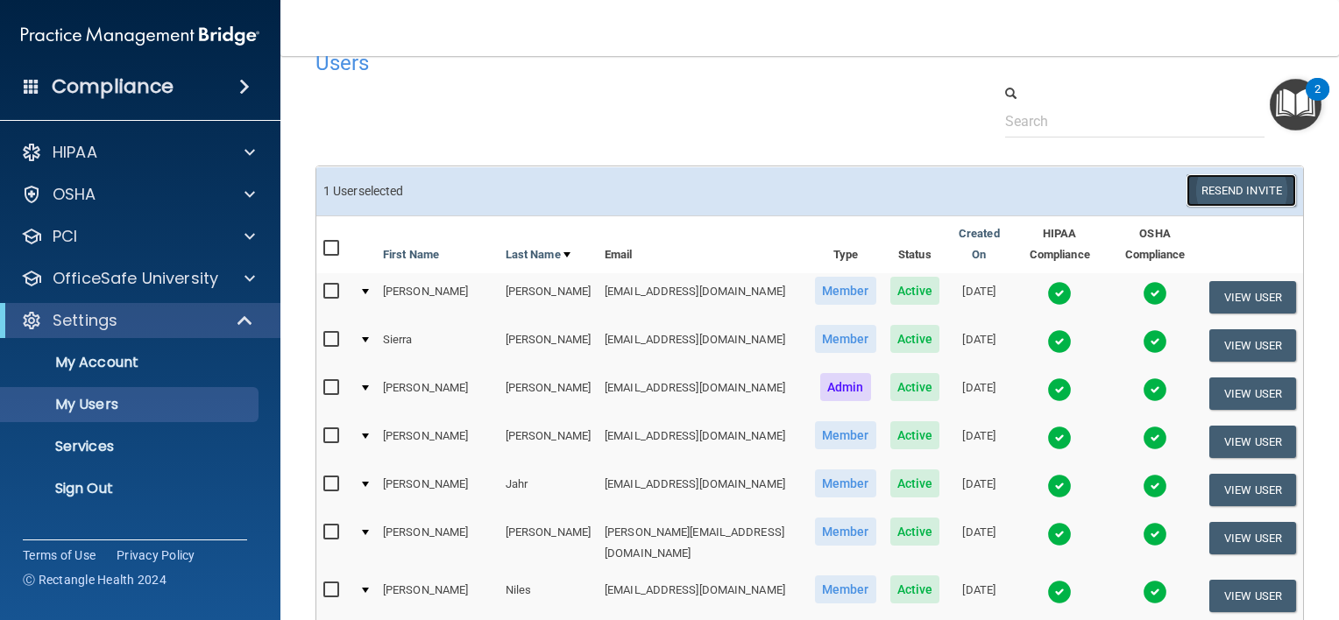
click at [1194, 178] on button "Resend Invite" at bounding box center [1241, 190] width 110 height 32
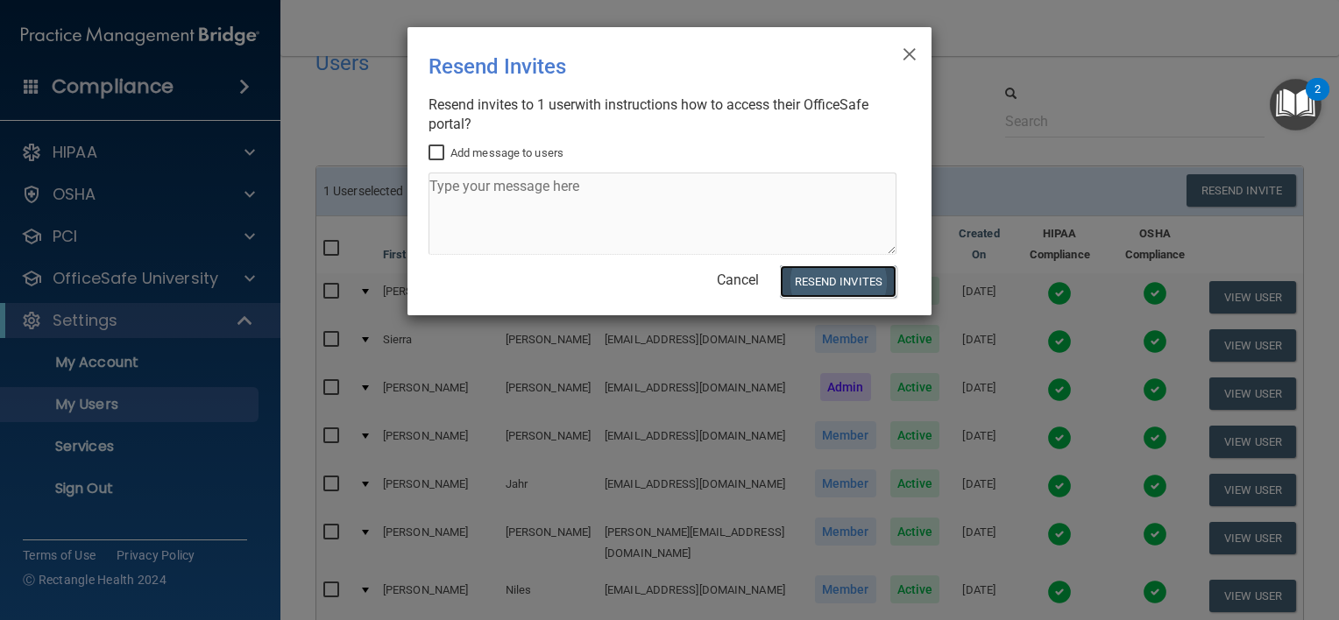
click at [871, 275] on button "Resend Invites" at bounding box center [838, 281] width 117 height 32
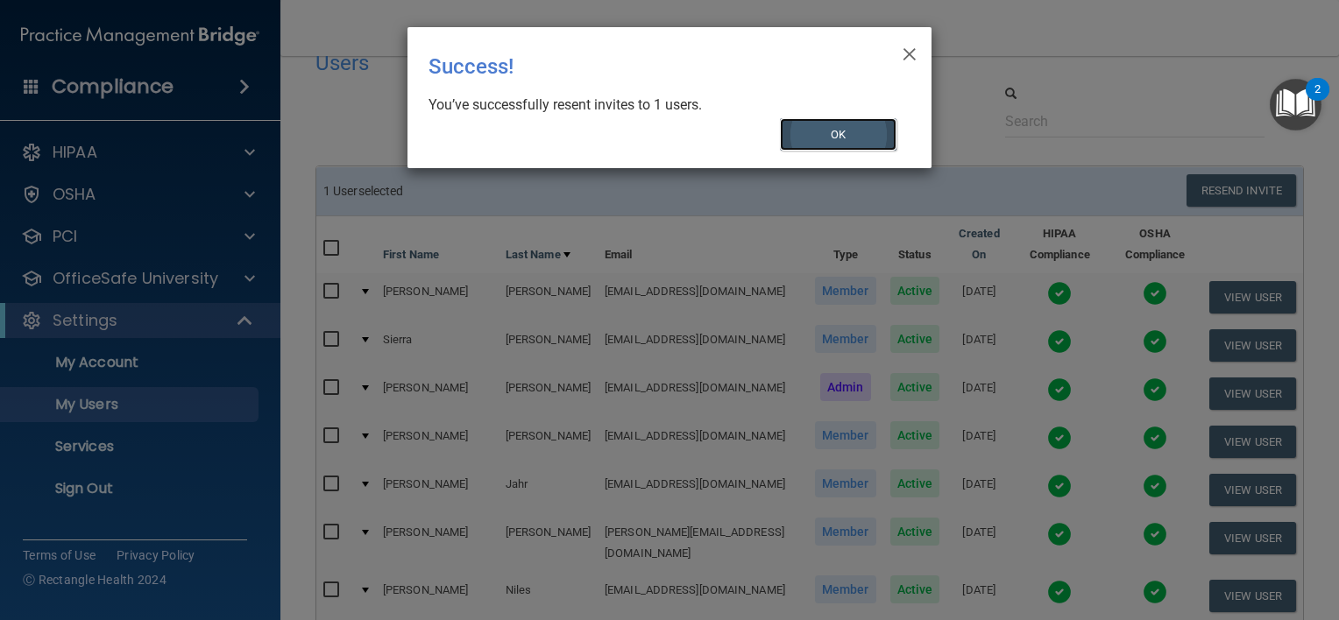
click at [870, 146] on button "OK" at bounding box center [838, 134] width 117 height 32
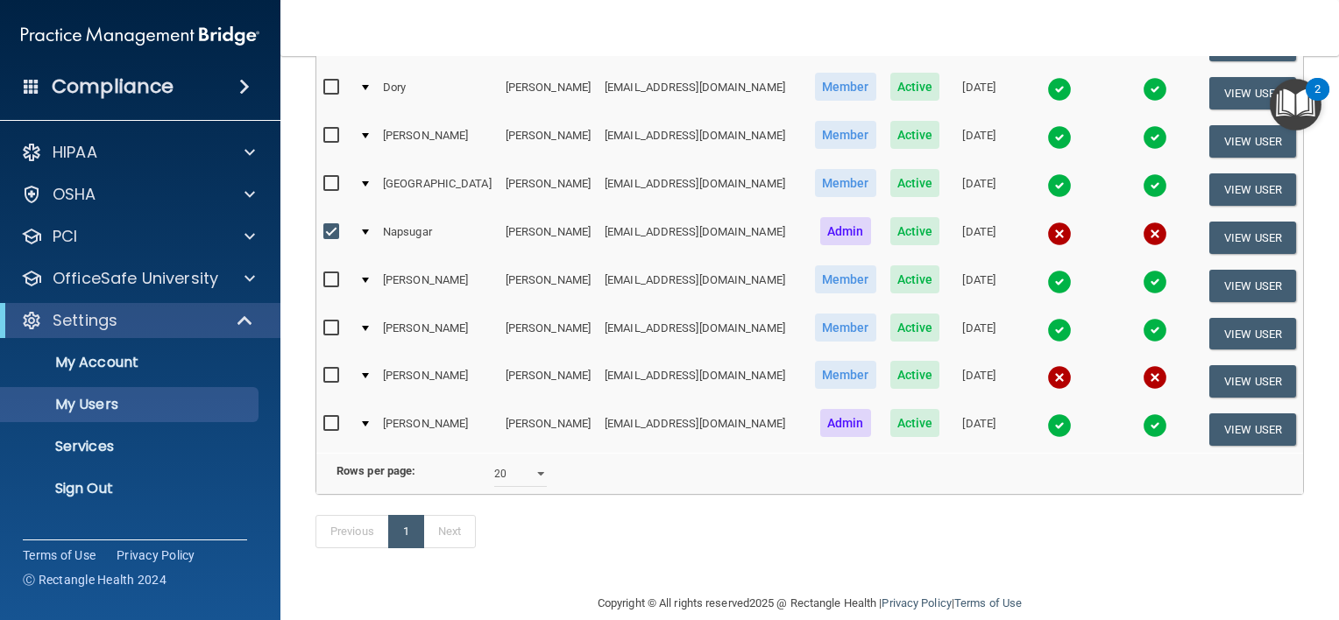
scroll to position [681, 0]
click at [724, 554] on div "Previous 1 Next" at bounding box center [809, 534] width 1015 height 81
click at [331, 221] on label at bounding box center [334, 231] width 22 height 20
click at [331, 224] on input "checkbox" at bounding box center [333, 231] width 20 height 14
checkbox input "false"
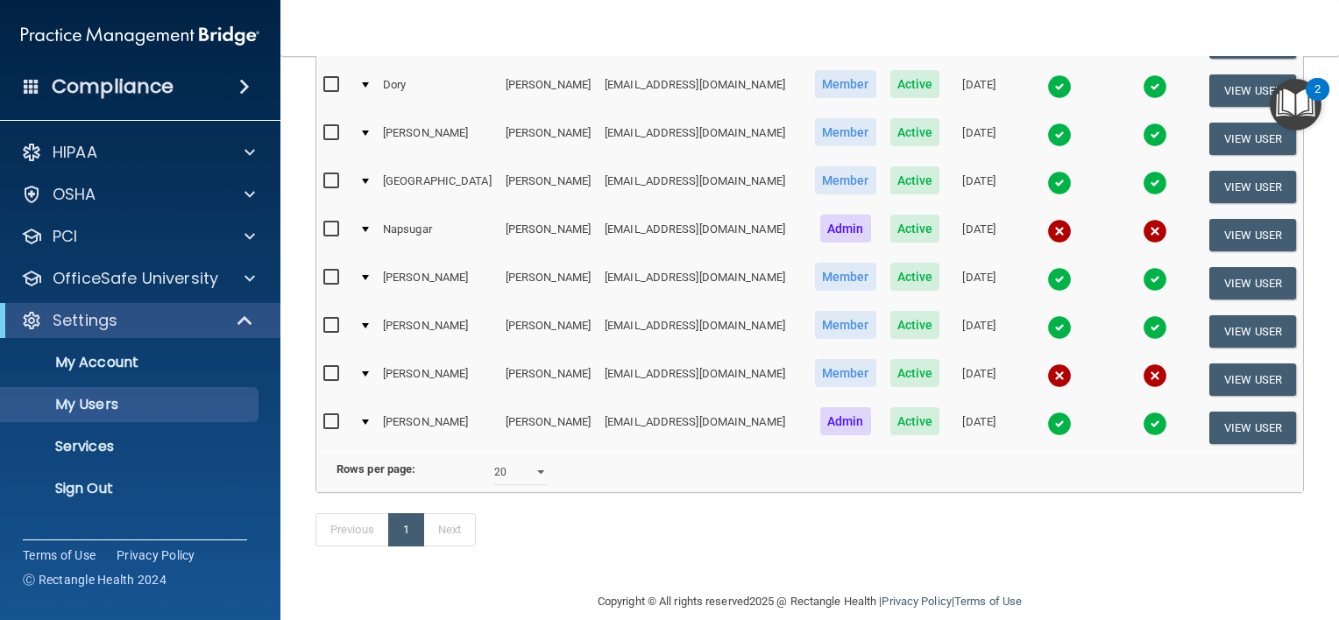
scroll to position [680, 0]
drag, startPoint x: 442, startPoint y: 203, endPoint x: 376, endPoint y: 202, distance: 65.7
click at [376, 212] on td "Napsugar" at bounding box center [437, 236] width 123 height 48
copy td "Napsugar"
